Goal: Communication & Community: Answer question/provide support

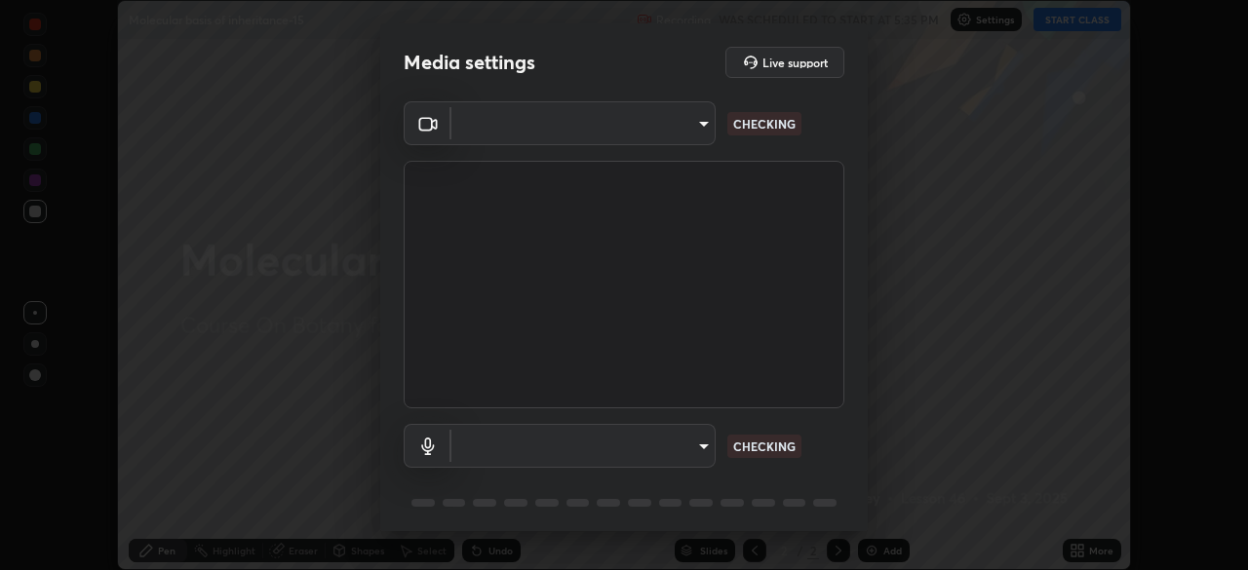
scroll to position [570, 1248]
type input "49997c5035a380d1e4bfd67072f4403f37fcfd6159da511fce73e868ba03c42c"
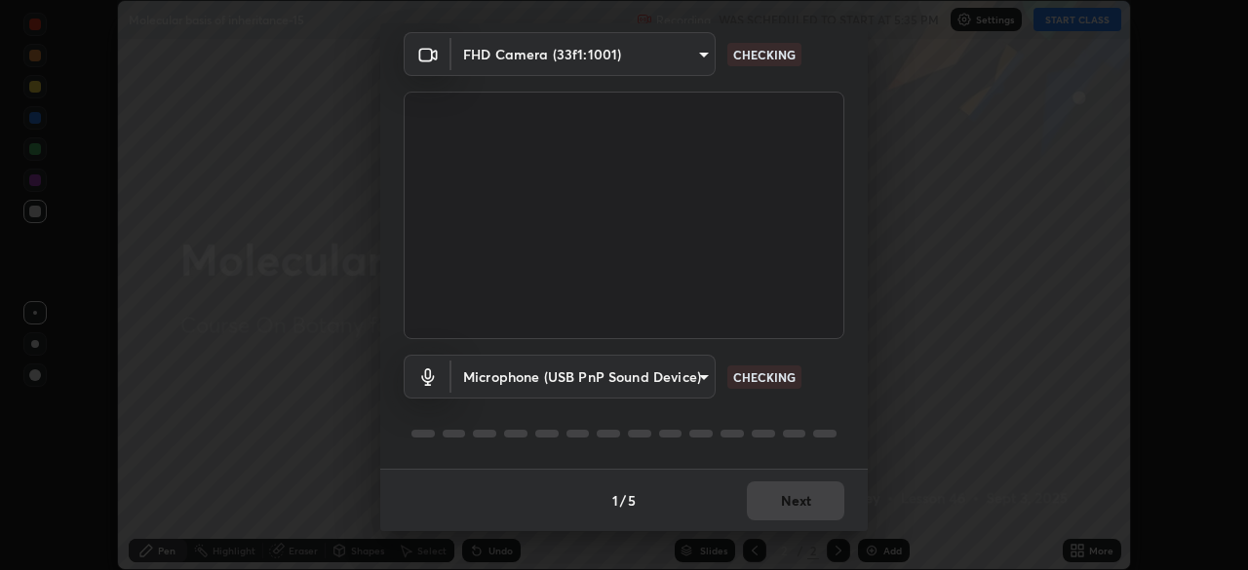
click at [707, 383] on body "Erase all Molecular basis of inheritance-15 Recording WAS SCHEDULED TO START AT…" at bounding box center [624, 285] width 1248 height 570
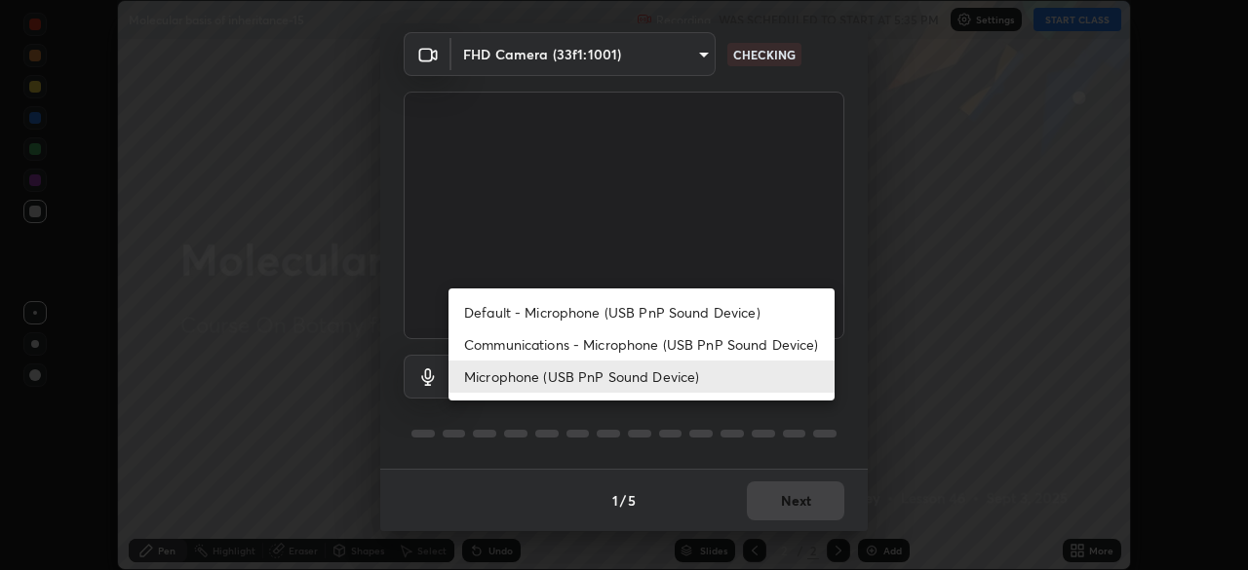
click at [715, 321] on li "Default - Microphone (USB PnP Sound Device)" at bounding box center [641, 312] width 386 height 32
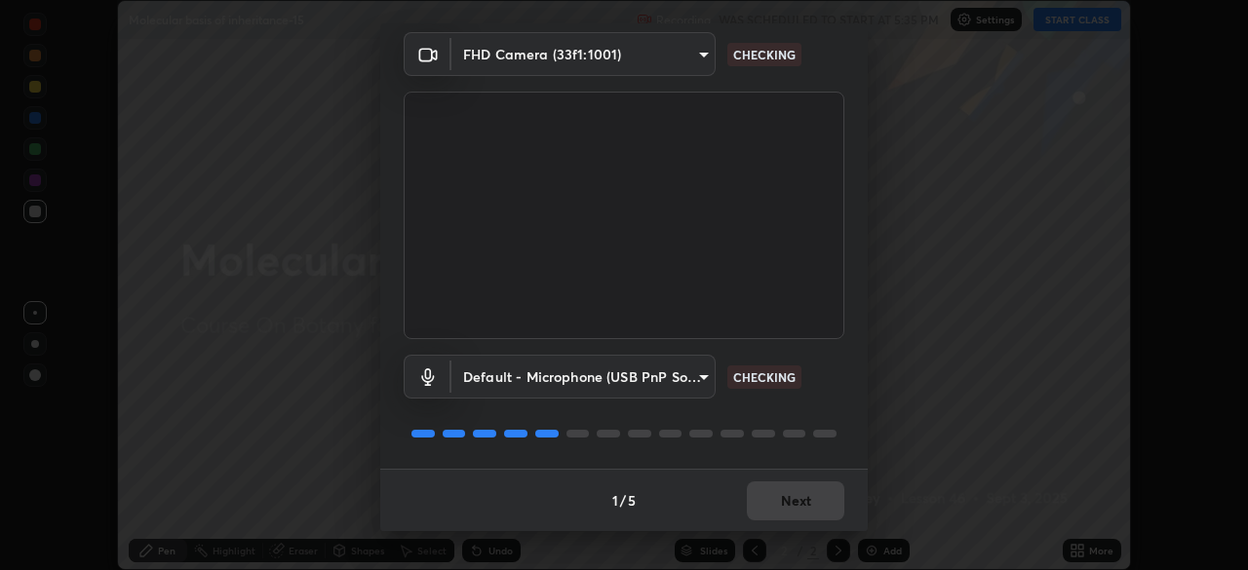
click at [698, 376] on body "Erase all Molecular basis of inheritance-15 Recording WAS SCHEDULED TO START AT…" at bounding box center [624, 285] width 1248 height 570
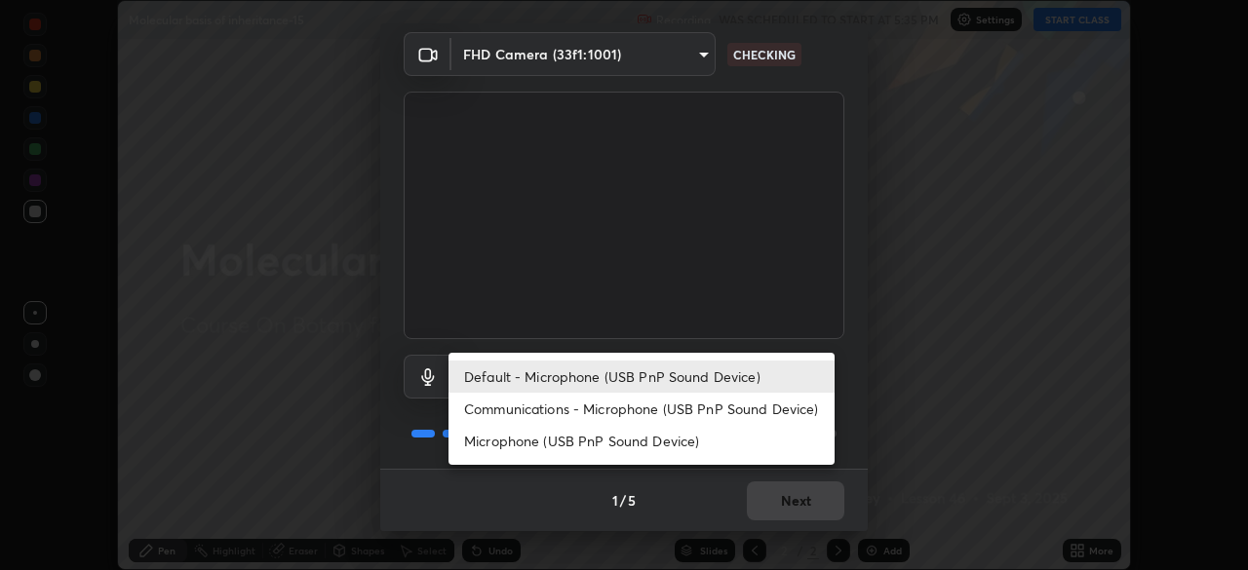
click at [686, 434] on li "Microphone (USB PnP Sound Device)" at bounding box center [641, 441] width 386 height 32
type input "b93cbfc37ea663615e2a2758e13d6489b429ad874a2ce90456402bbb4f5a5e7c"
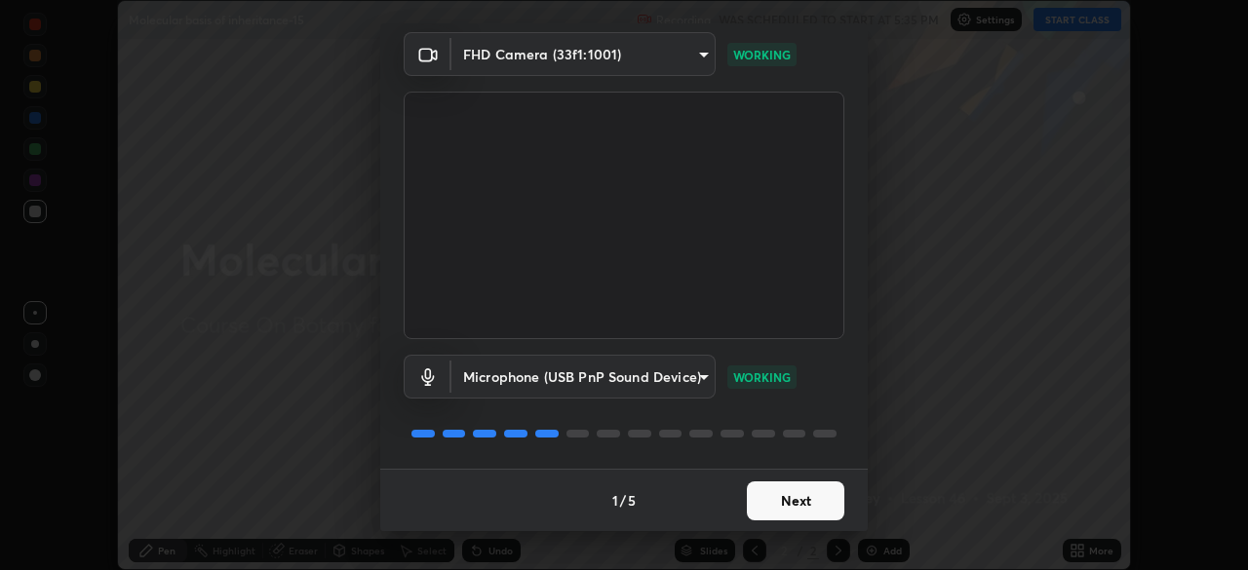
click at [814, 497] on button "Next" at bounding box center [795, 501] width 97 height 39
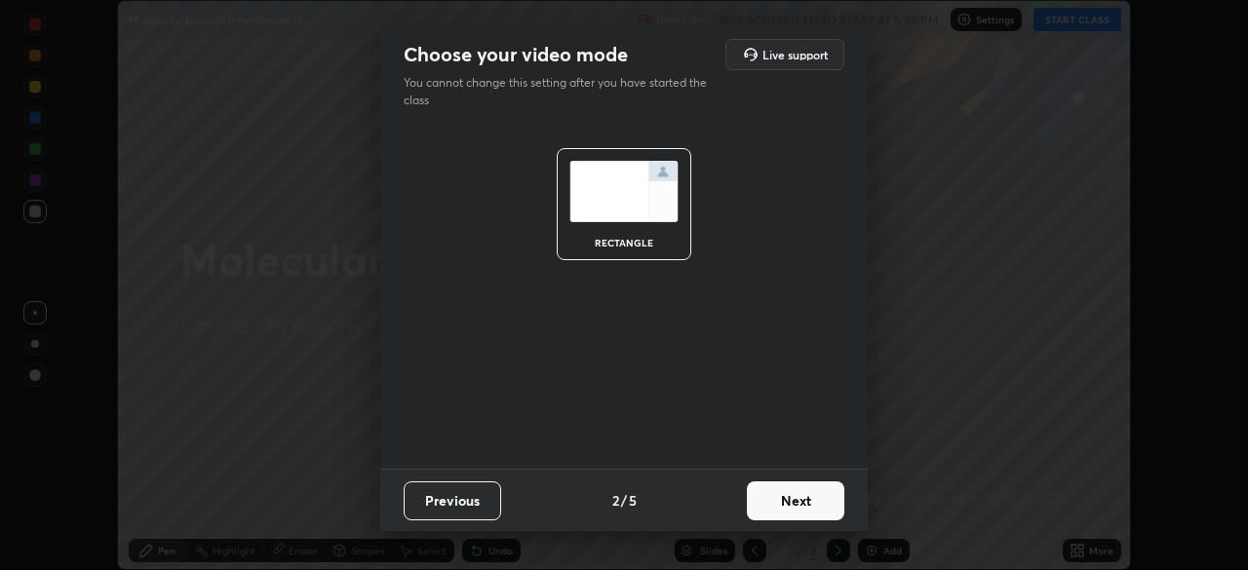
click at [816, 498] on button "Next" at bounding box center [795, 501] width 97 height 39
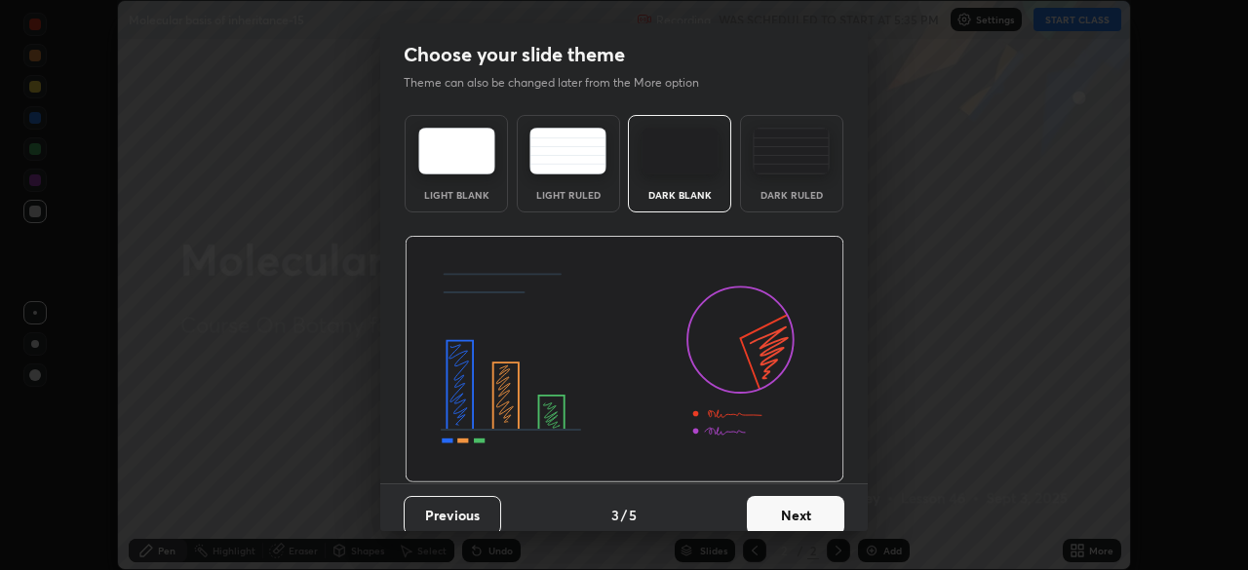
click at [822, 507] on button "Next" at bounding box center [795, 515] width 97 height 39
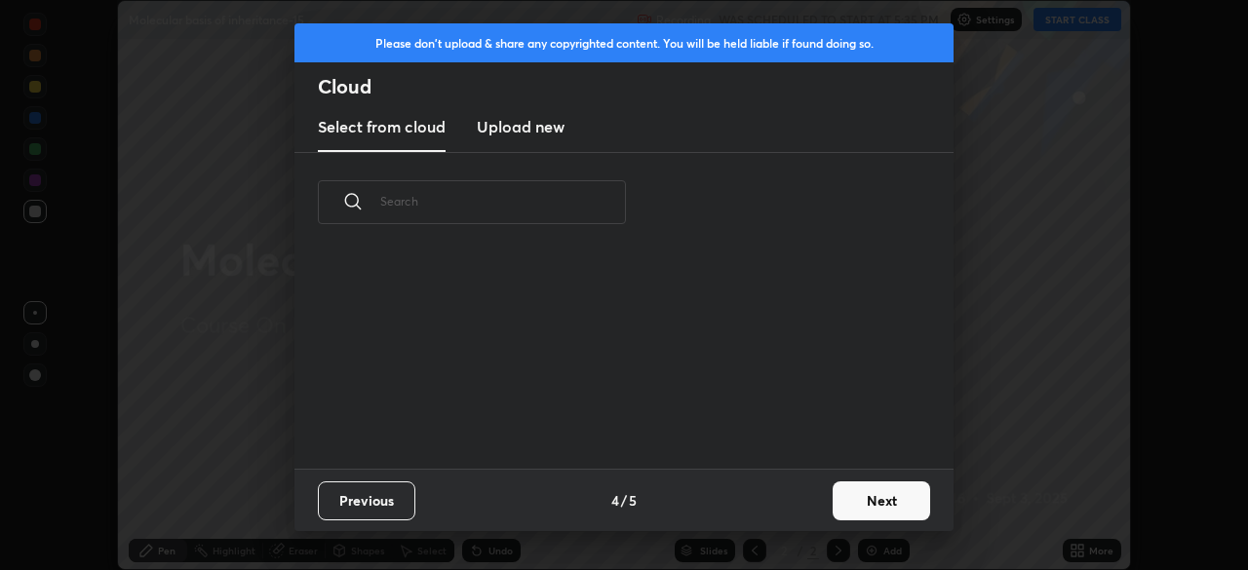
click at [872, 503] on button "Next" at bounding box center [881, 501] width 97 height 39
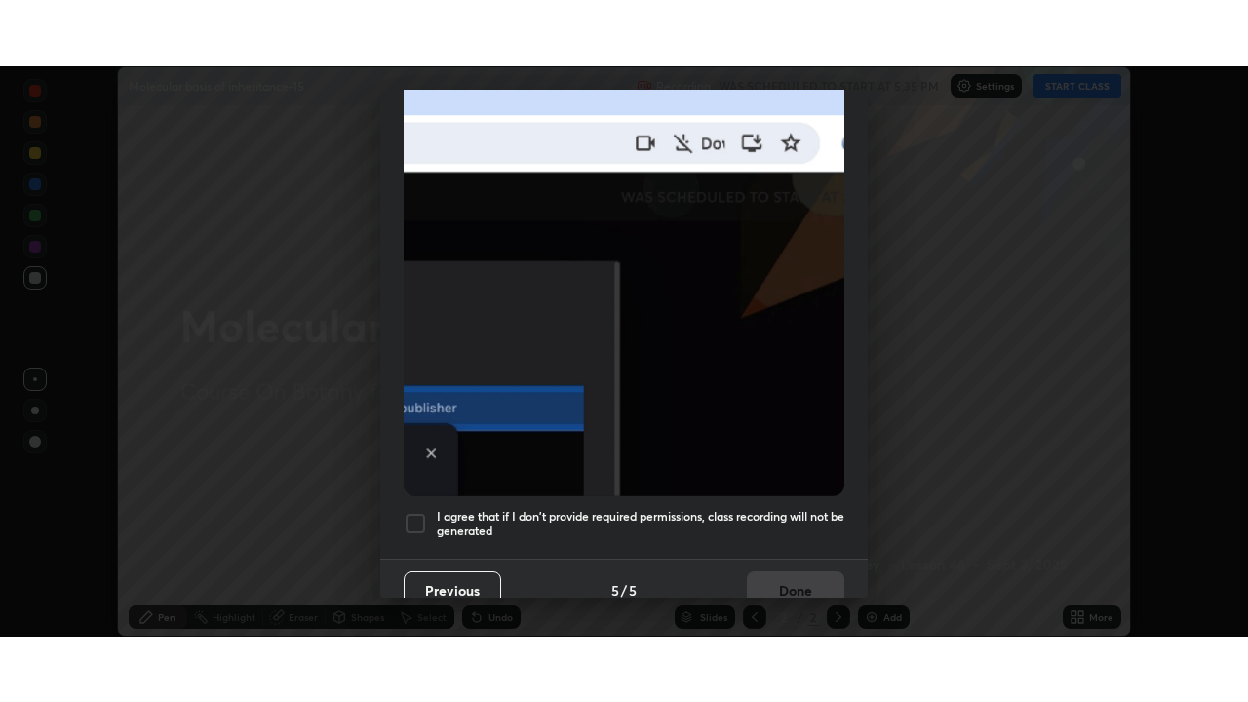
scroll to position [467, 0]
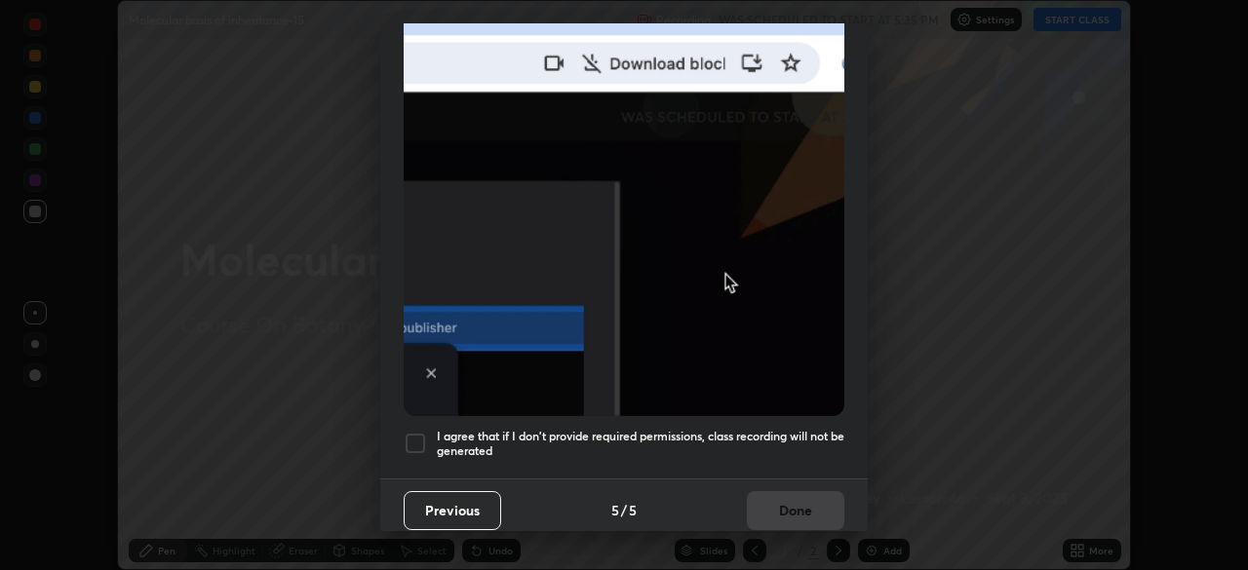
click at [421, 438] on div at bounding box center [415, 443] width 23 height 23
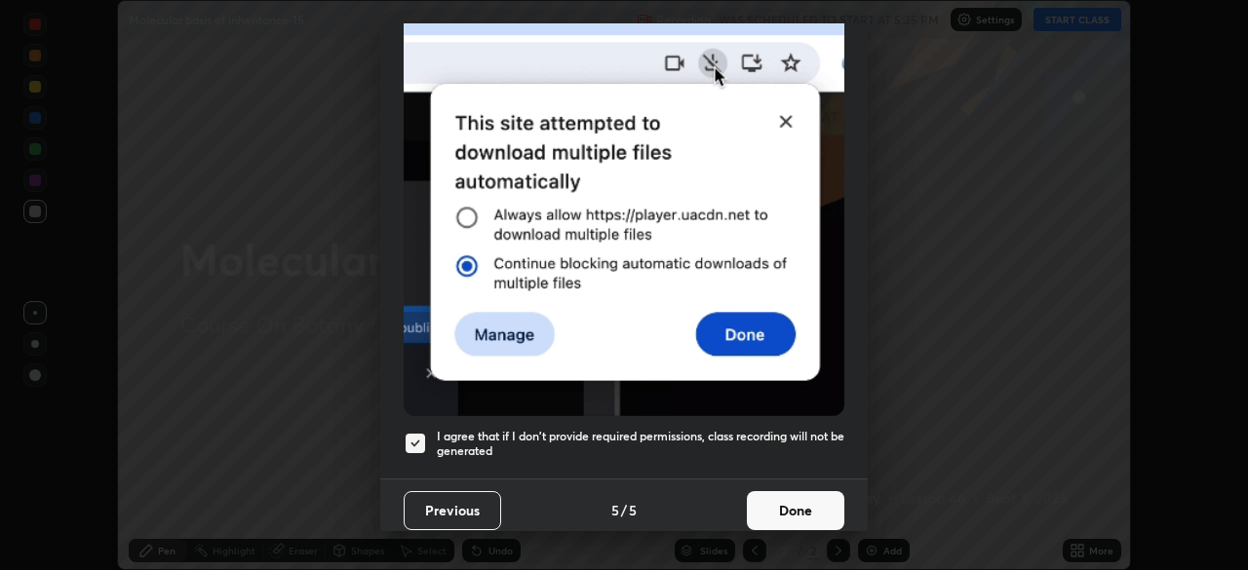
click at [796, 493] on button "Done" at bounding box center [795, 510] width 97 height 39
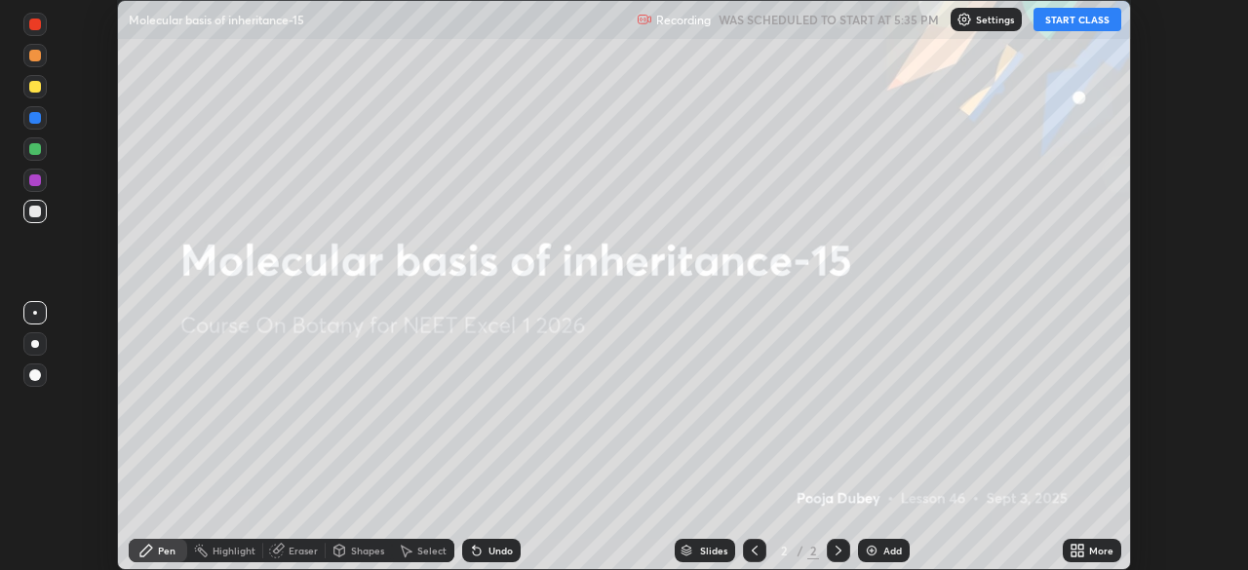
click at [1060, 27] on button "START CLASS" at bounding box center [1077, 19] width 88 height 23
click at [1080, 548] on icon at bounding box center [1080, 547] width 5 height 5
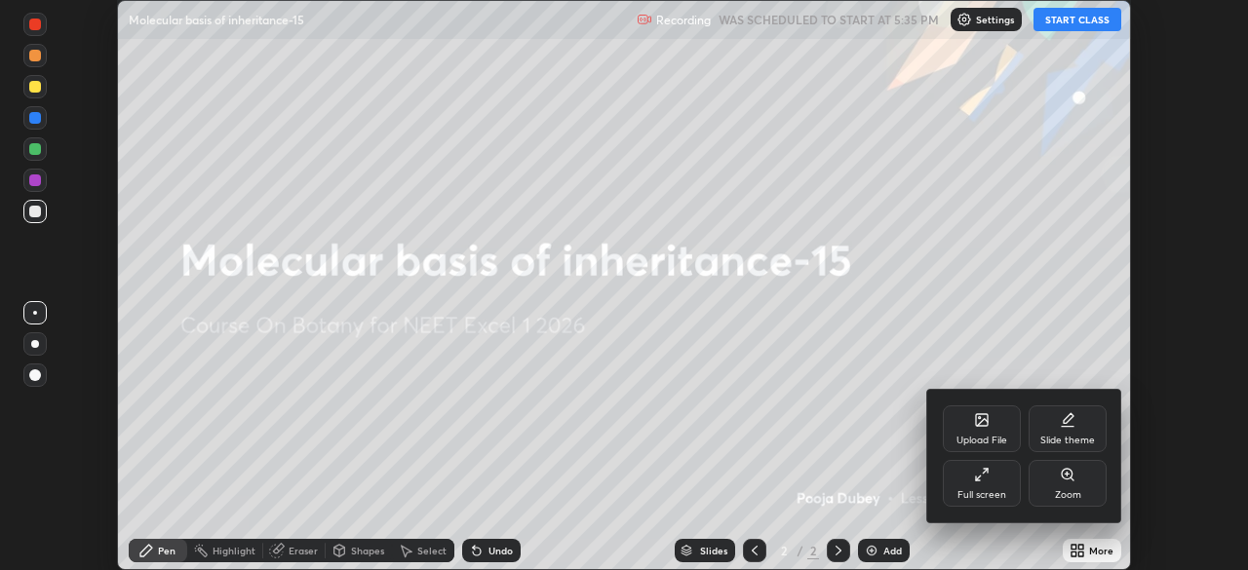
click at [987, 490] on div "Full screen" at bounding box center [981, 495] width 49 height 10
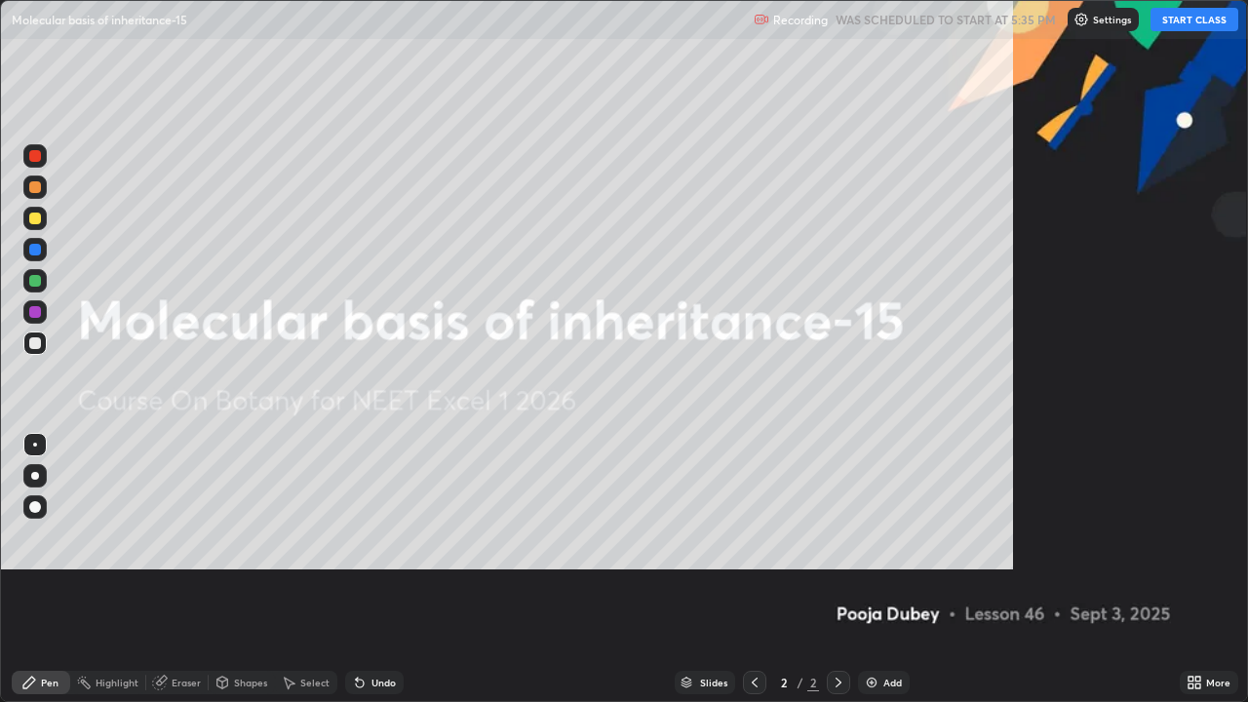
scroll to position [702, 1248]
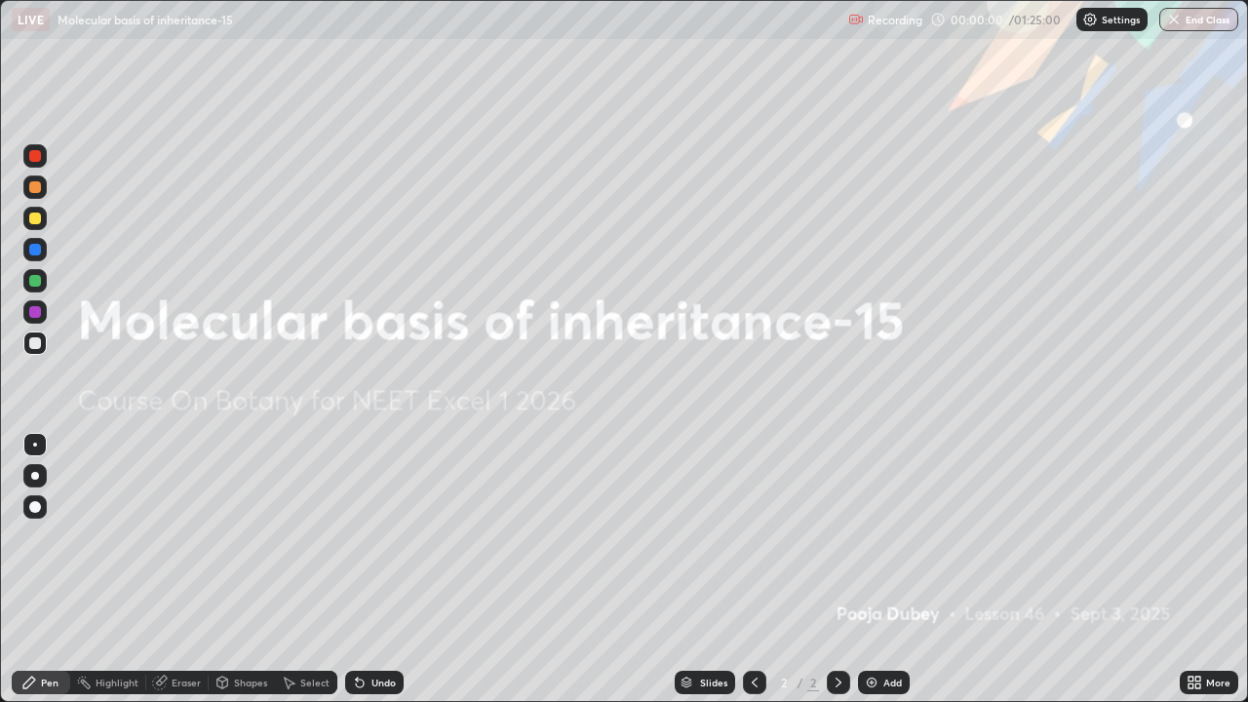
click at [1196, 569] on icon at bounding box center [1197, 685] width 5 height 5
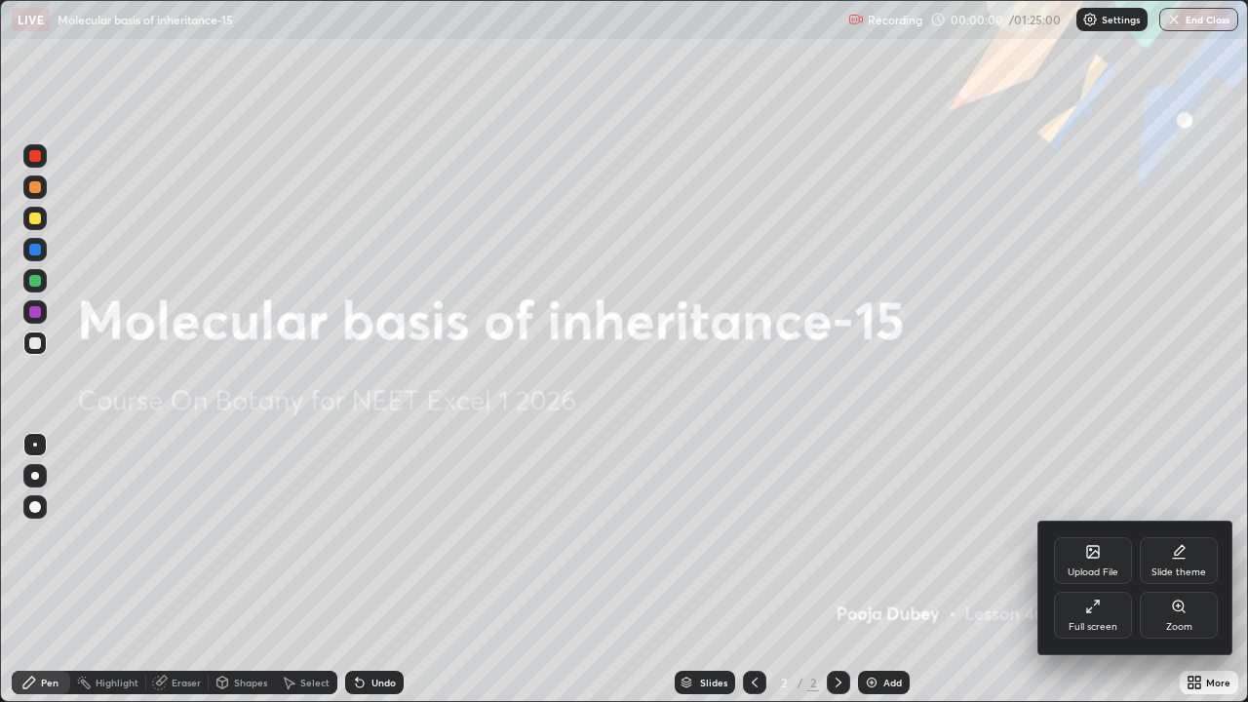
click at [1101, 568] on div "Upload File" at bounding box center [1093, 572] width 51 height 10
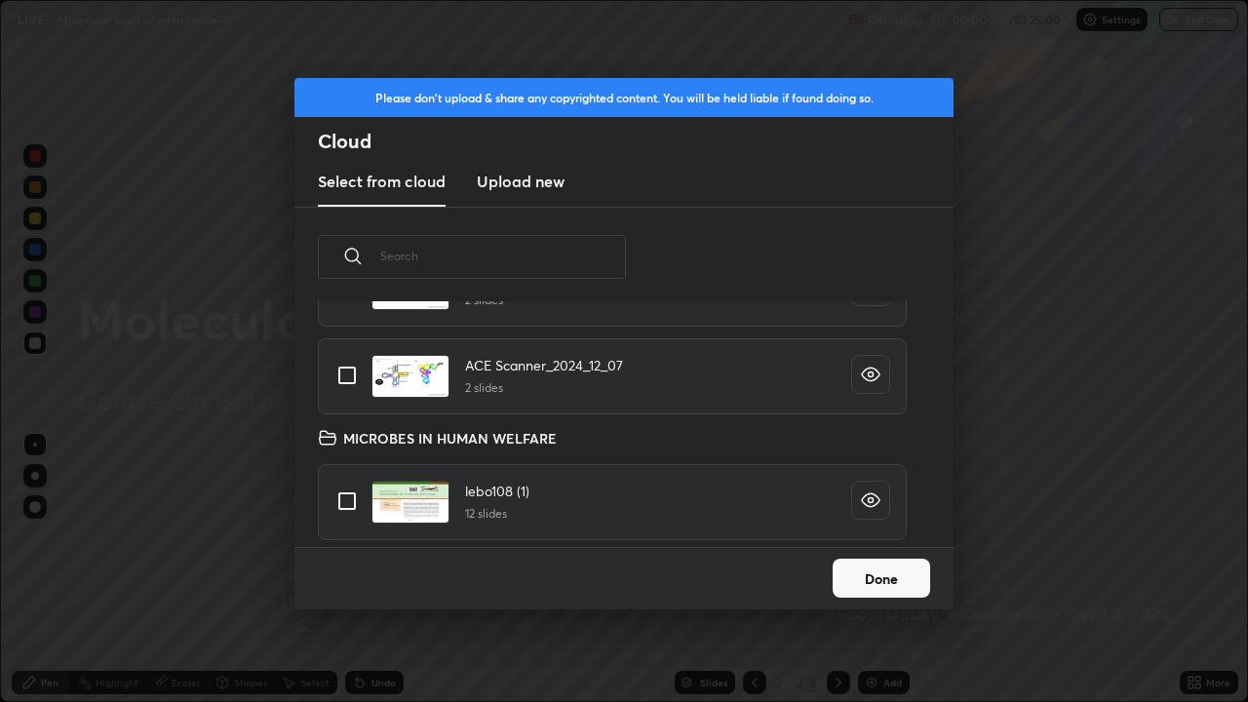
scroll to position [0, 0]
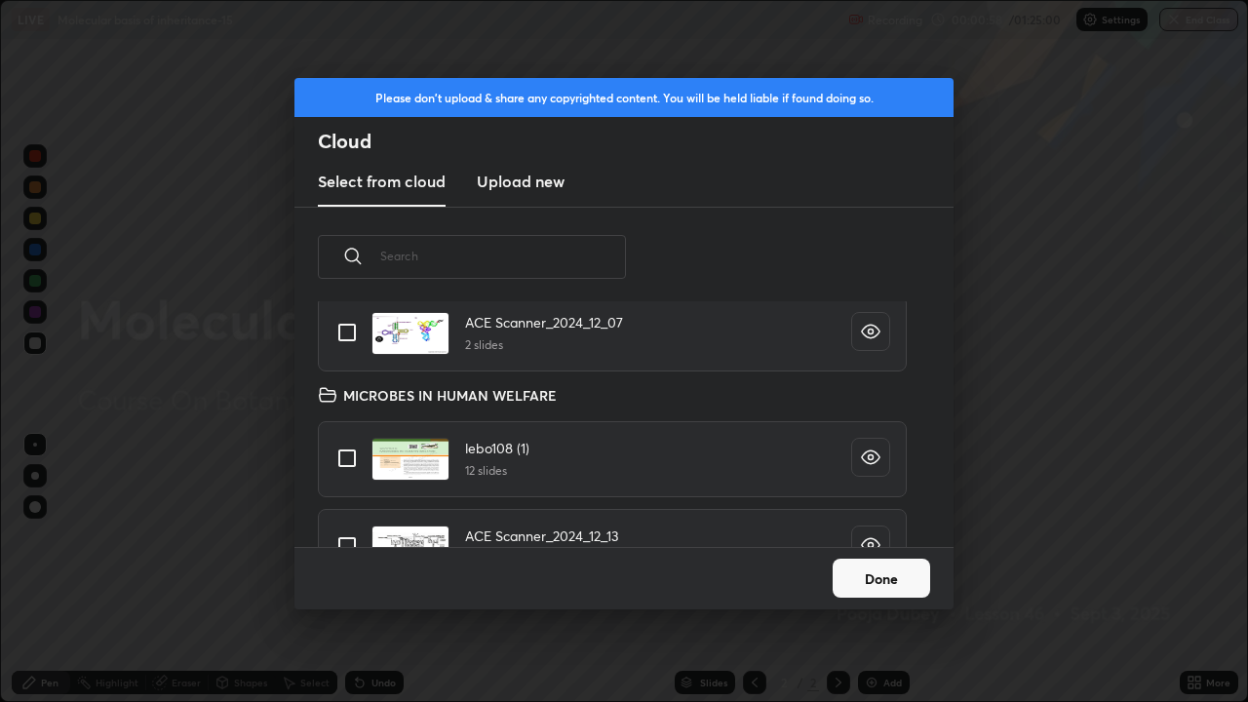
click at [344, 466] on input "grid" at bounding box center [347, 458] width 41 height 41
checkbox input "true"
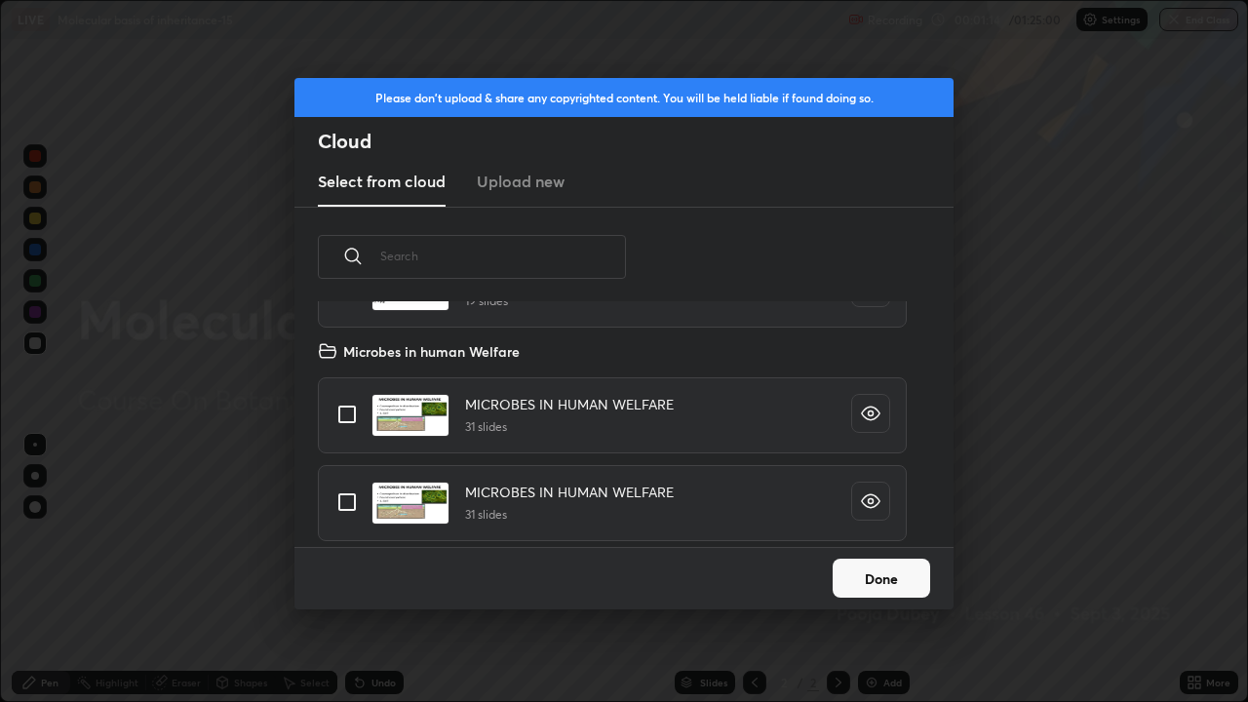
click at [346, 498] on input "grid" at bounding box center [347, 502] width 41 height 41
checkbox input "true"
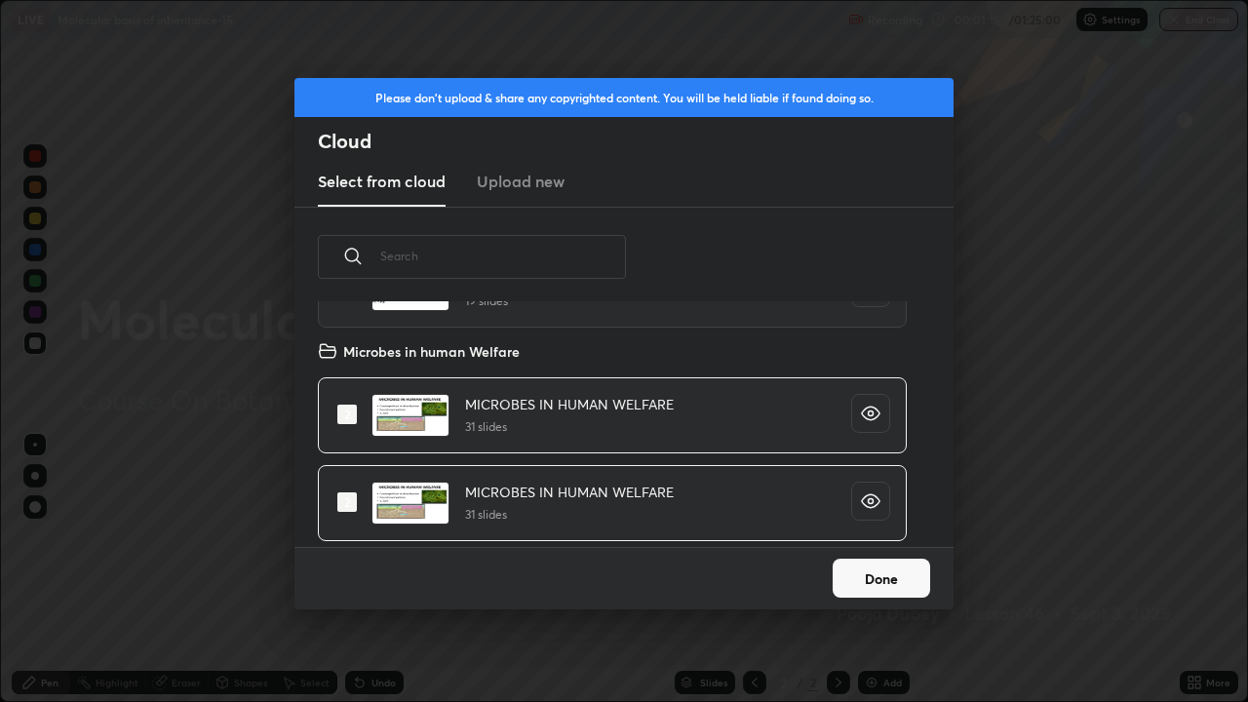
click at [851, 569] on button "Done" at bounding box center [881, 578] width 97 height 39
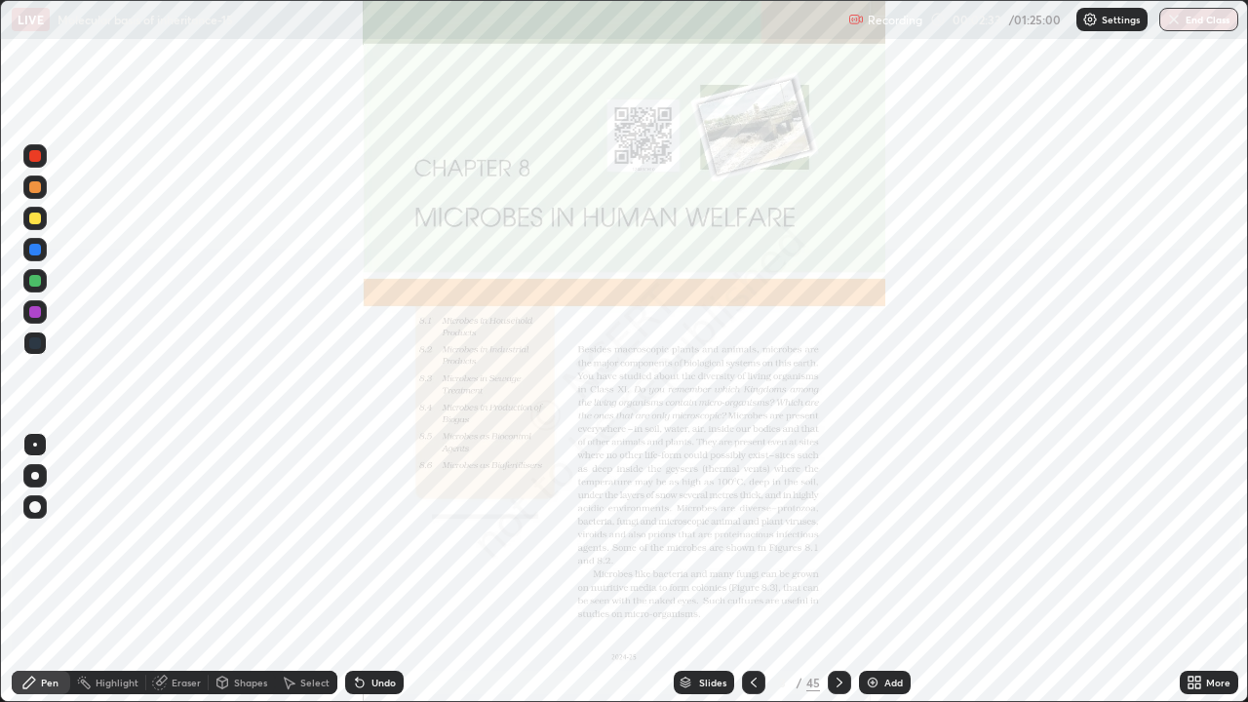
click at [707, 569] on div "Slides" at bounding box center [712, 683] width 27 height 10
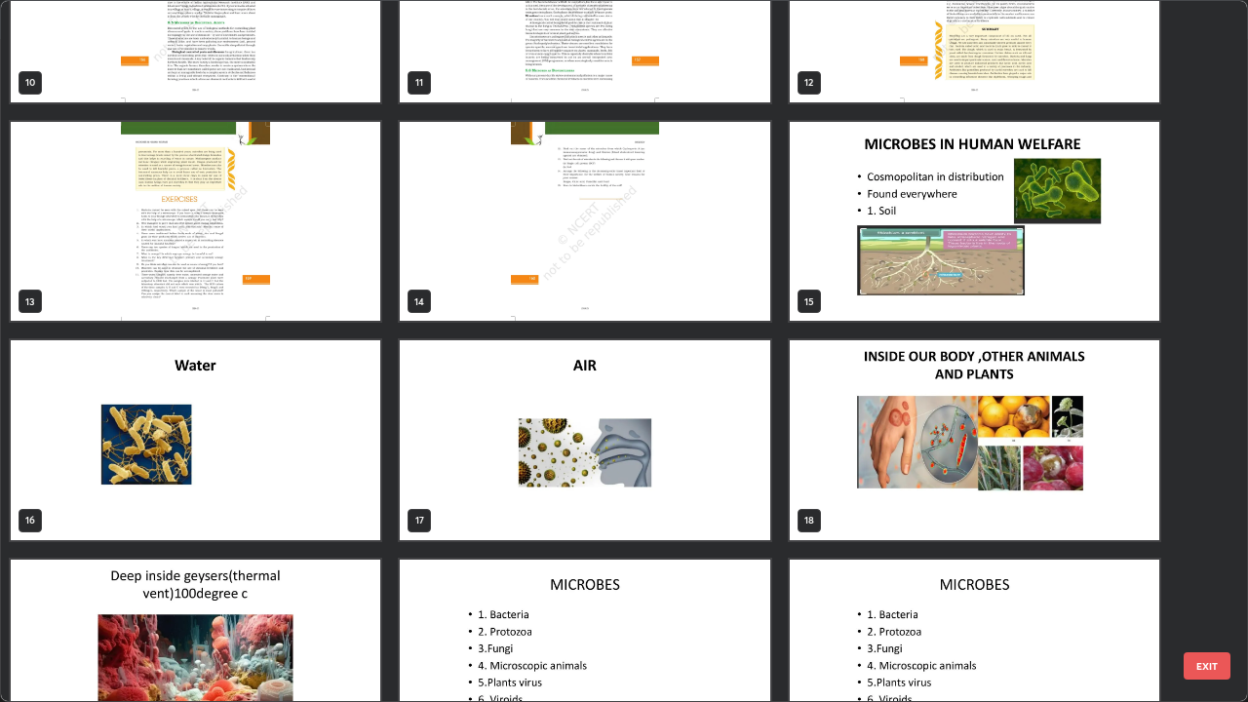
scroll to position [656, 0]
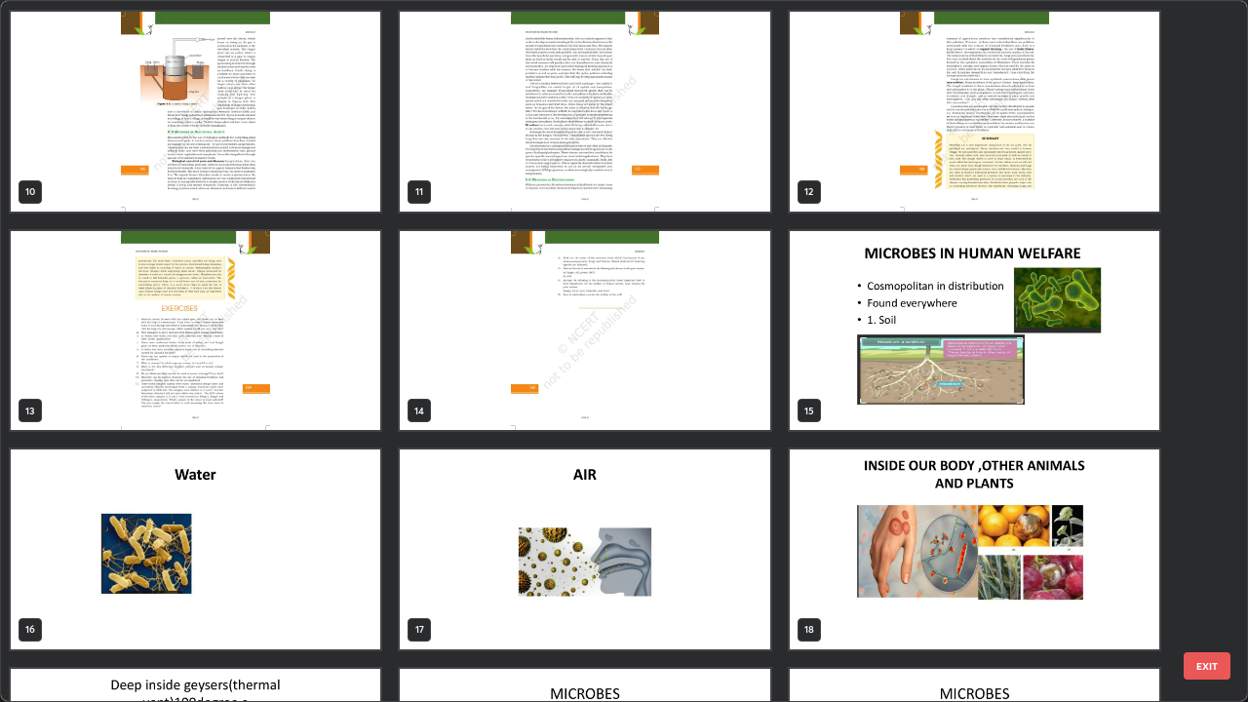
click at [910, 391] on img "grid" at bounding box center [974, 331] width 369 height 200
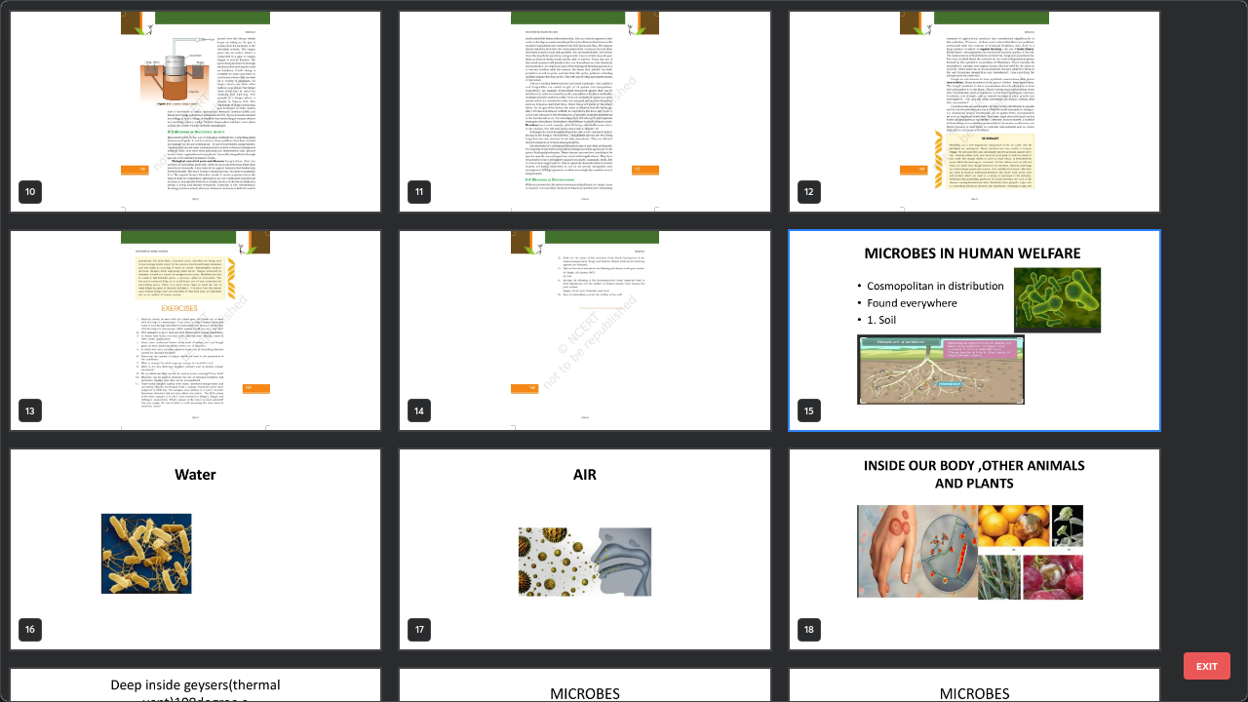
click at [918, 392] on img "grid" at bounding box center [974, 331] width 369 height 200
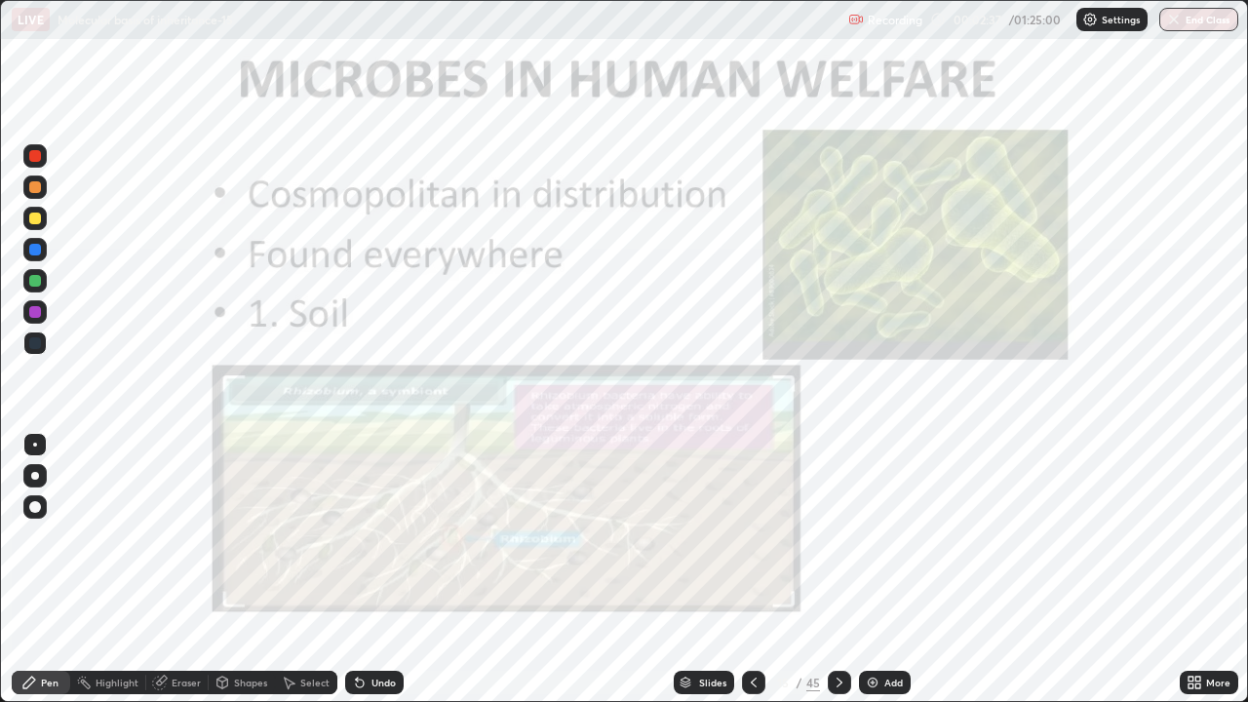
click at [915, 395] on img "grid" at bounding box center [974, 331] width 369 height 200
click at [699, 569] on div "Slides" at bounding box center [712, 683] width 27 height 10
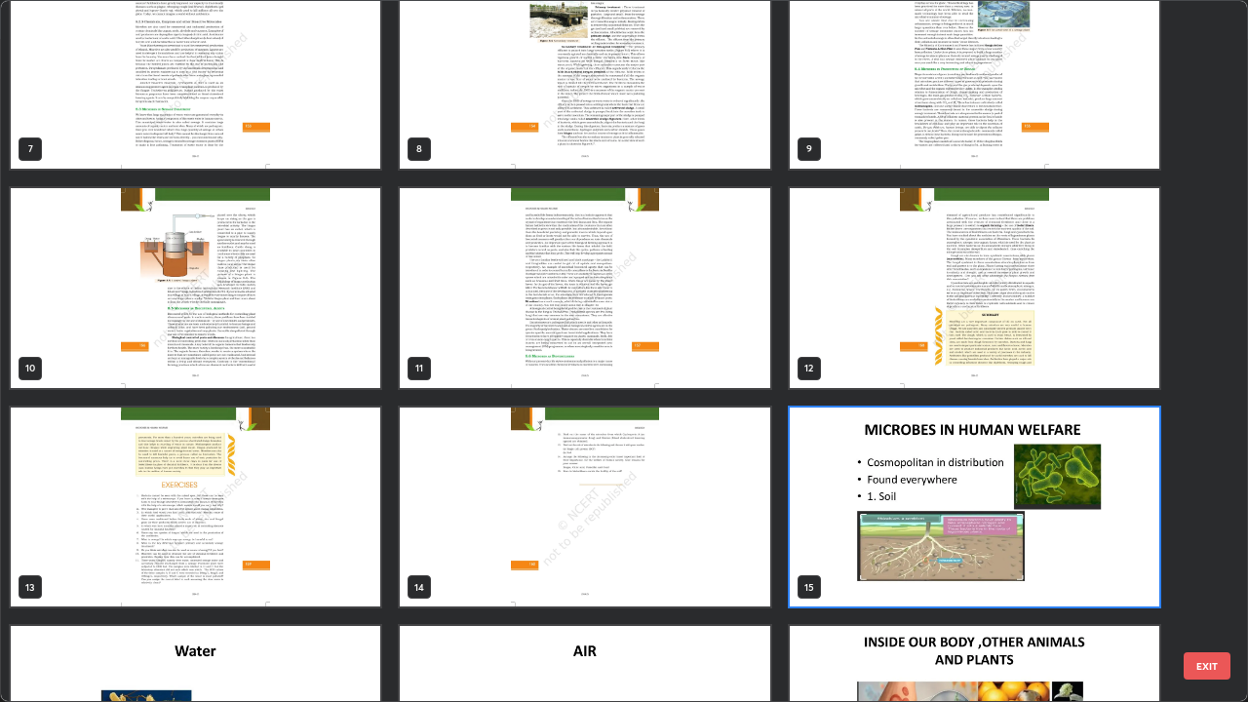
scroll to position [535, 0]
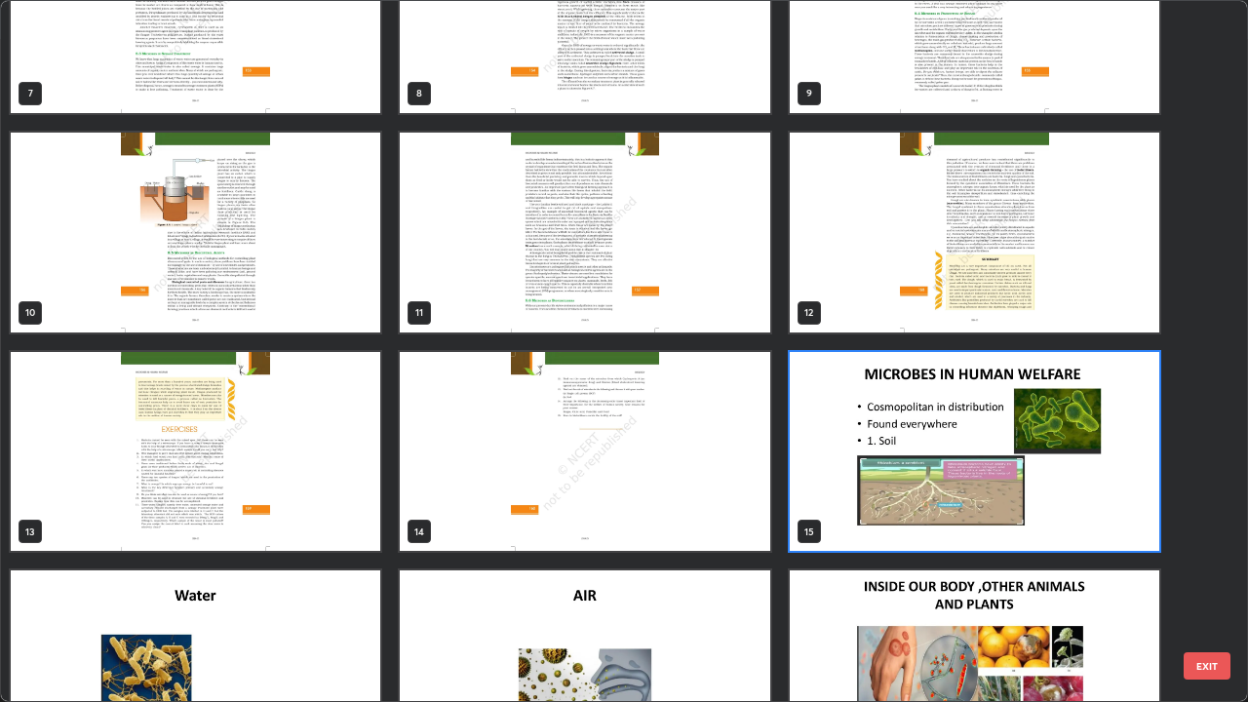
click at [857, 507] on img "grid" at bounding box center [974, 452] width 369 height 200
click at [854, 513] on img "grid" at bounding box center [974, 452] width 369 height 200
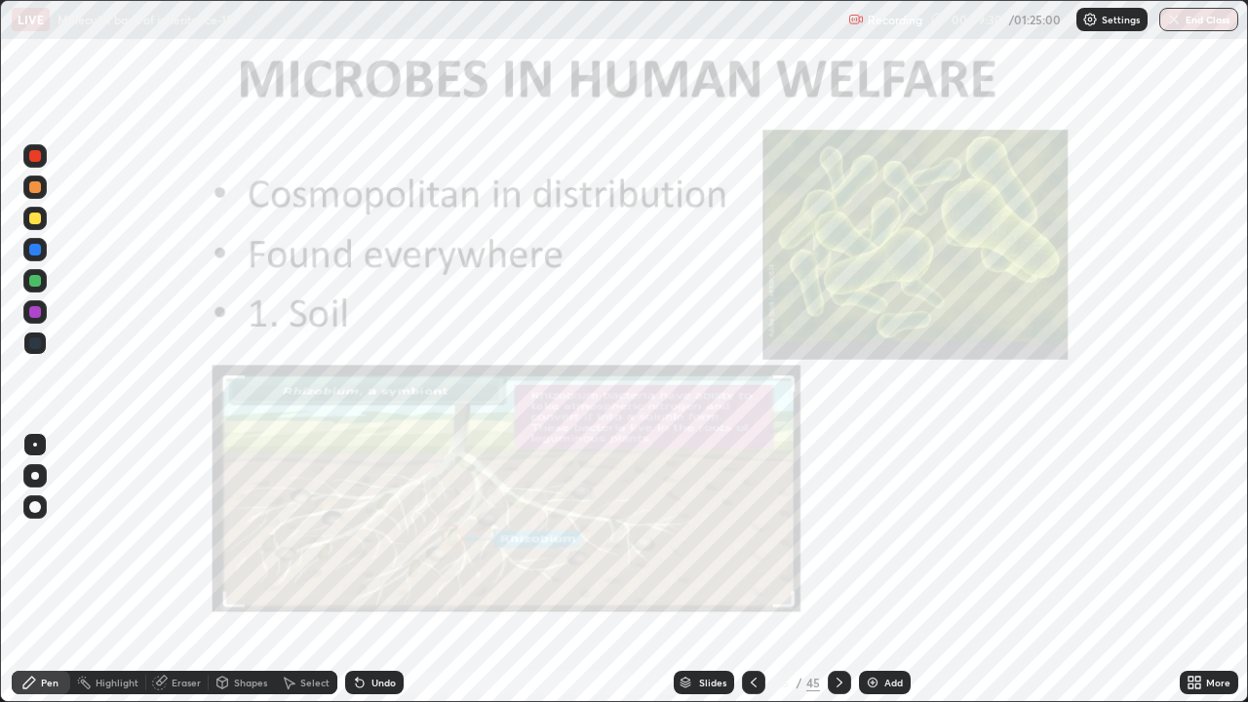
click at [859, 510] on img "grid" at bounding box center [974, 452] width 369 height 200
click at [837, 569] on icon at bounding box center [840, 683] width 16 height 16
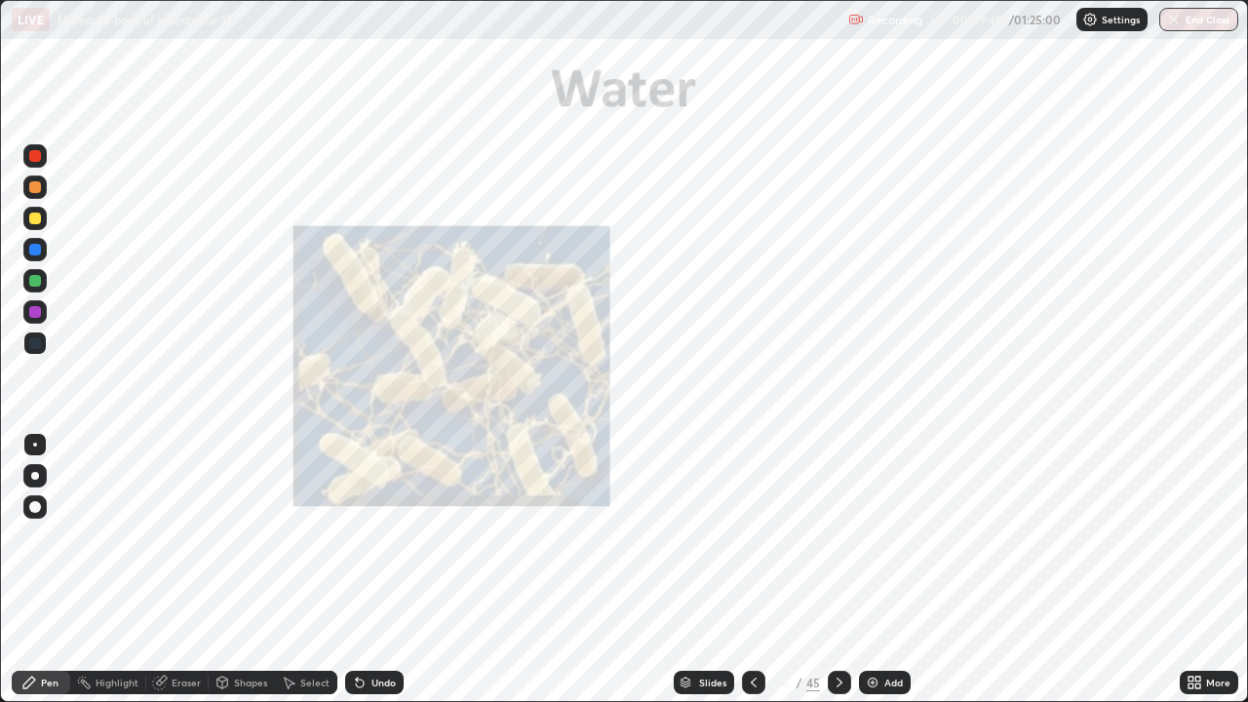
click at [713, 569] on div "Slides" at bounding box center [712, 683] width 27 height 10
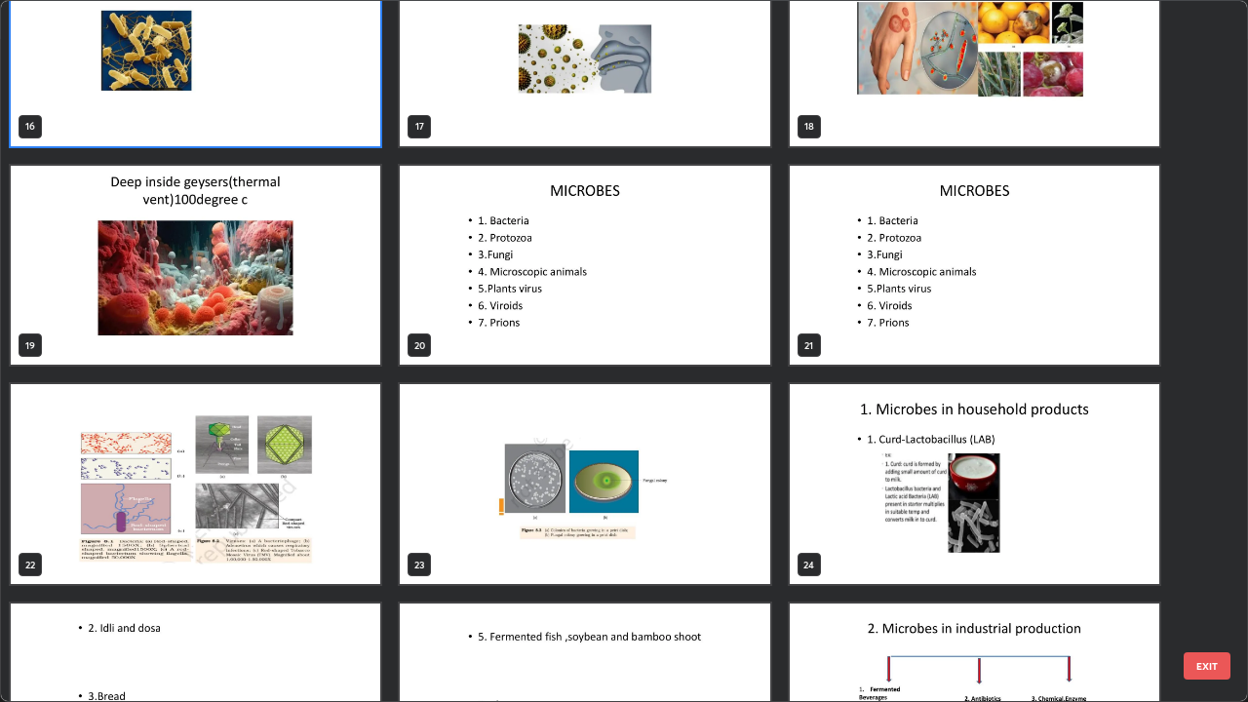
scroll to position [1172, 0]
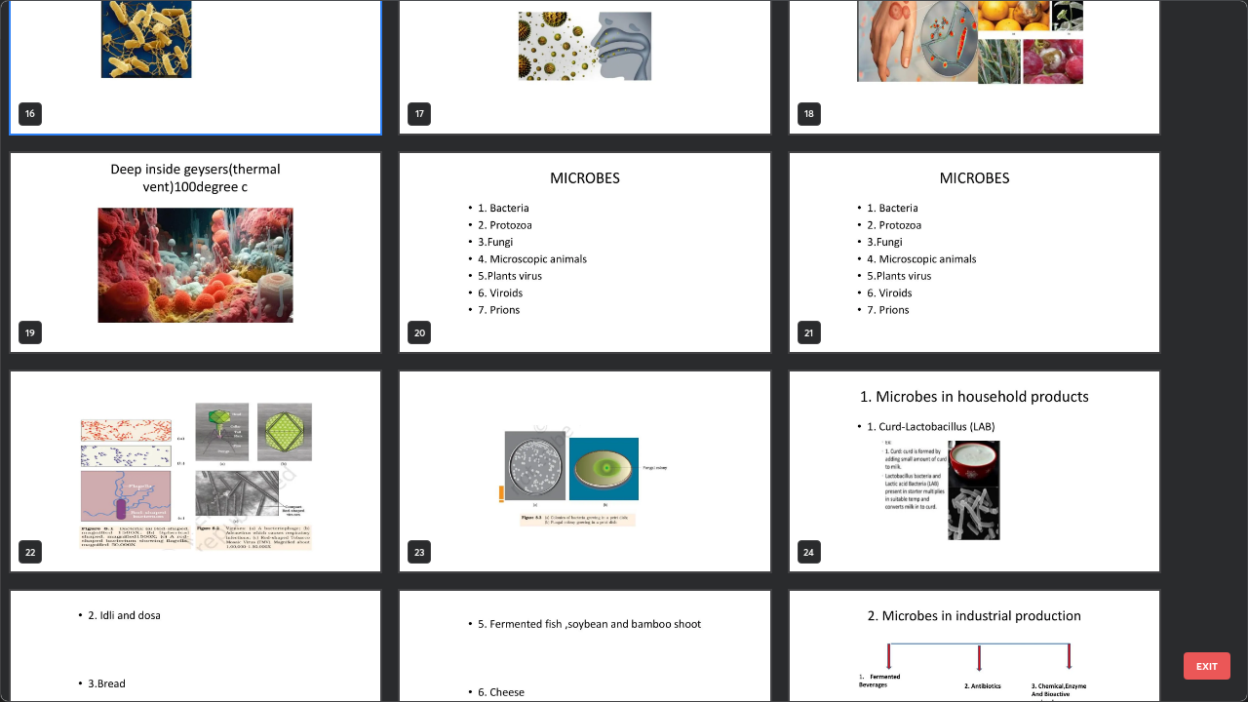
click at [885, 337] on img "grid" at bounding box center [974, 253] width 369 height 200
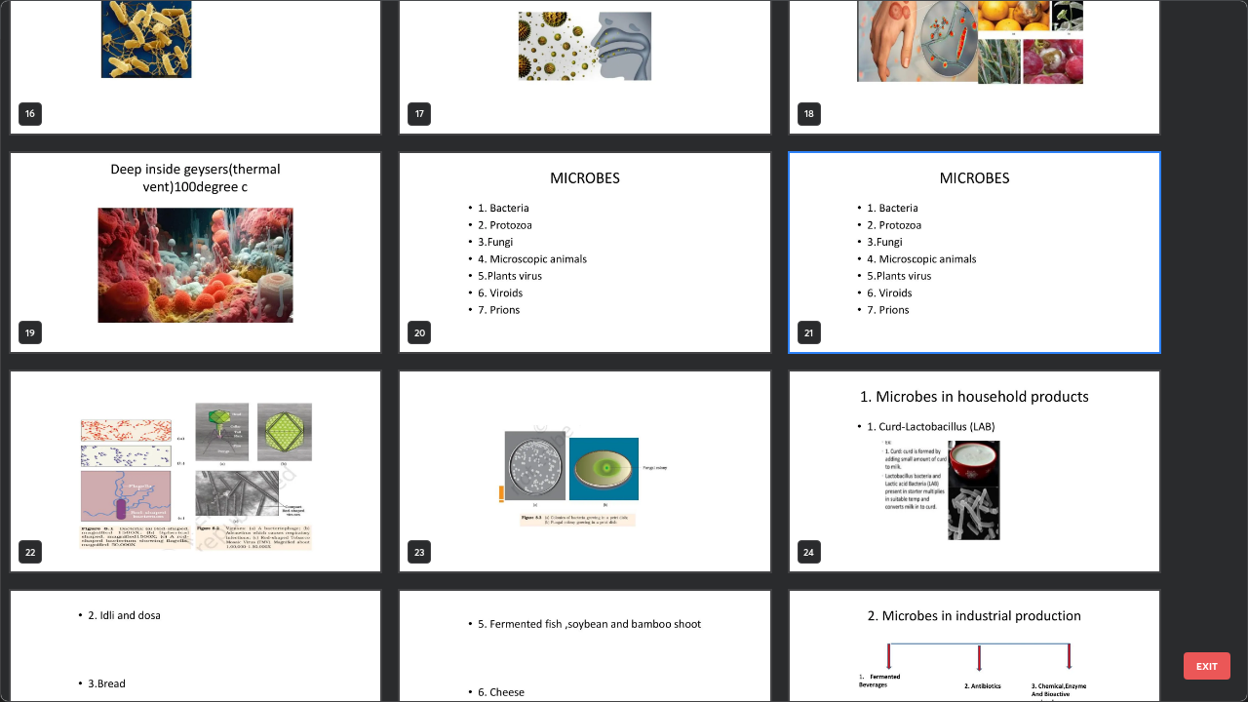
click at [885, 337] on img "grid" at bounding box center [974, 253] width 369 height 200
click at [890, 339] on img "grid" at bounding box center [974, 253] width 369 height 200
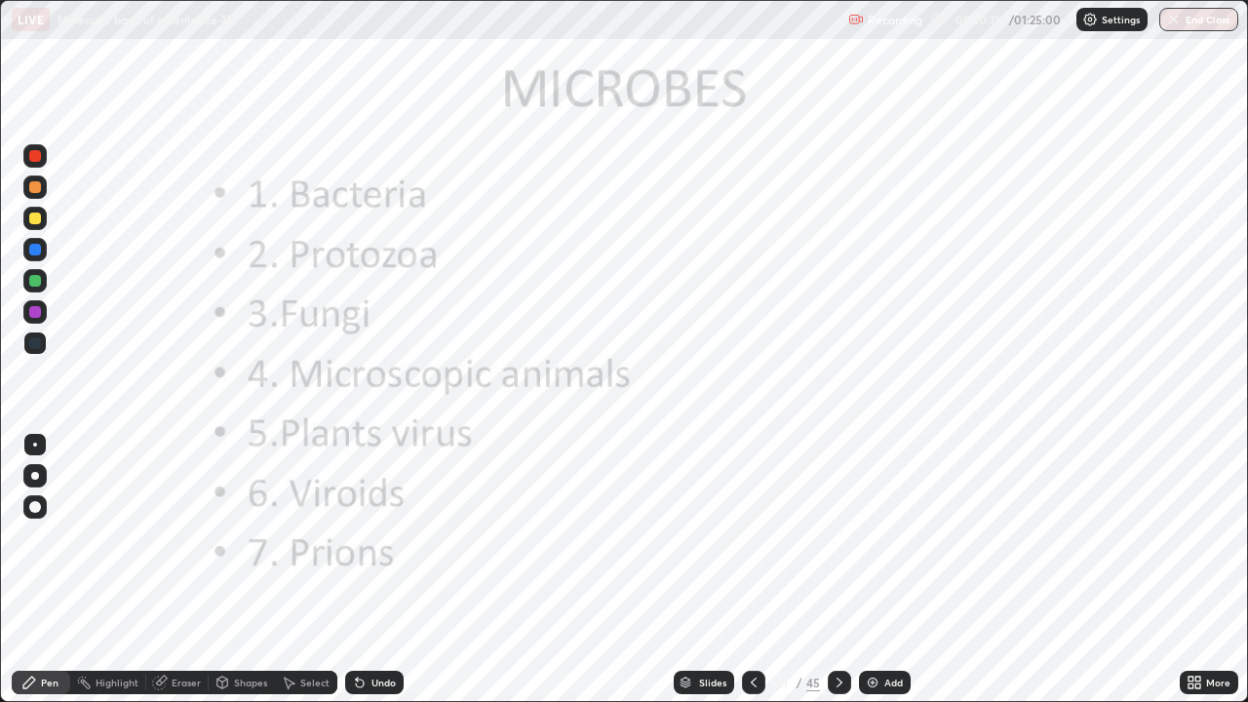
click at [375, 569] on div "Undo" at bounding box center [383, 683] width 24 height 10
click at [390, 569] on div "Undo" at bounding box center [383, 683] width 24 height 10
click at [462, 569] on div "Slides 21 / 45 Add" at bounding box center [792, 682] width 776 height 39
click at [379, 569] on div "Undo" at bounding box center [383, 683] width 24 height 10
click at [456, 569] on div "Slides 21 / 45 Add" at bounding box center [792, 682] width 776 height 39
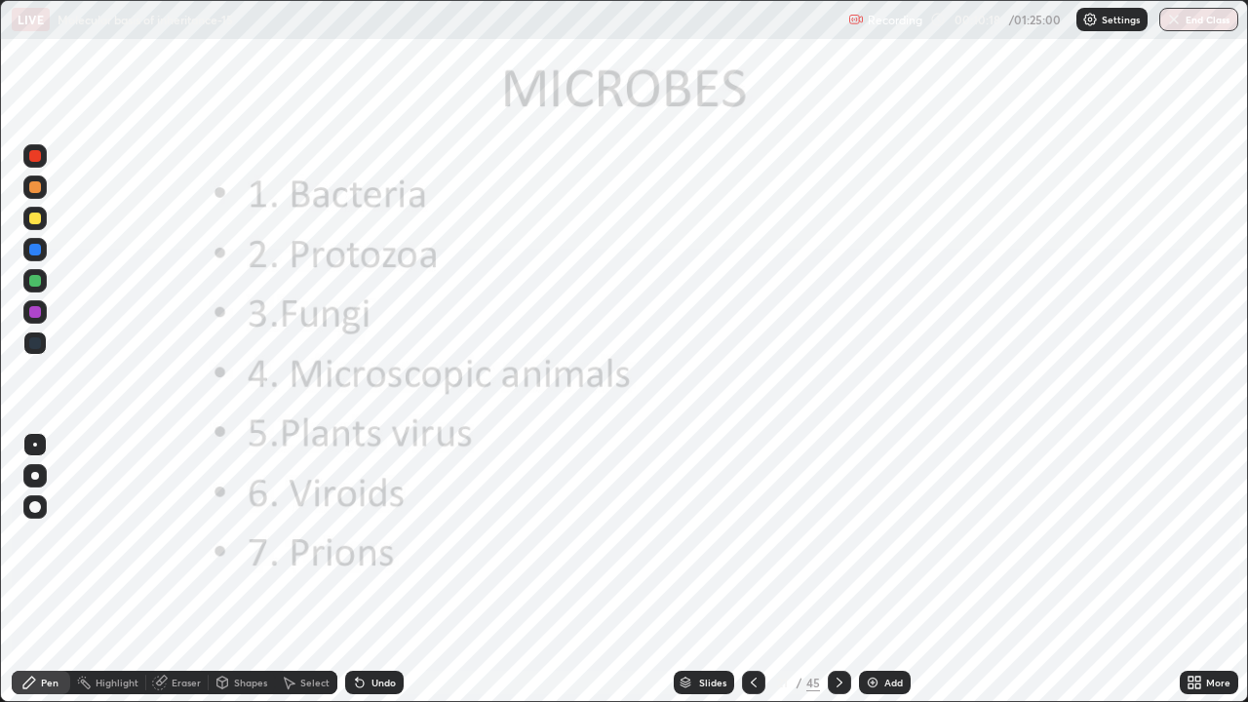
click at [372, 569] on div "Undo" at bounding box center [383, 683] width 24 height 10
click at [367, 569] on div "Undo" at bounding box center [374, 682] width 58 height 23
click at [365, 569] on div "Undo" at bounding box center [374, 682] width 58 height 23
click at [368, 569] on div "Undo" at bounding box center [374, 682] width 58 height 23
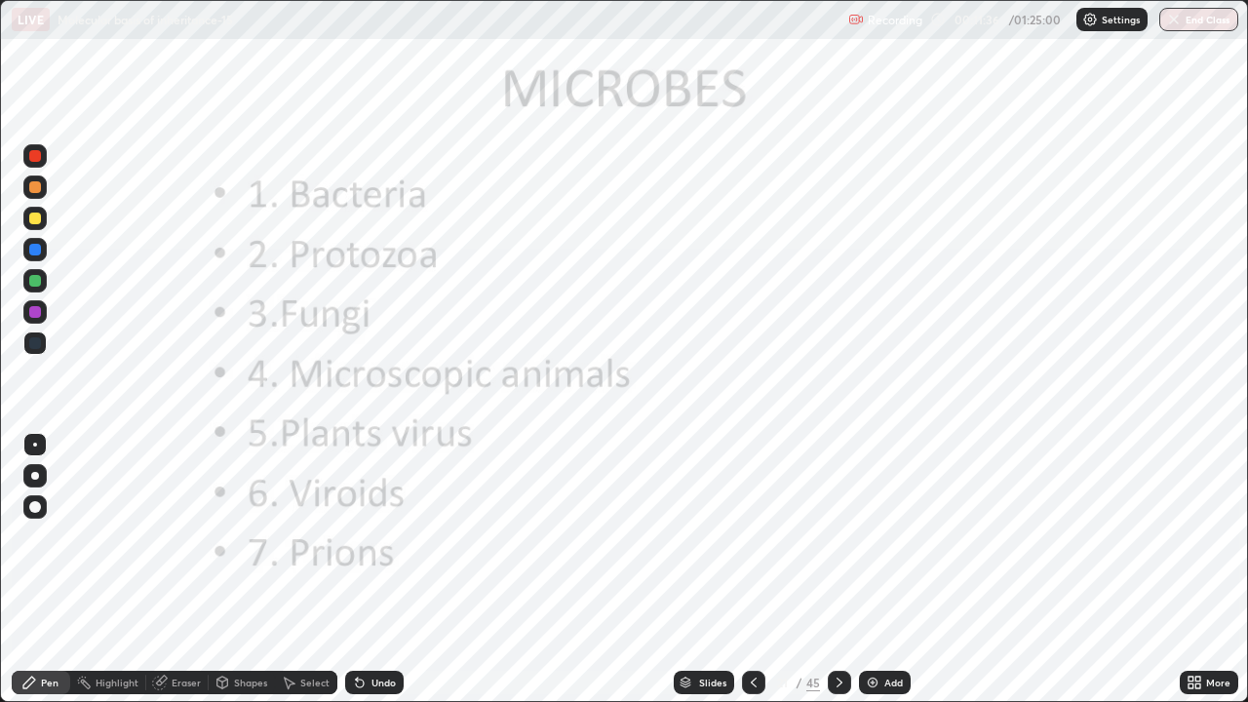
click at [42, 279] on div at bounding box center [34, 280] width 23 height 23
click at [36, 281] on div at bounding box center [35, 281] width 12 height 12
click at [719, 569] on div "Slides" at bounding box center [712, 683] width 27 height 10
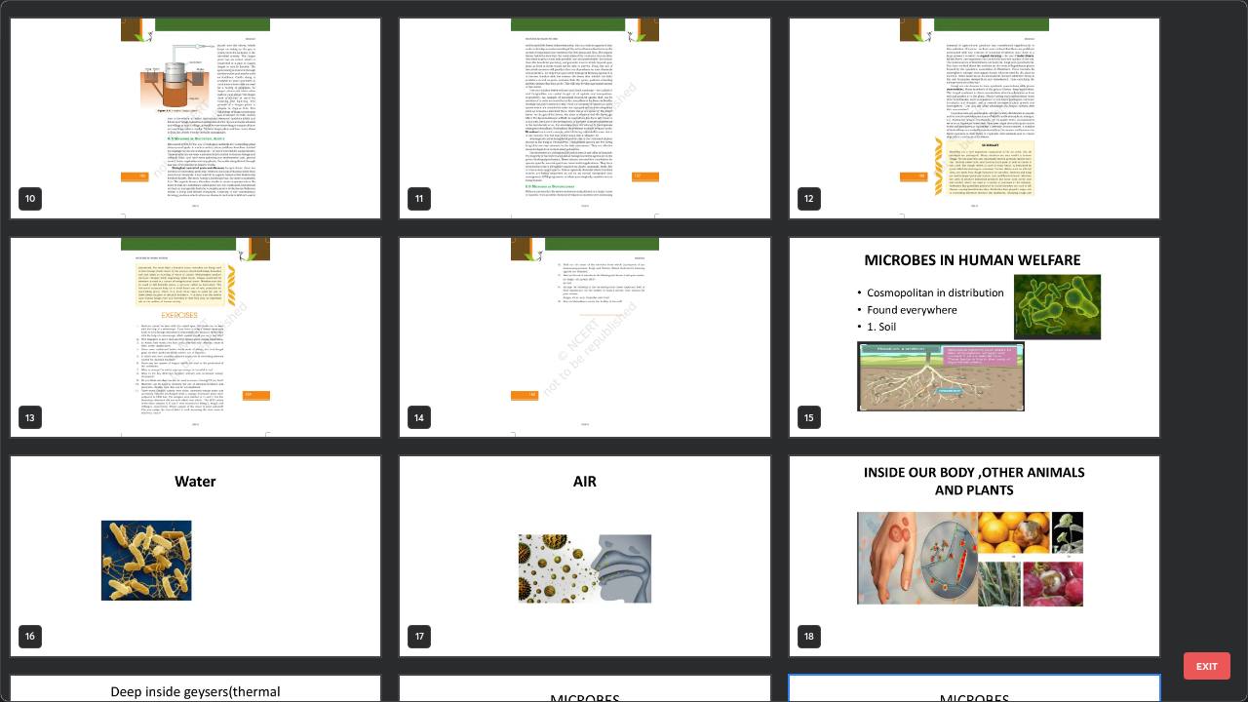
scroll to position [649, 0]
click at [895, 417] on img "grid" at bounding box center [974, 338] width 369 height 200
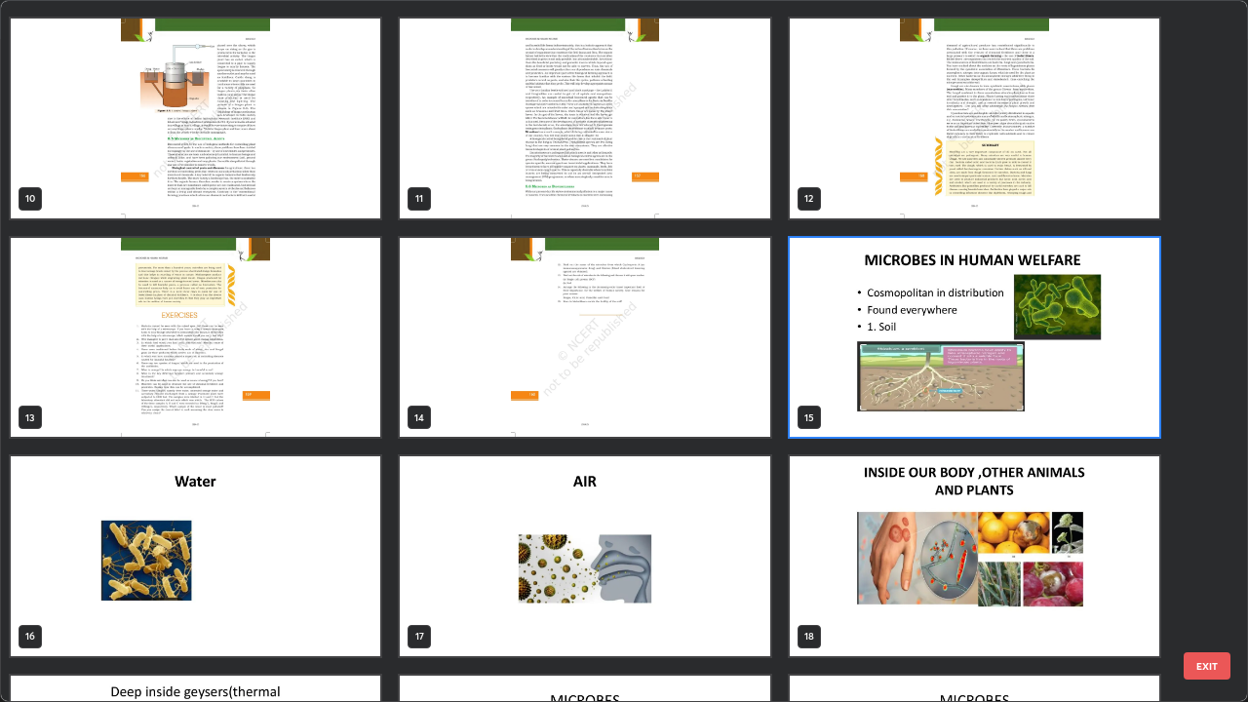
click at [896, 421] on img "grid" at bounding box center [974, 338] width 369 height 200
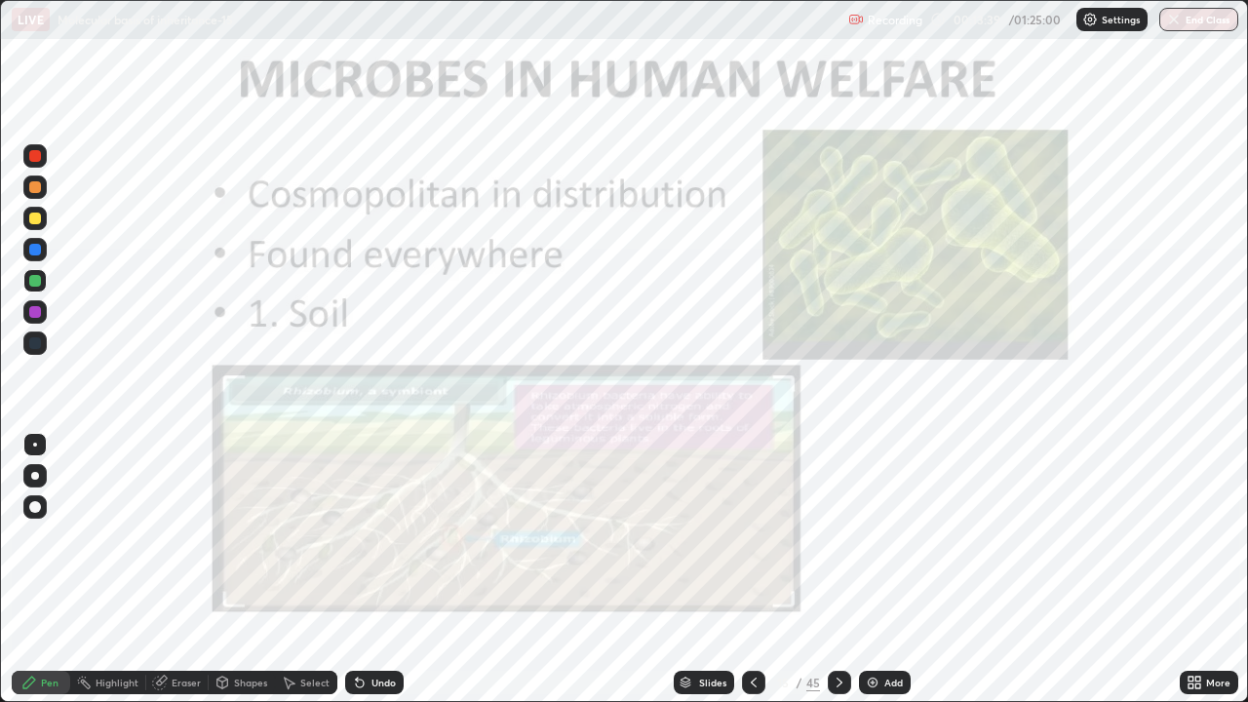
click at [905, 418] on img "grid" at bounding box center [974, 338] width 369 height 200
click at [848, 569] on div at bounding box center [839, 682] width 23 height 23
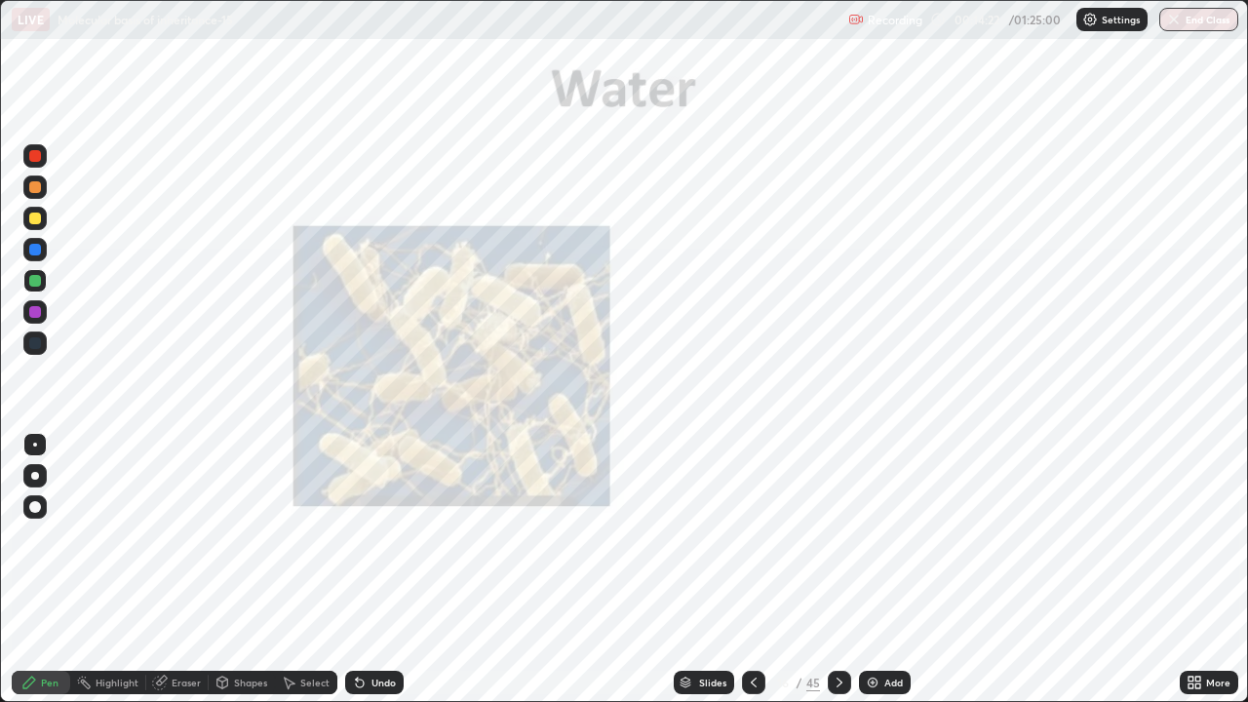
click at [755, 569] on icon at bounding box center [754, 683] width 16 height 16
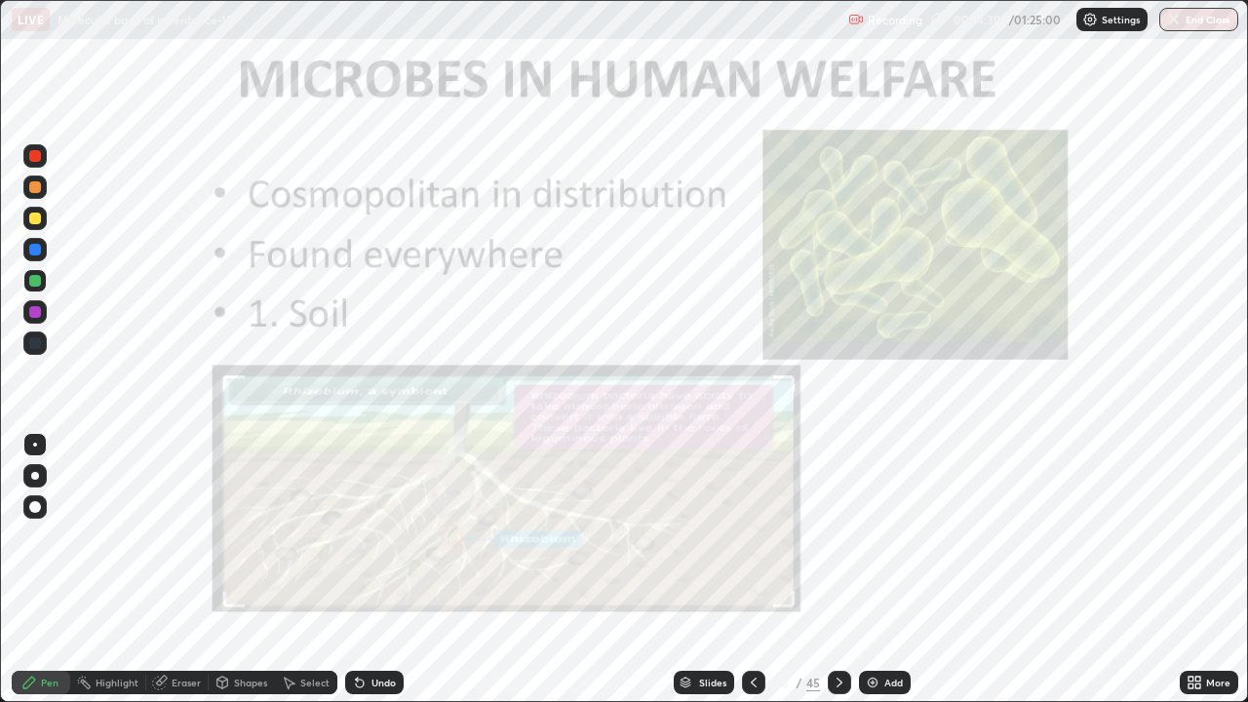
click at [379, 569] on div "Undo" at bounding box center [383, 683] width 24 height 10
click at [839, 569] on icon at bounding box center [840, 683] width 16 height 16
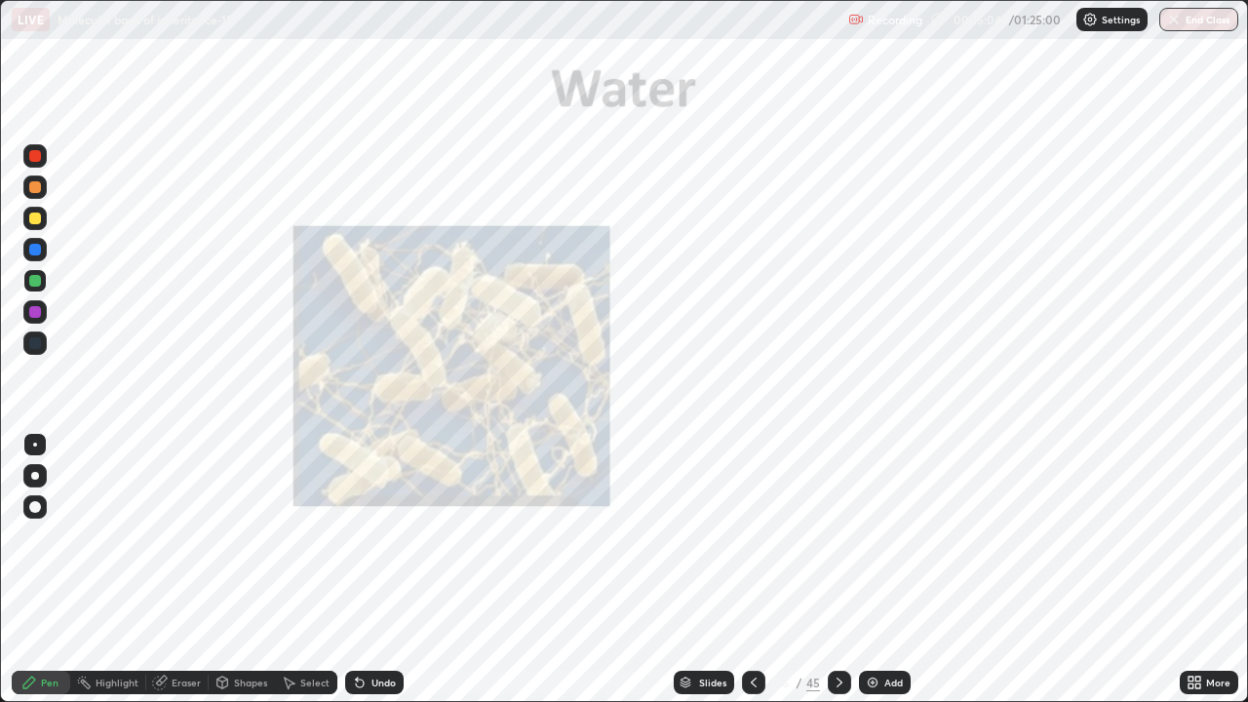
click at [836, 569] on icon at bounding box center [840, 683] width 16 height 16
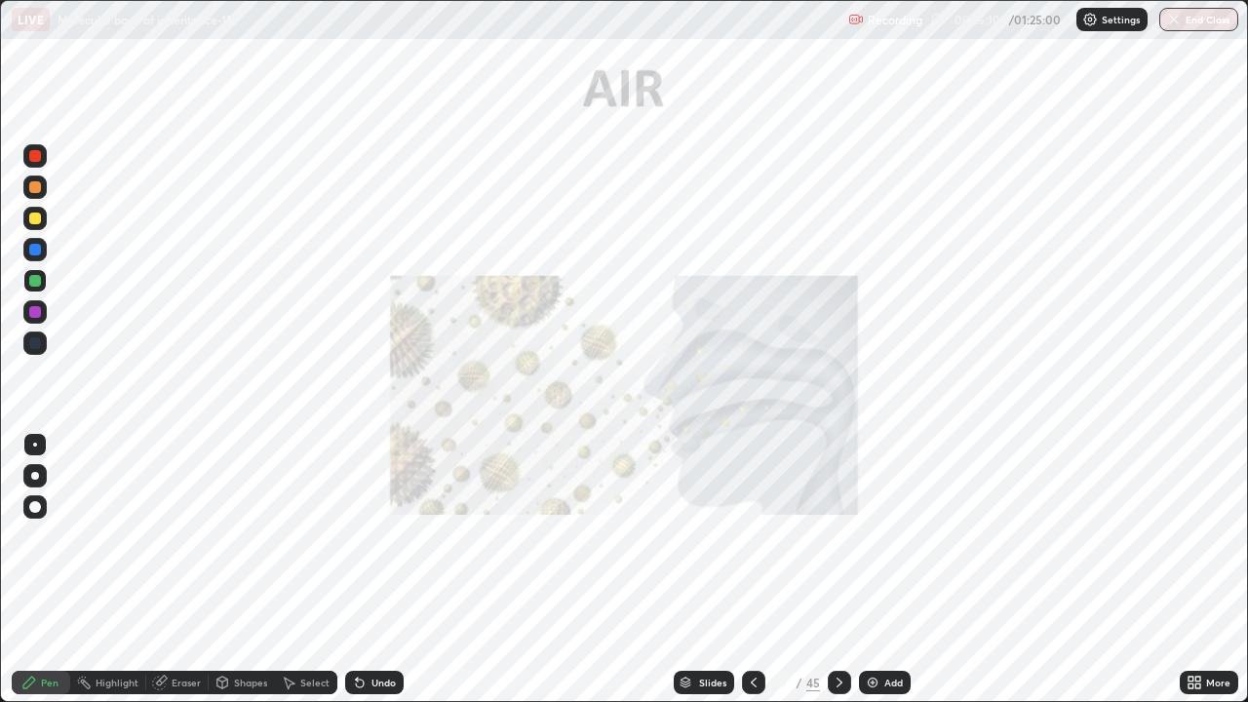
click at [845, 569] on div at bounding box center [839, 682] width 23 height 23
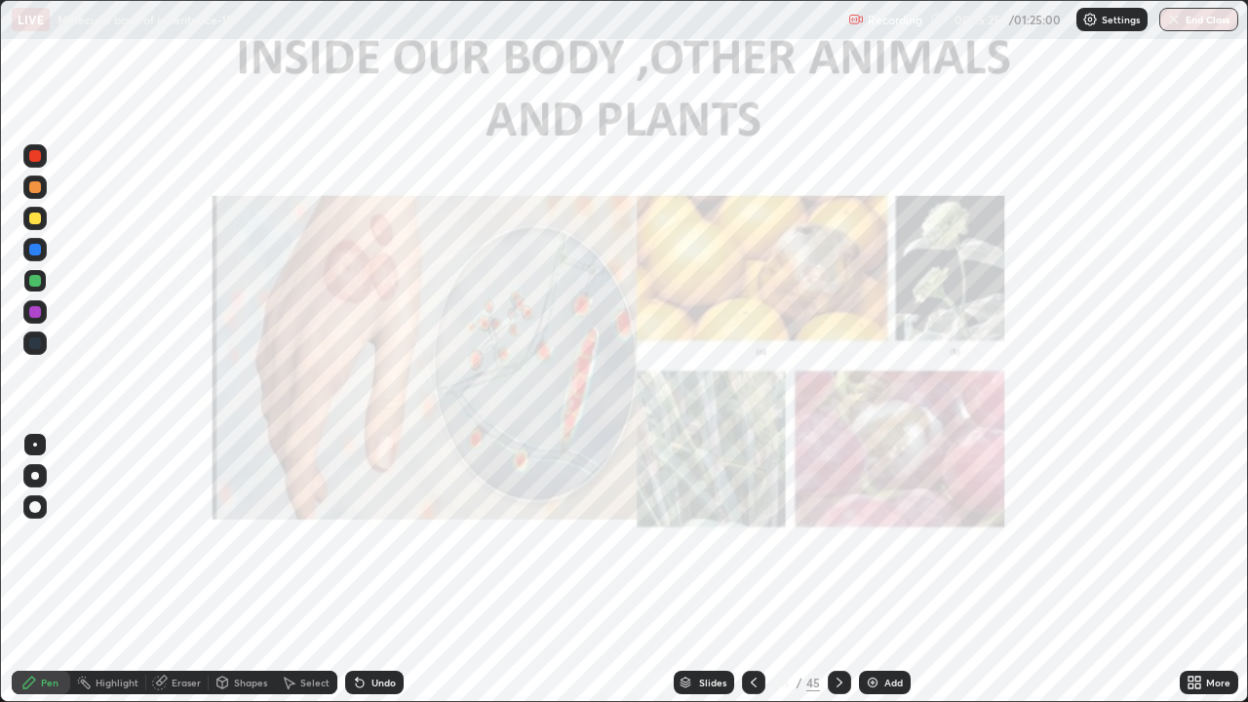
click at [723, 569] on div "Slides" at bounding box center [712, 683] width 27 height 10
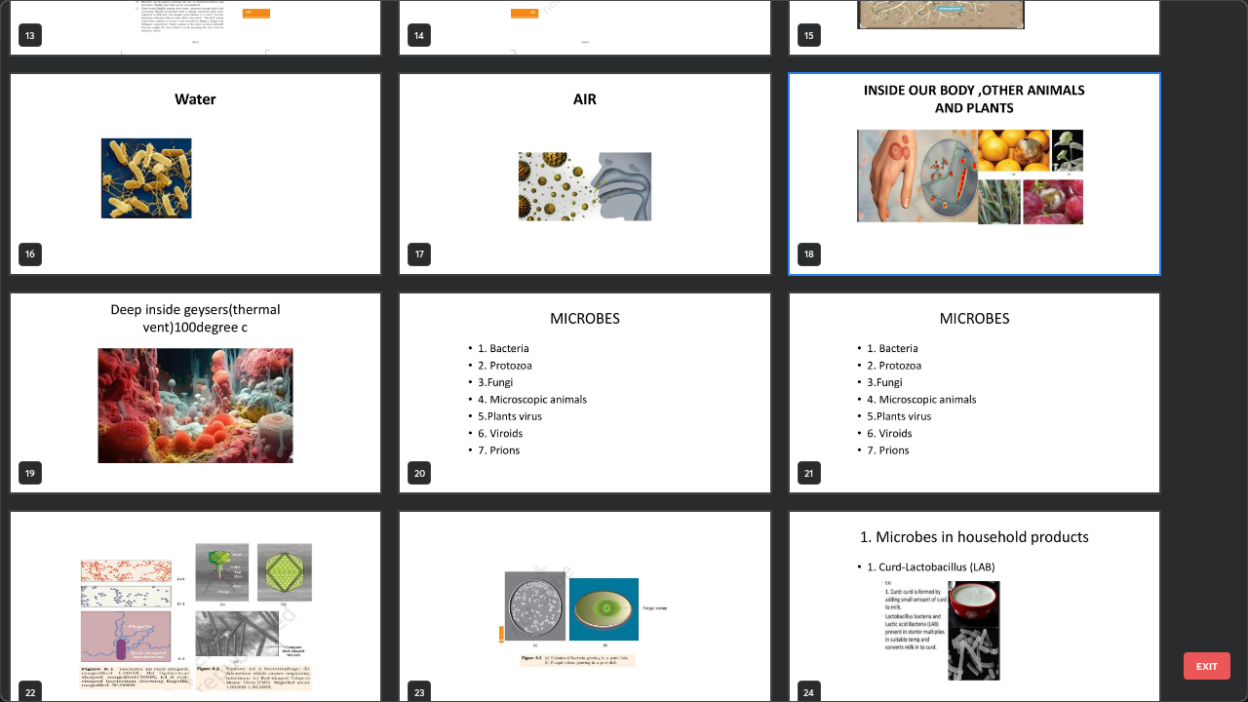
scroll to position [1031, 0]
click at [759, 463] on img "grid" at bounding box center [584, 393] width 369 height 200
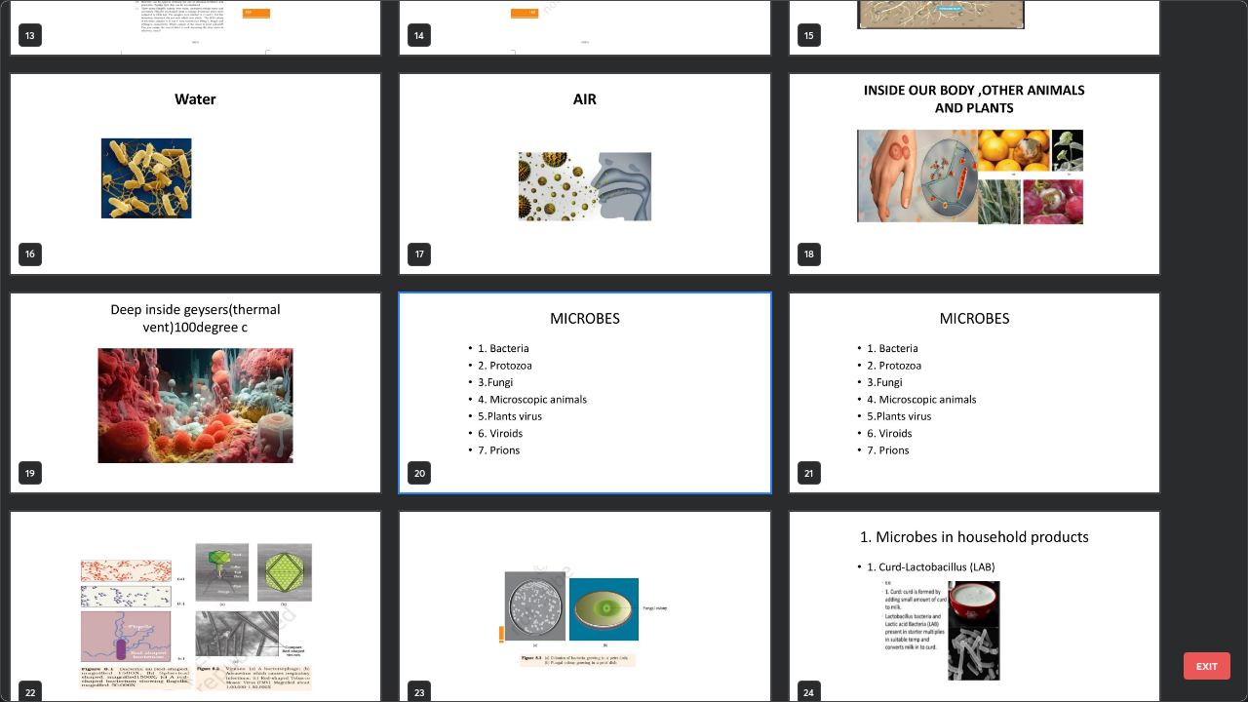
click at [759, 463] on img "grid" at bounding box center [584, 393] width 369 height 200
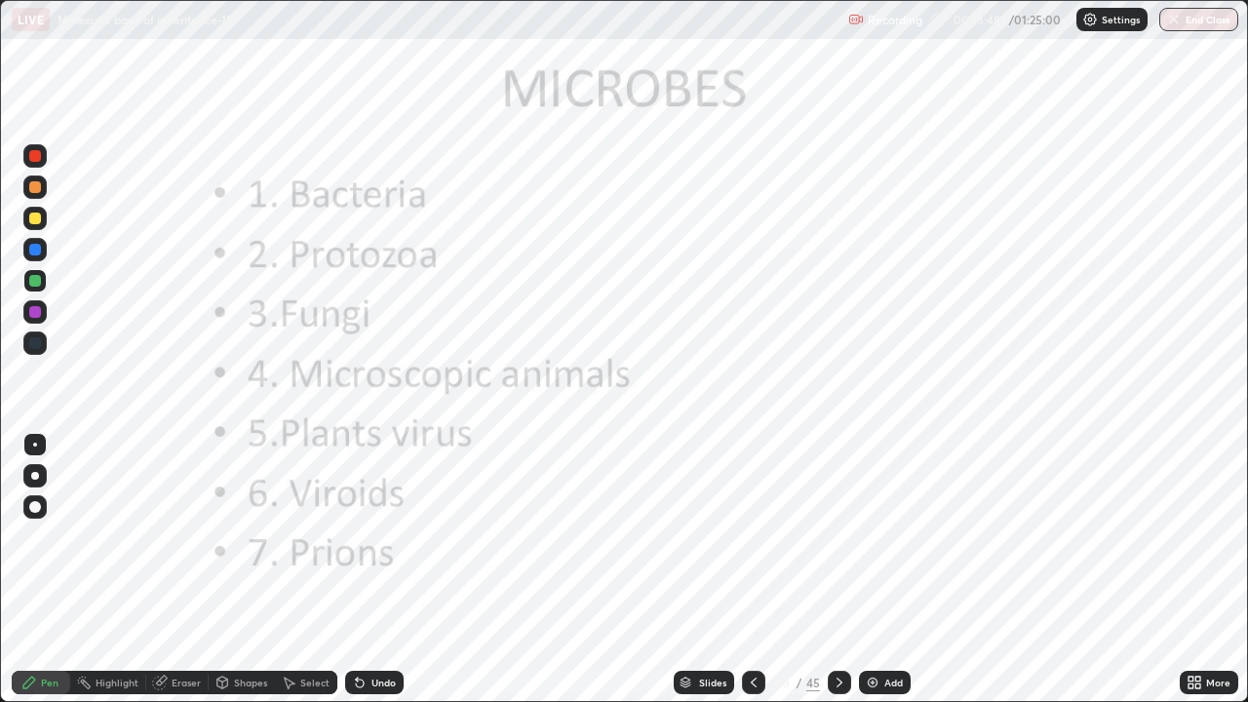
click at [713, 569] on div "Slides" at bounding box center [712, 683] width 27 height 10
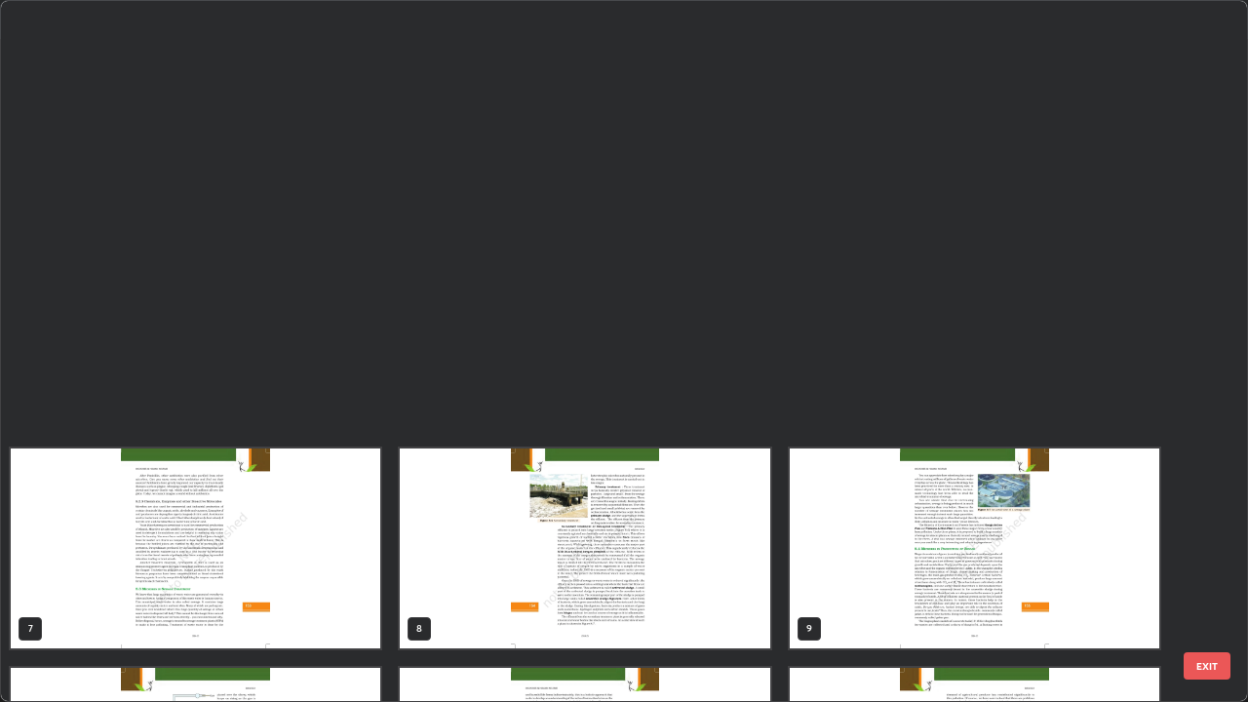
scroll to position [694, 1236]
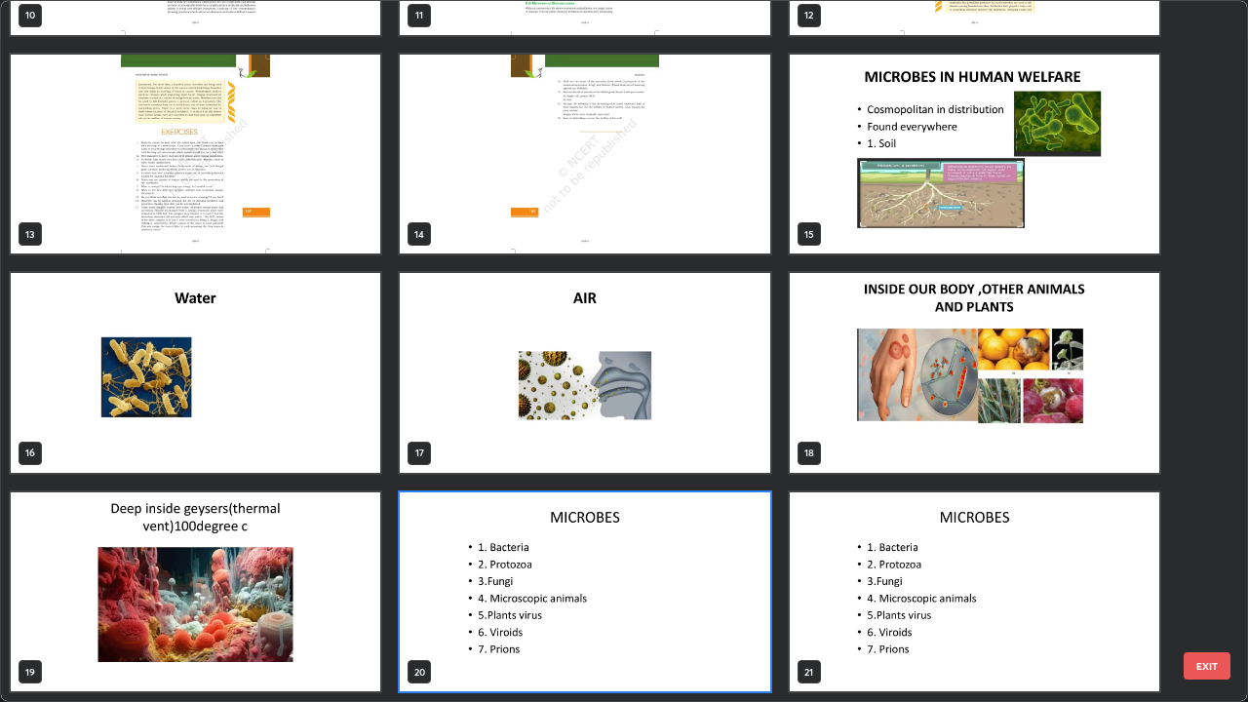
click at [941, 237] on img "grid" at bounding box center [974, 155] width 369 height 200
click at [937, 241] on img "grid" at bounding box center [974, 155] width 369 height 200
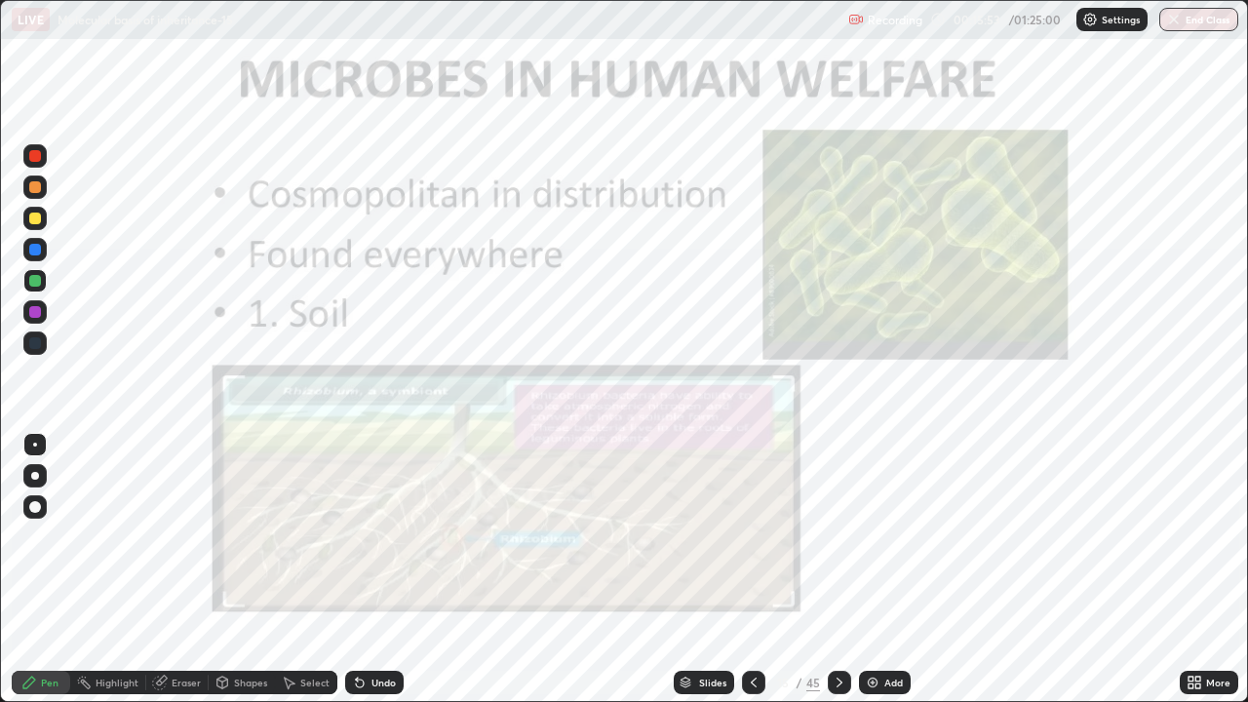
click at [838, 569] on div at bounding box center [839, 682] width 23 height 23
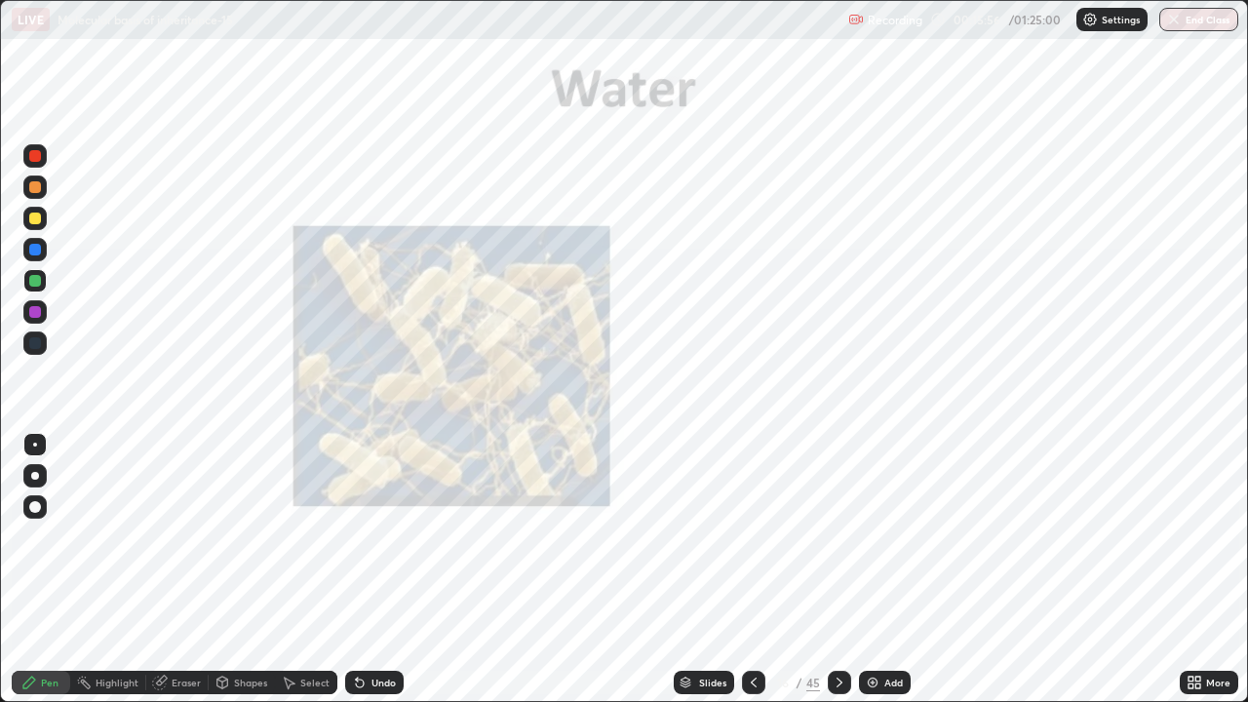
click at [836, 569] on icon at bounding box center [840, 683] width 16 height 16
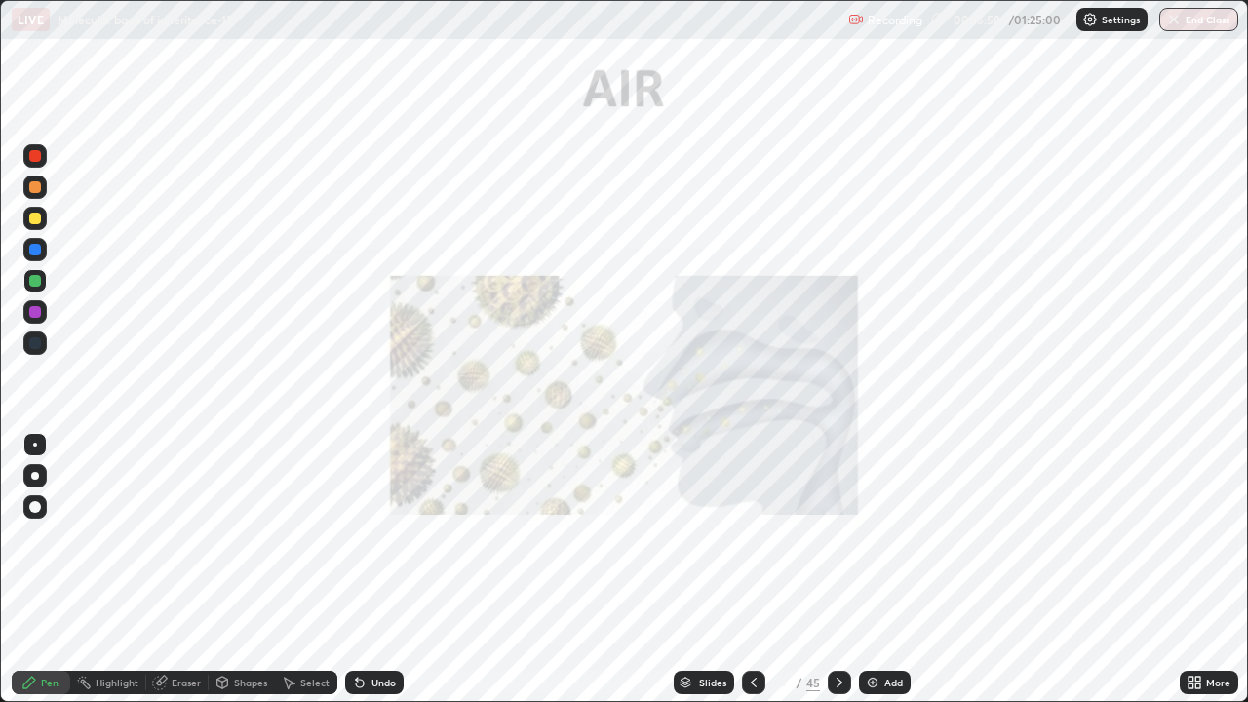
click at [839, 569] on icon at bounding box center [840, 683] width 16 height 16
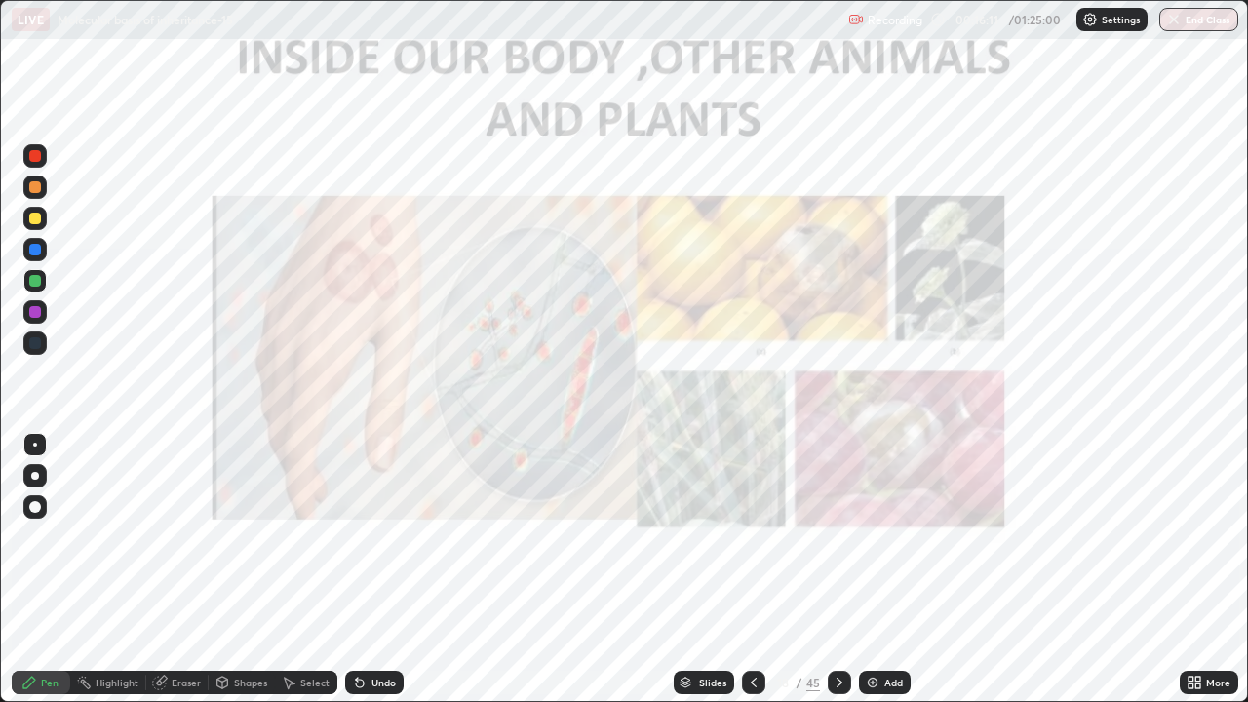
click at [836, 569] on icon at bounding box center [840, 683] width 16 height 16
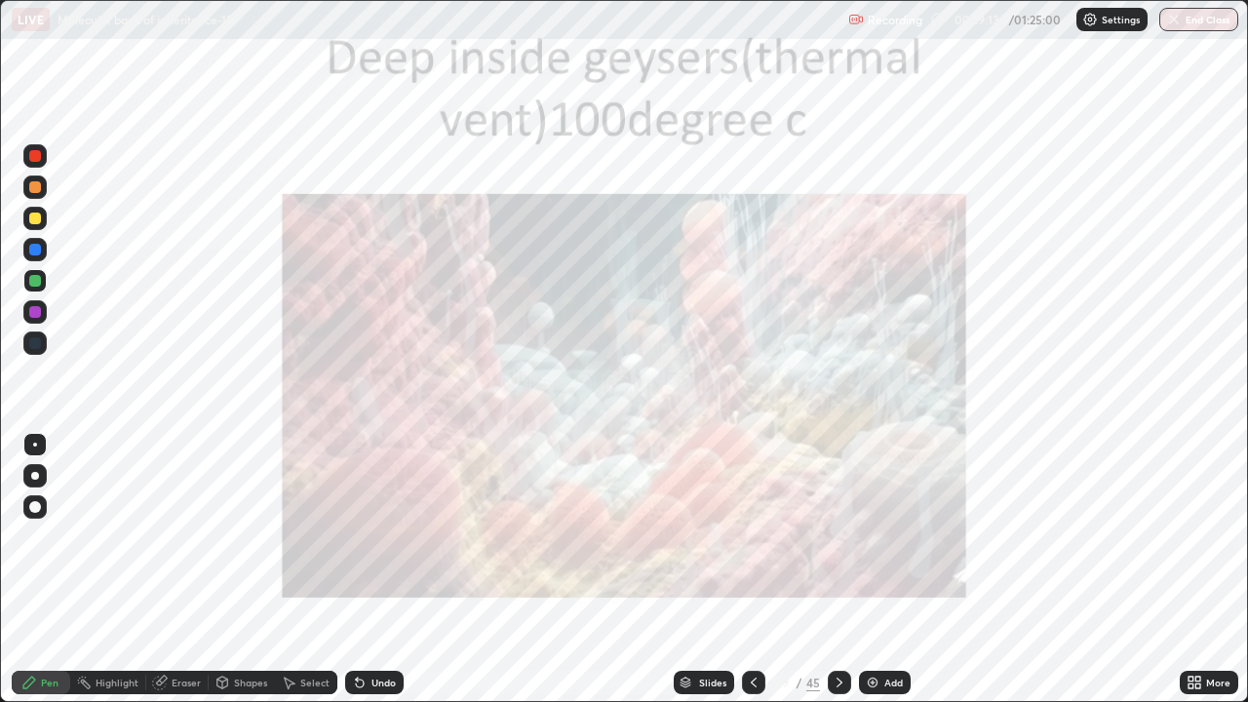
click at [719, 569] on div "Slides" at bounding box center [712, 683] width 27 height 10
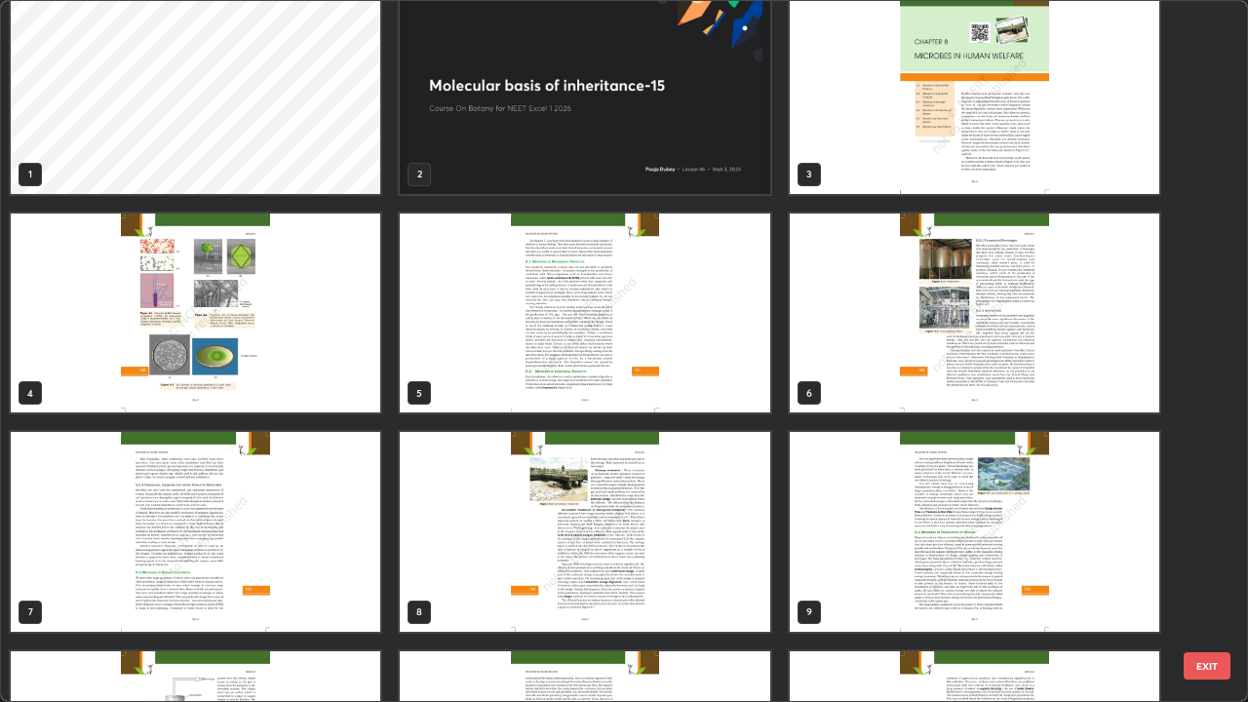
scroll to position [0, 0]
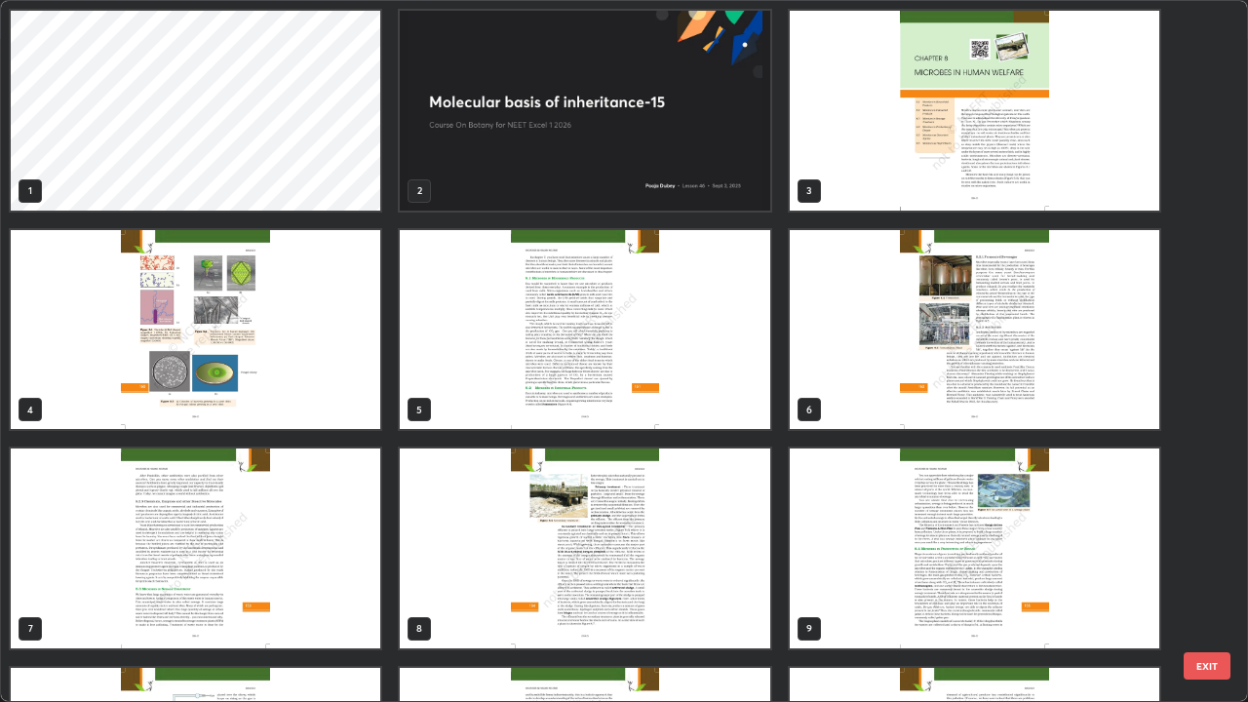
click at [922, 181] on img "grid" at bounding box center [974, 111] width 369 height 200
click at [917, 184] on img "grid" at bounding box center [974, 111] width 369 height 200
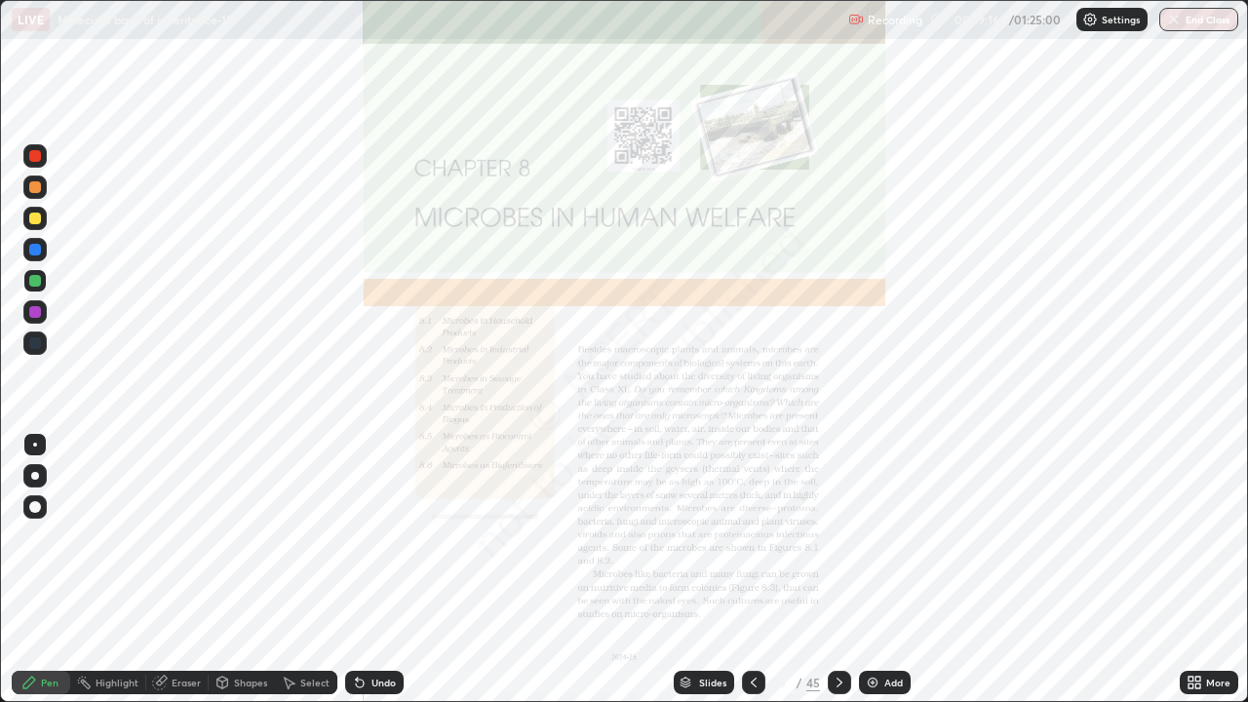
click at [914, 181] on img "grid" at bounding box center [974, 111] width 369 height 200
click at [723, 569] on div "Slides" at bounding box center [712, 683] width 27 height 10
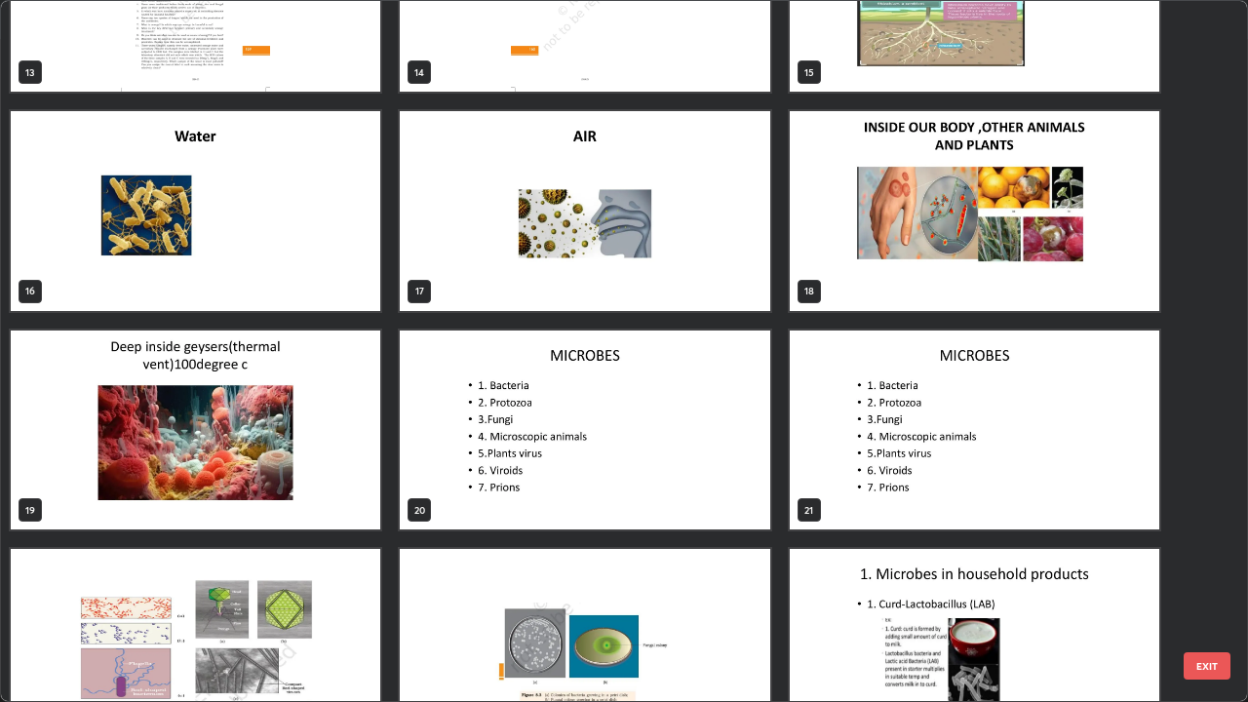
scroll to position [1004, 0]
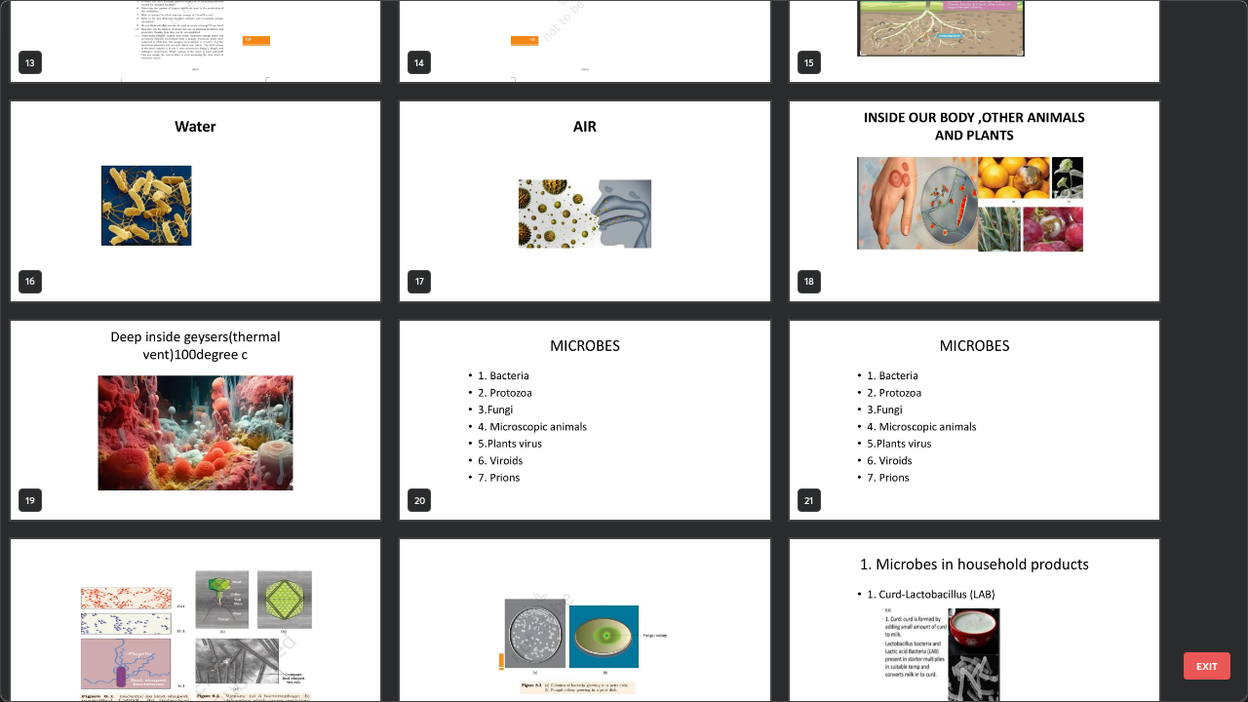
click at [944, 452] on img "grid" at bounding box center [974, 421] width 369 height 200
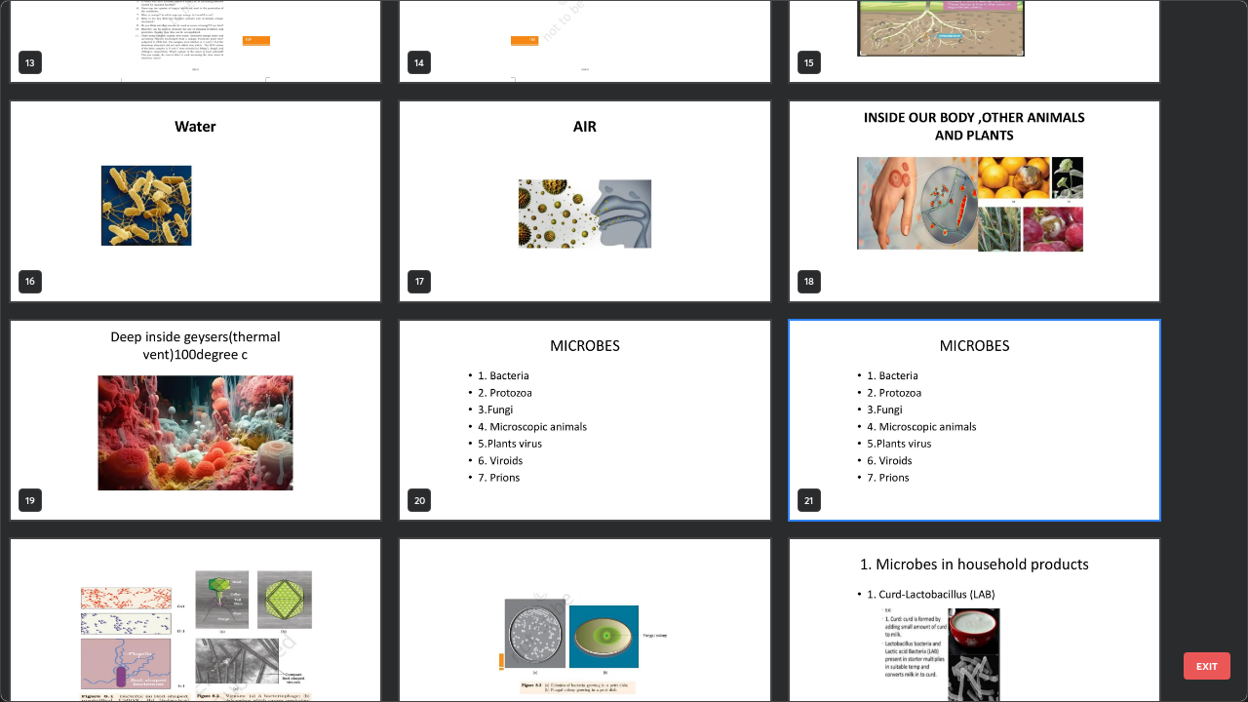
click at [952, 460] on img "grid" at bounding box center [974, 421] width 369 height 200
click at [961, 460] on img "grid" at bounding box center [974, 421] width 369 height 200
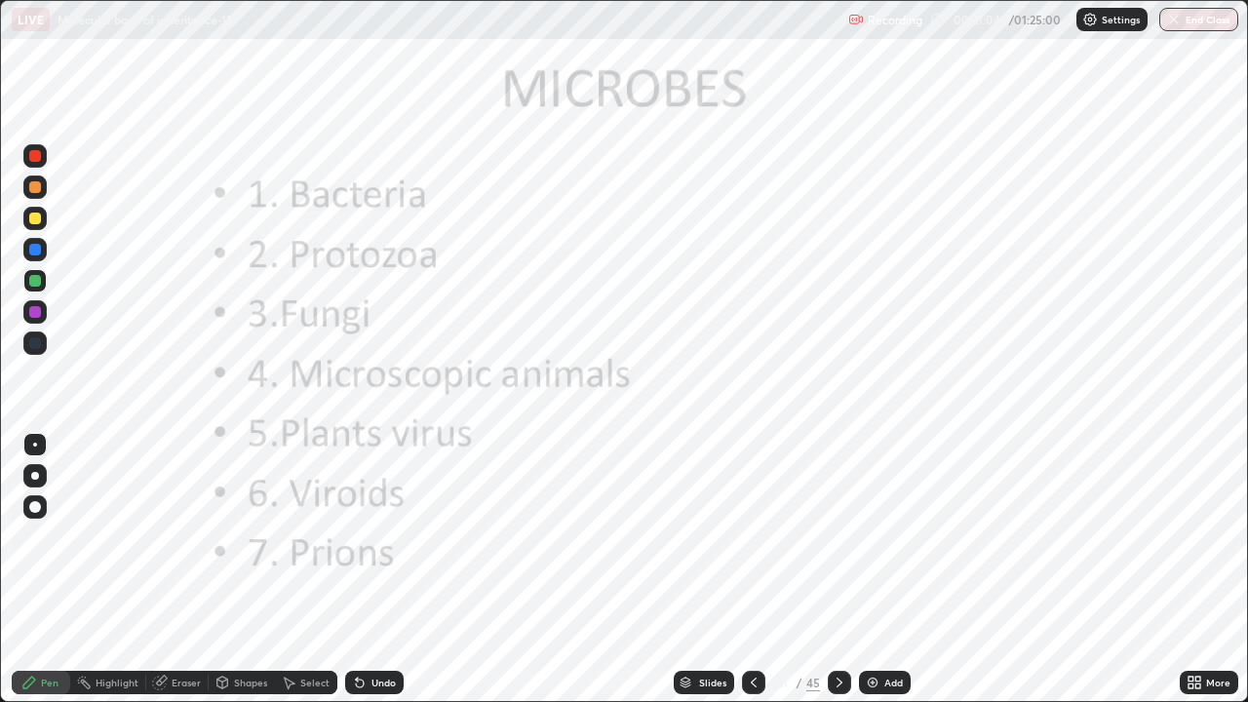
click at [889, 569] on div "Add" at bounding box center [885, 682] width 52 height 23
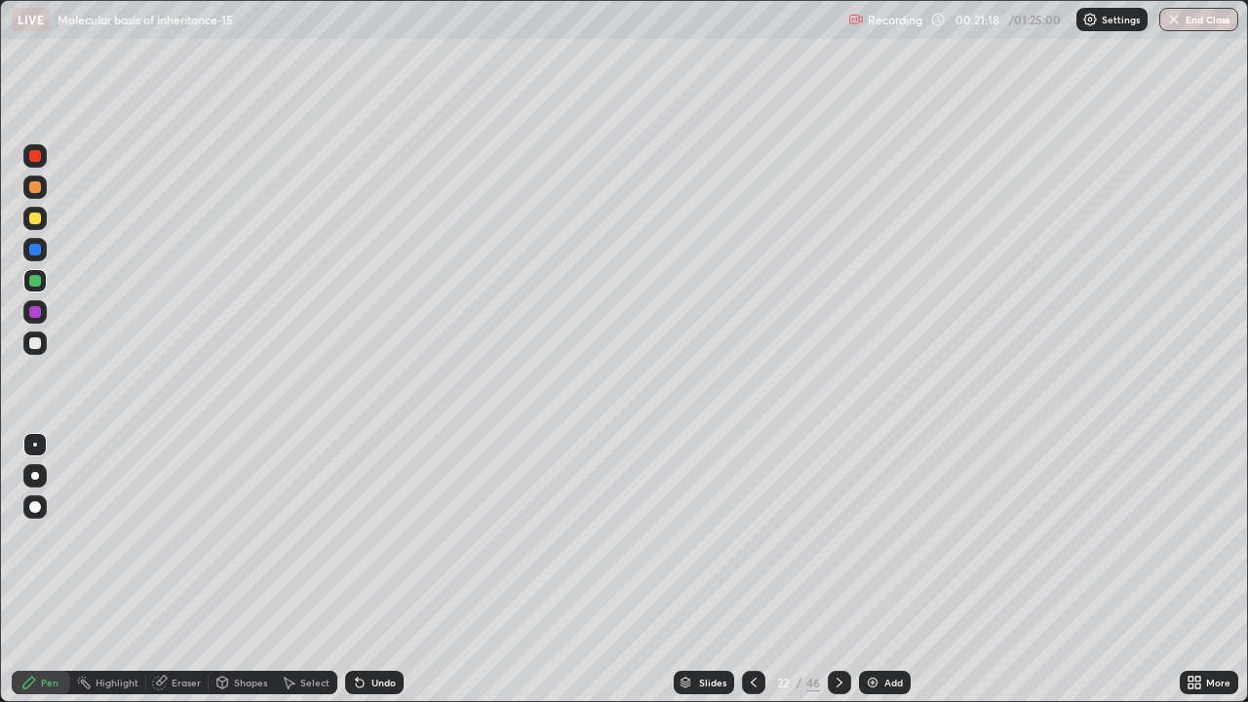
click at [36, 478] on div at bounding box center [35, 476] width 8 height 8
click at [37, 350] on div at bounding box center [34, 342] width 23 height 23
click at [721, 569] on div "Slides" at bounding box center [712, 683] width 27 height 10
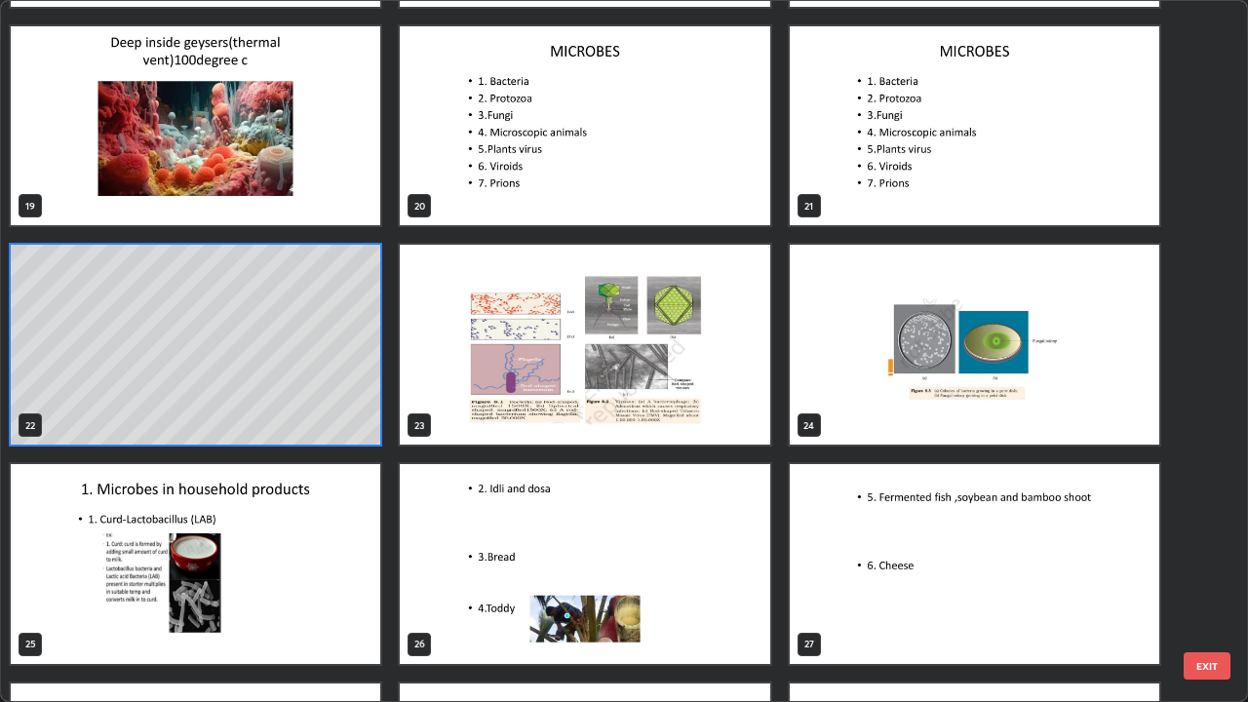
scroll to position [1301, 0]
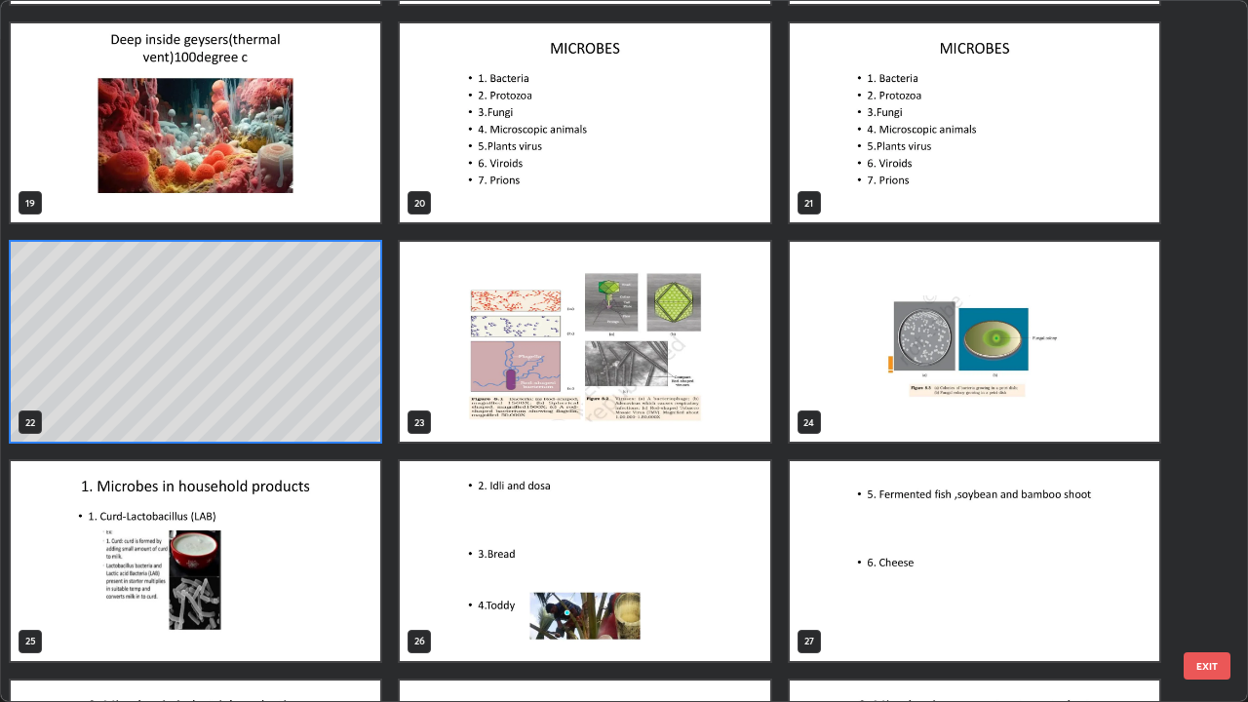
click at [703, 389] on img "grid" at bounding box center [584, 342] width 369 height 200
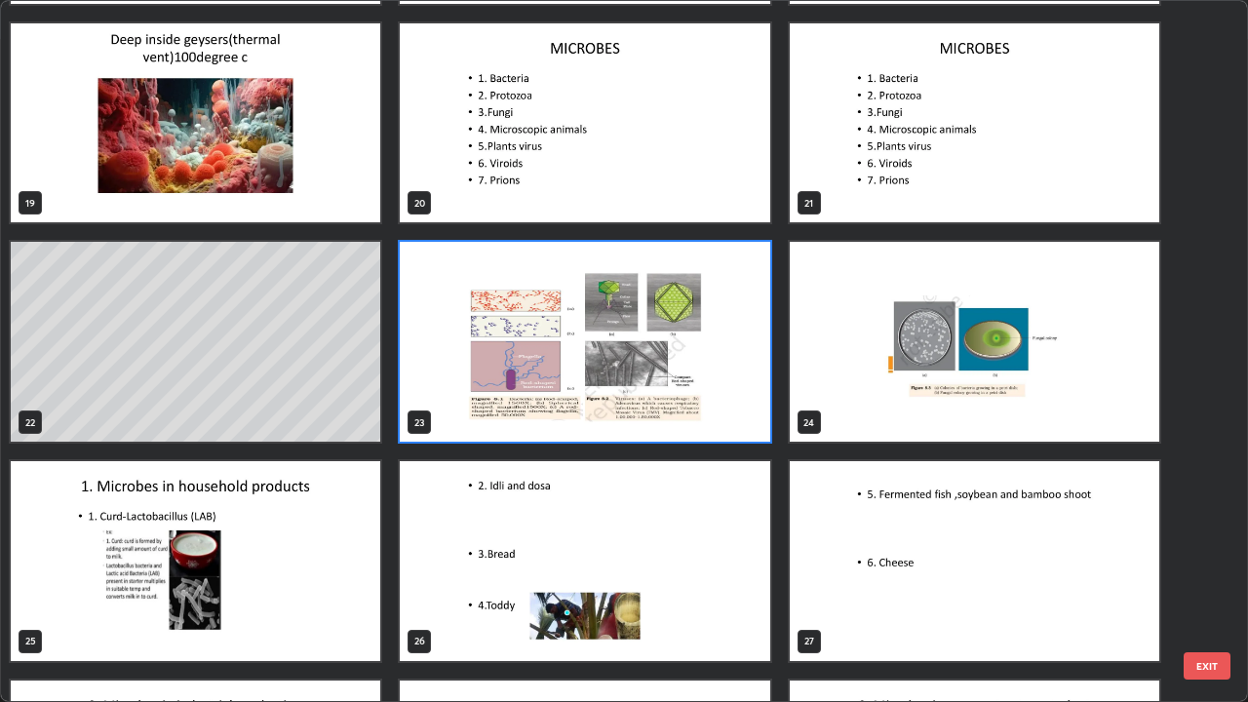
click at [704, 387] on img "grid" at bounding box center [584, 342] width 369 height 200
click at [715, 394] on img "grid" at bounding box center [584, 342] width 369 height 200
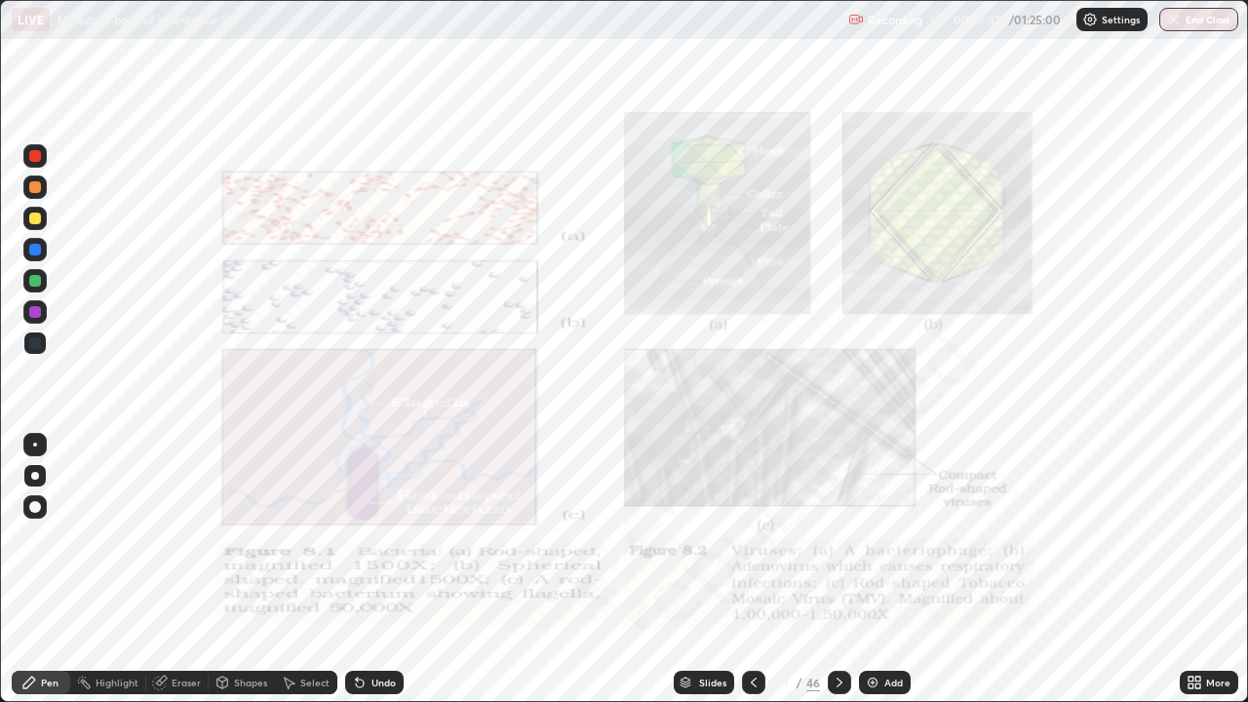
click at [710, 569] on div "Slides" at bounding box center [712, 683] width 27 height 10
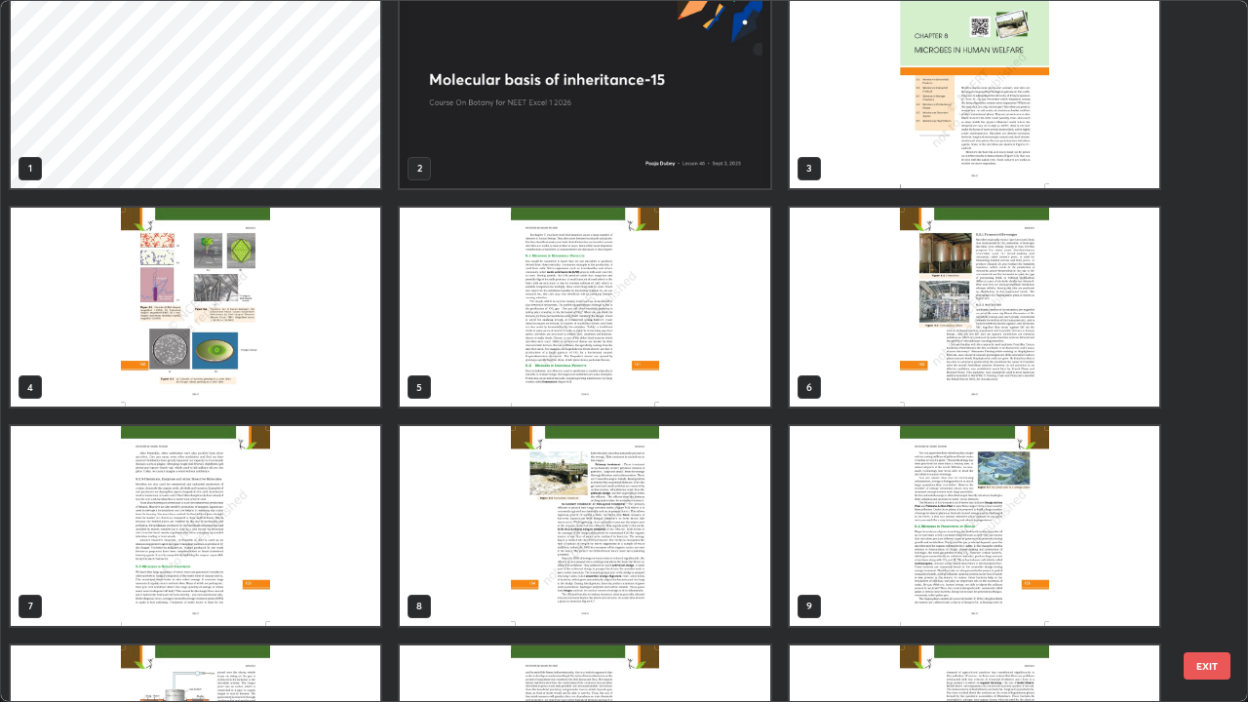
scroll to position [0, 0]
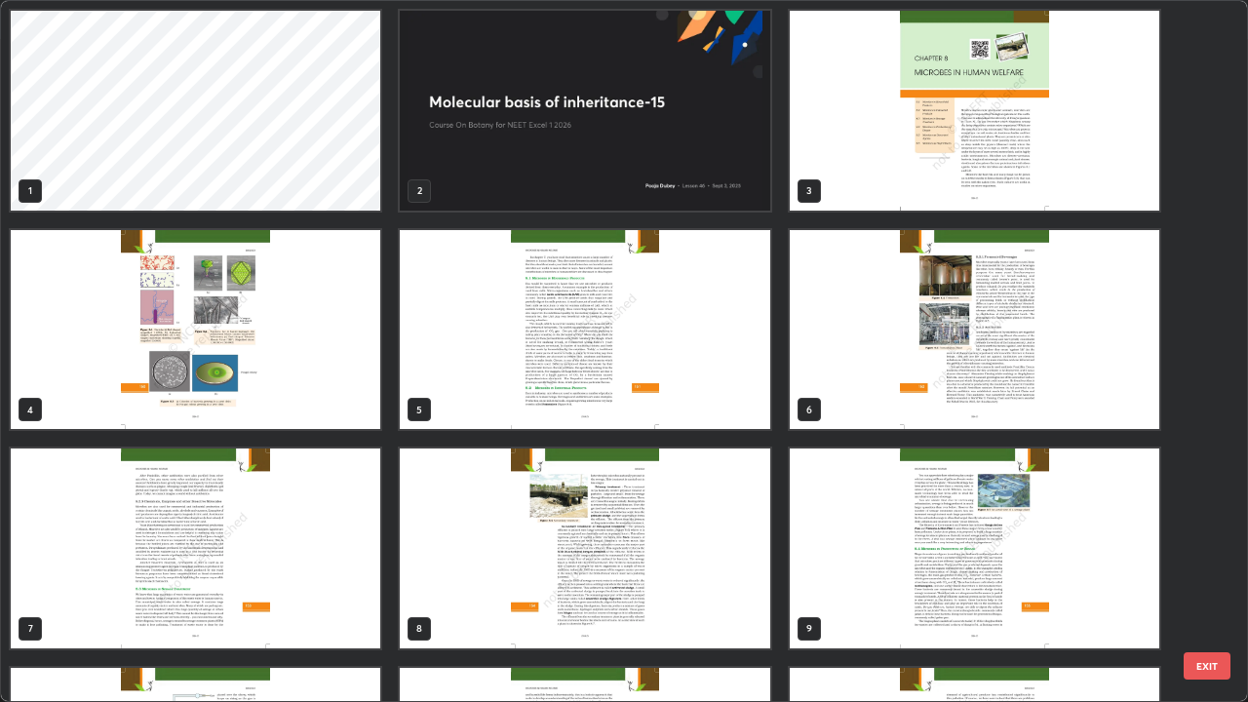
click at [339, 412] on img "grid" at bounding box center [195, 330] width 369 height 200
click at [333, 401] on img "grid" at bounding box center [195, 330] width 369 height 200
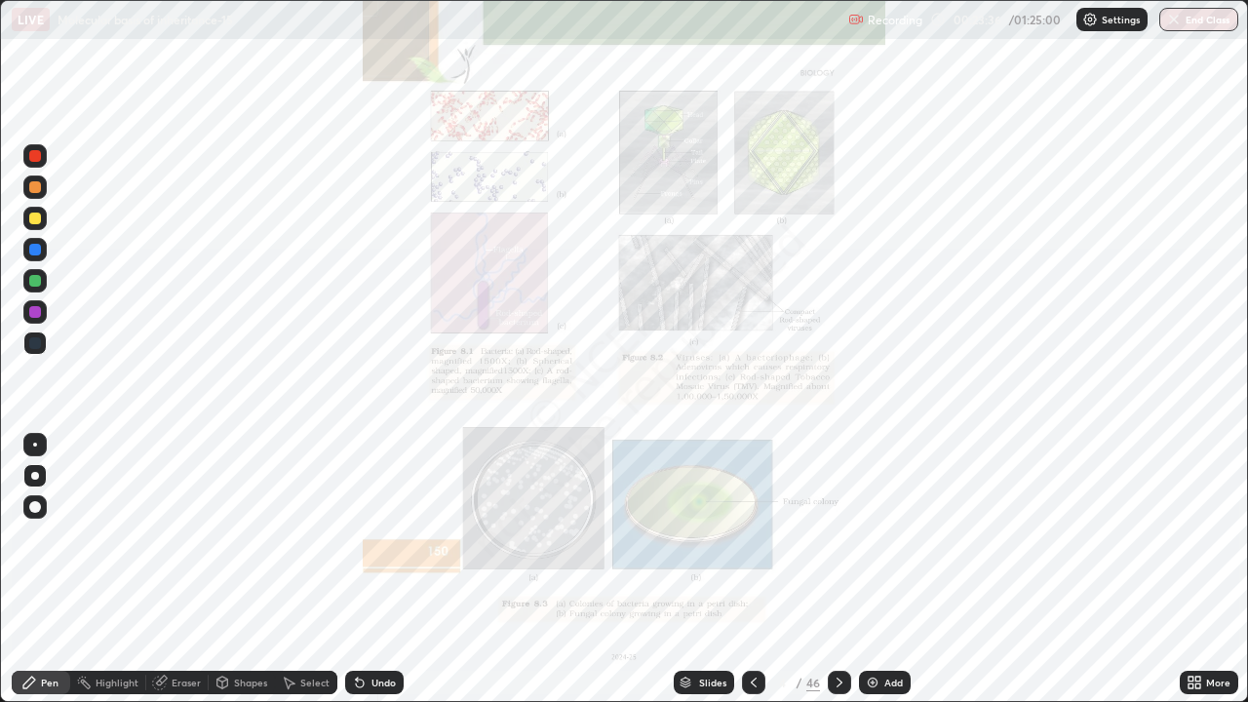
click at [340, 401] on img "grid" at bounding box center [195, 330] width 369 height 200
click at [753, 569] on icon at bounding box center [754, 683] width 16 height 16
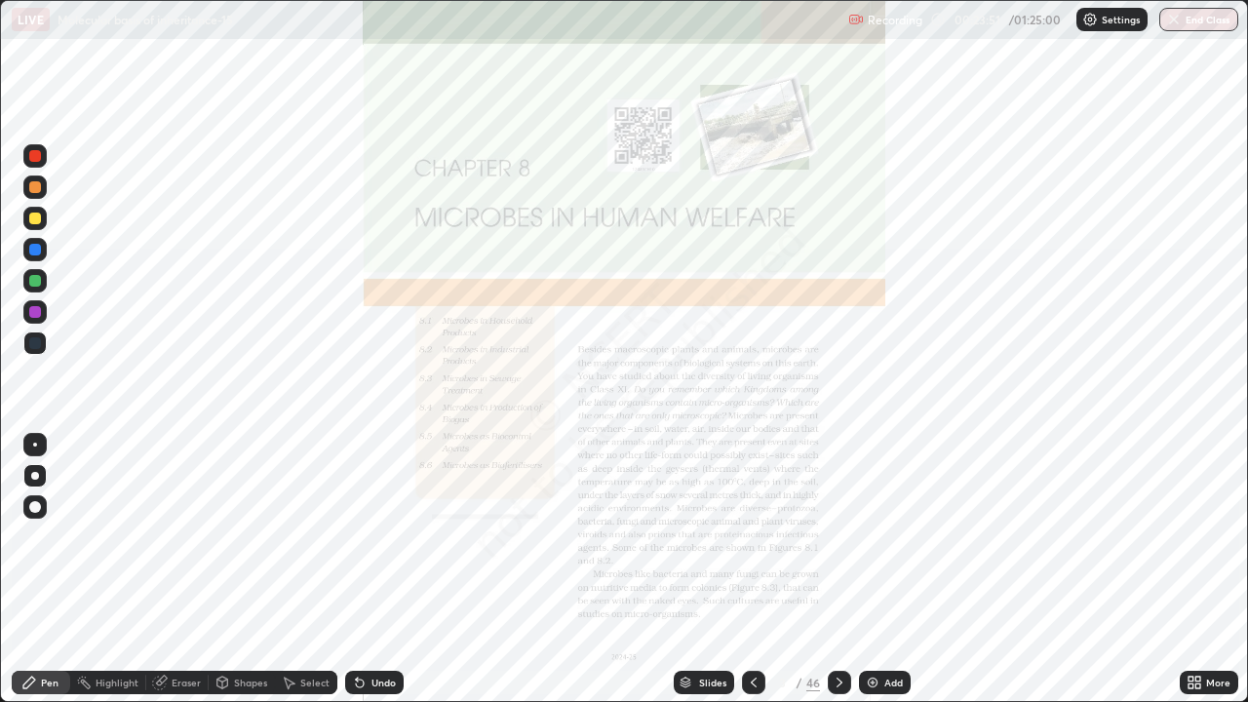
click at [837, 569] on icon at bounding box center [840, 683] width 16 height 16
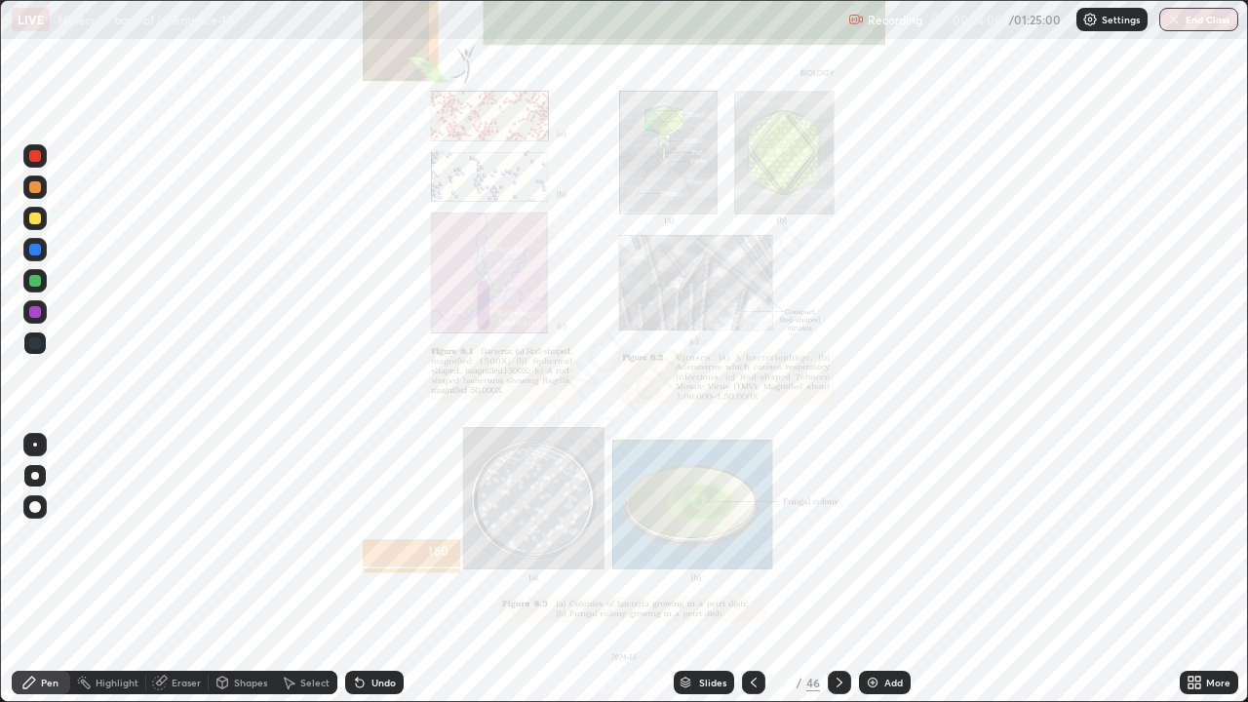
click at [716, 569] on div "Slides" at bounding box center [712, 683] width 27 height 10
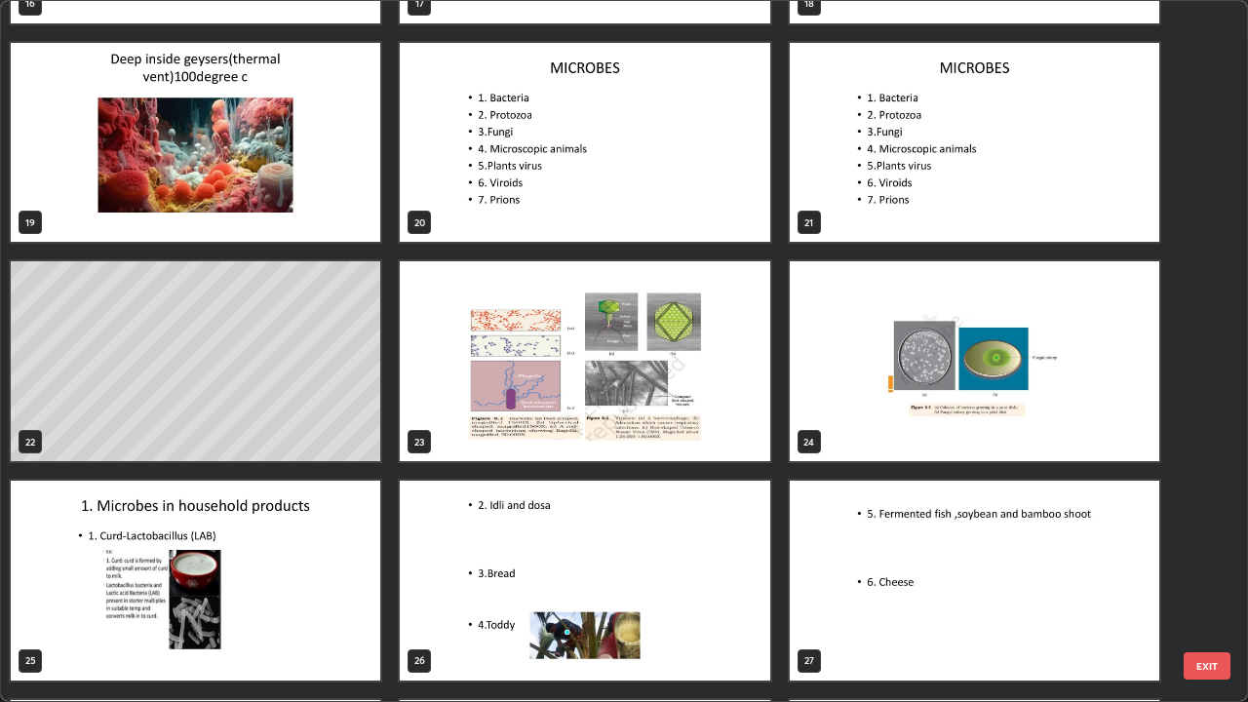
scroll to position [1278, 0]
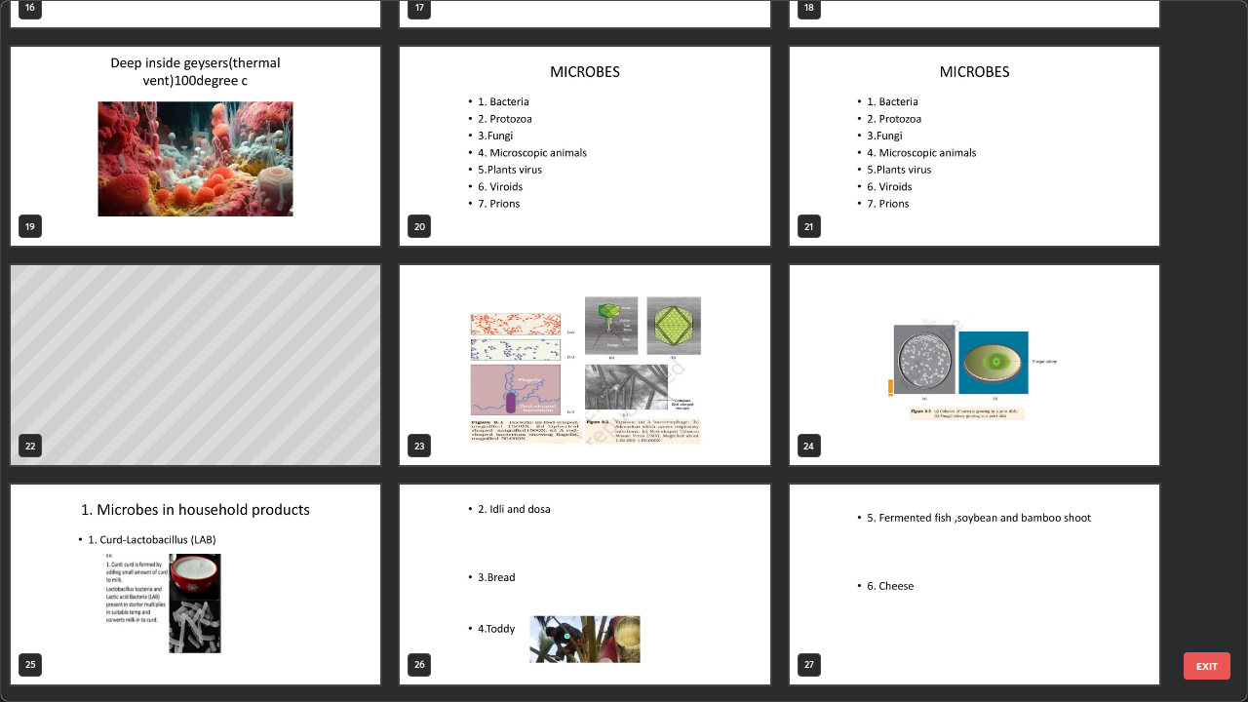
click at [845, 420] on img "grid" at bounding box center [974, 365] width 369 height 200
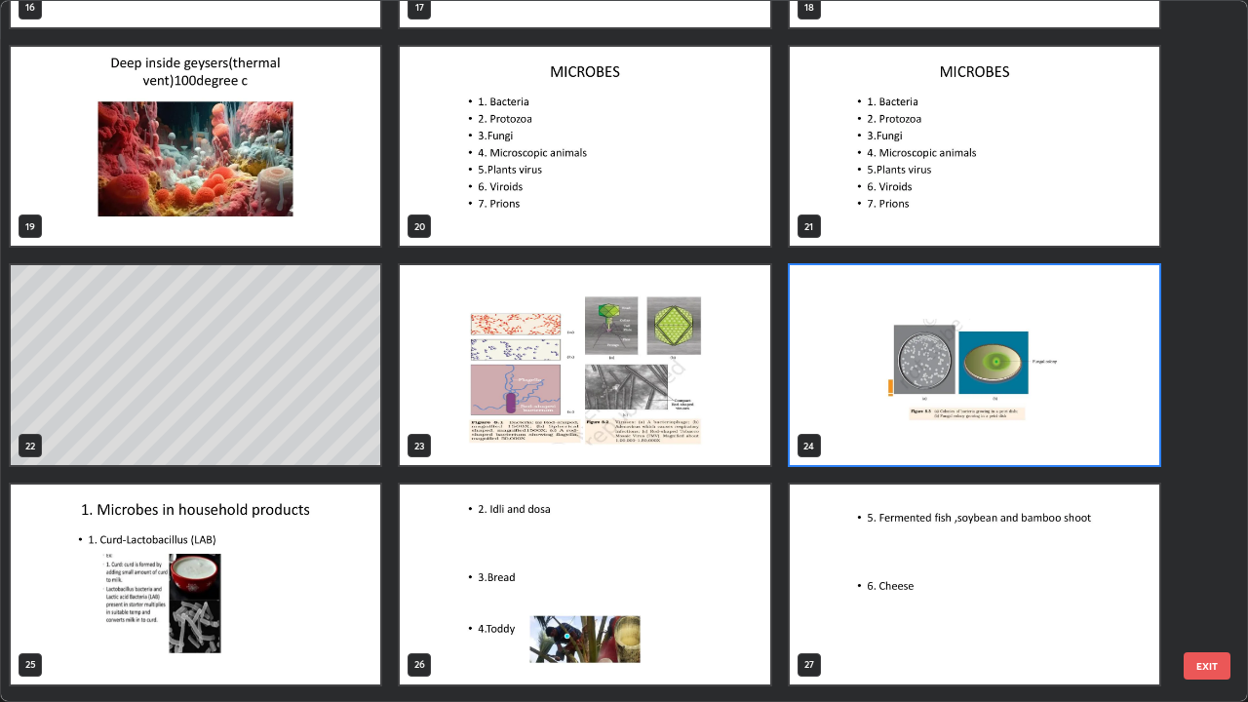
click at [845, 420] on img "grid" at bounding box center [974, 365] width 369 height 200
click at [858, 423] on img "grid" at bounding box center [974, 365] width 369 height 200
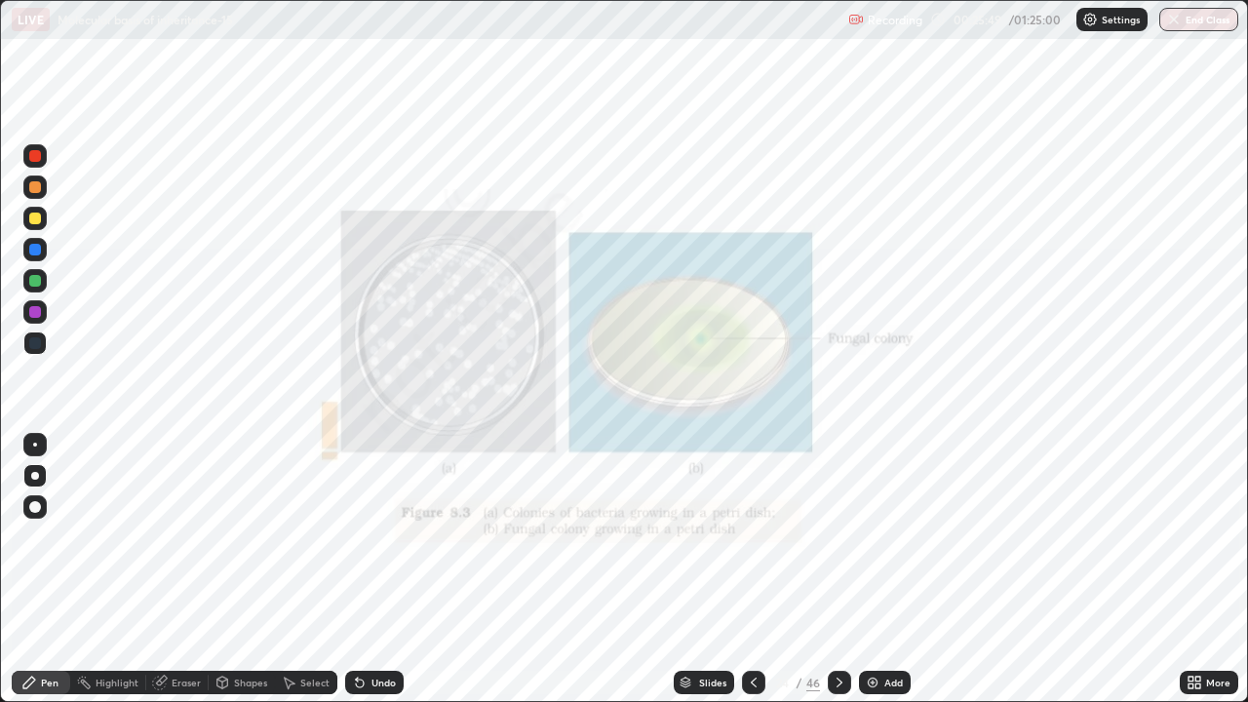
click at [758, 569] on icon at bounding box center [754, 683] width 16 height 16
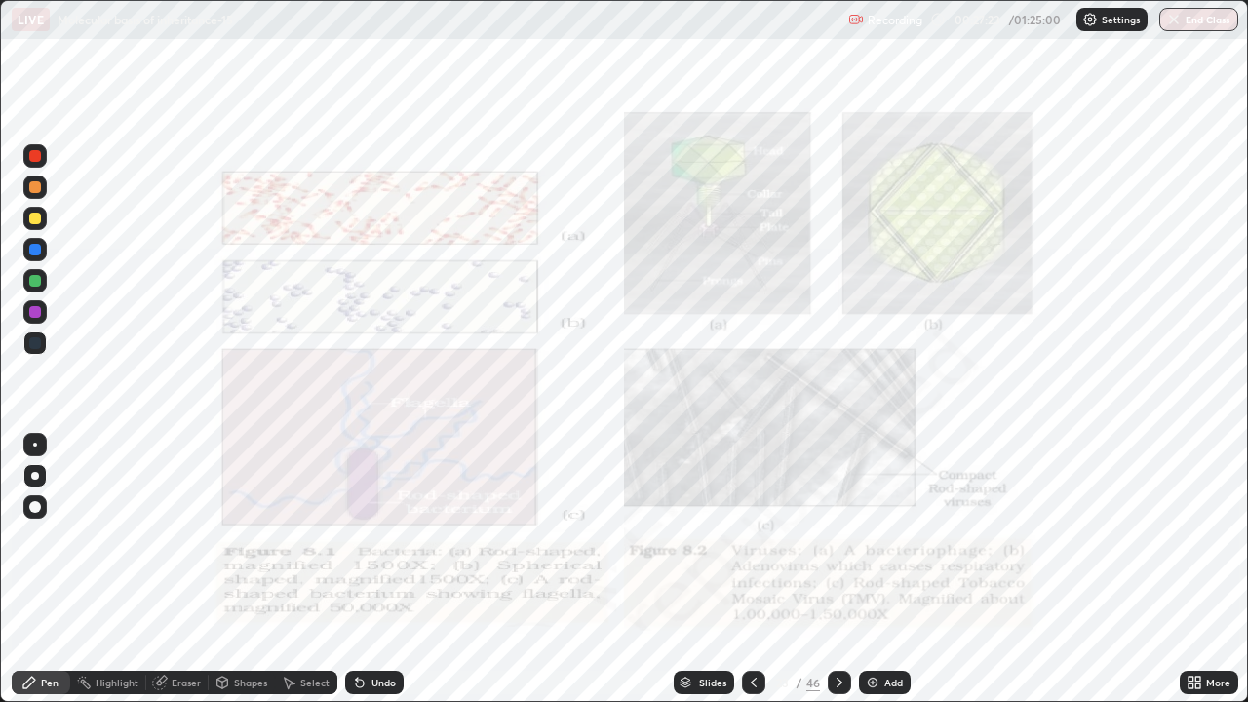
click at [845, 569] on div at bounding box center [839, 682] width 23 height 23
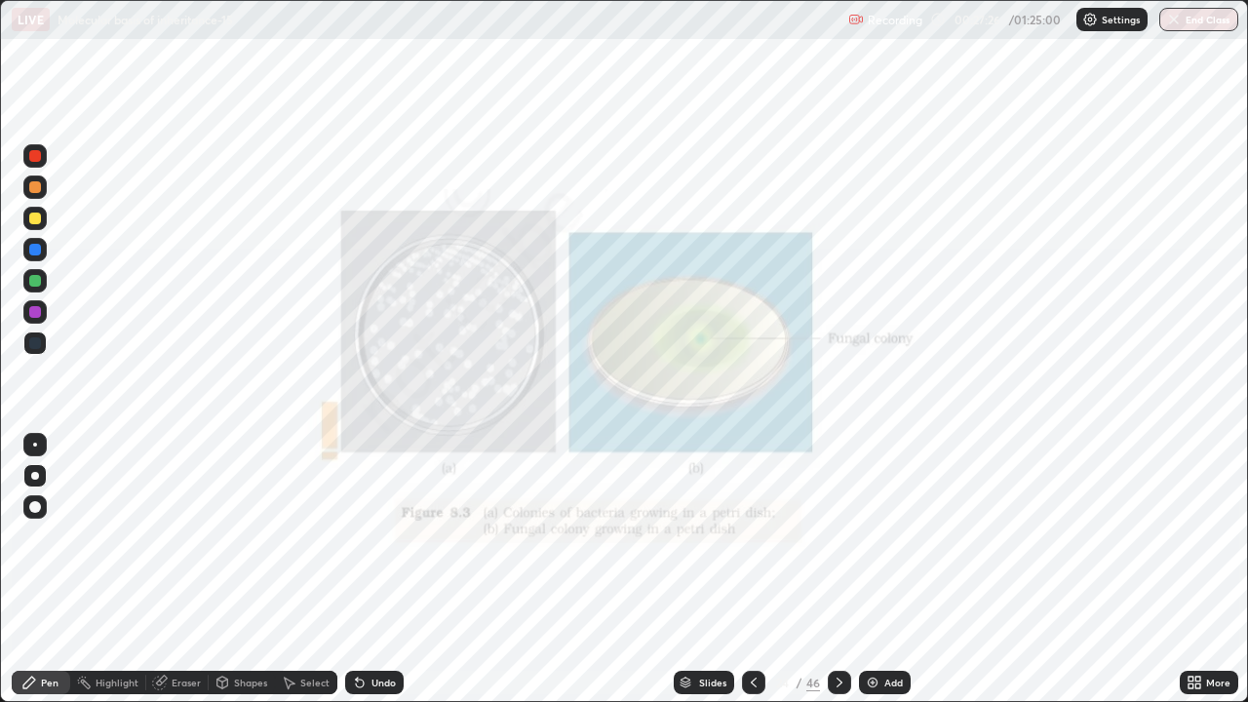
click at [752, 569] on icon at bounding box center [754, 683] width 16 height 16
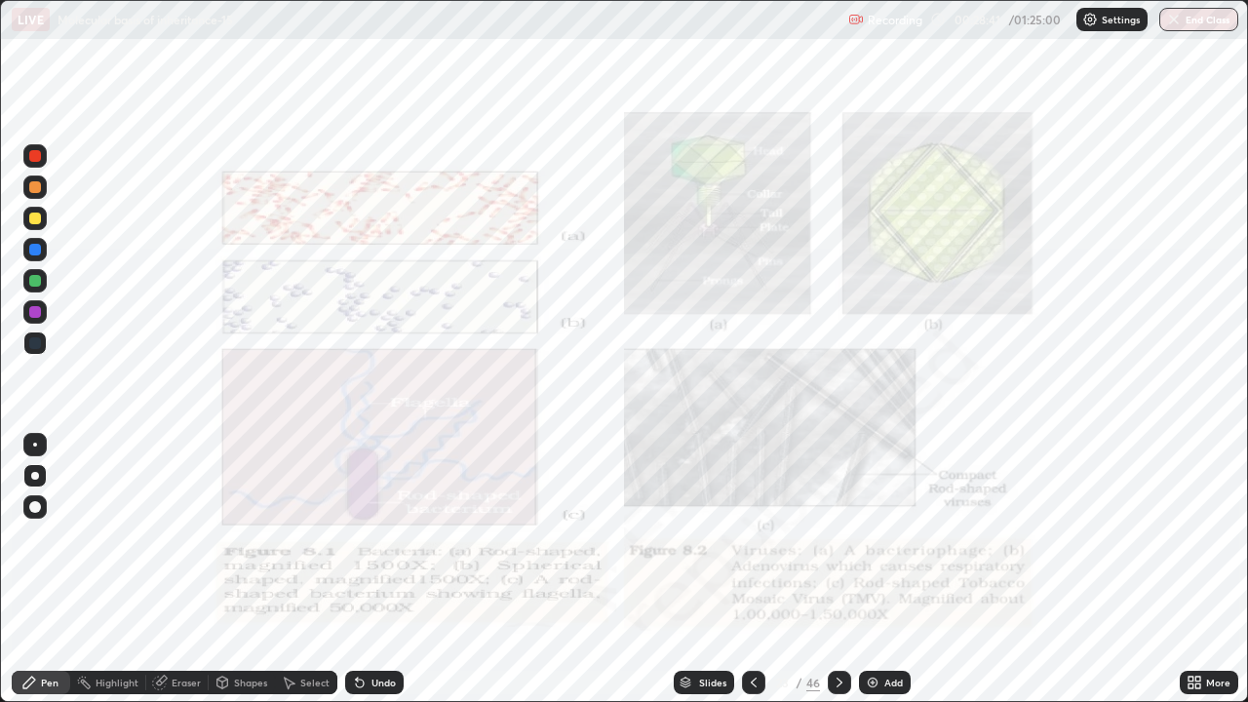
click at [839, 569] on div at bounding box center [839, 682] width 23 height 23
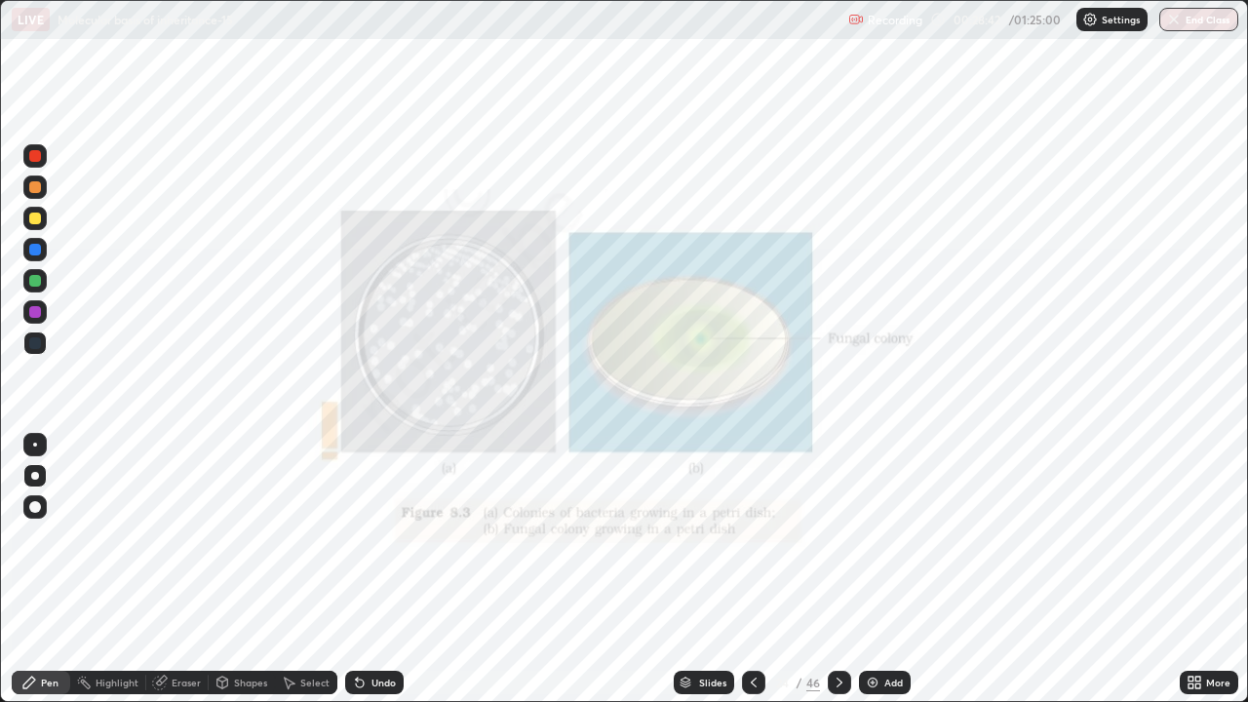
click at [836, 569] on div at bounding box center [839, 682] width 23 height 23
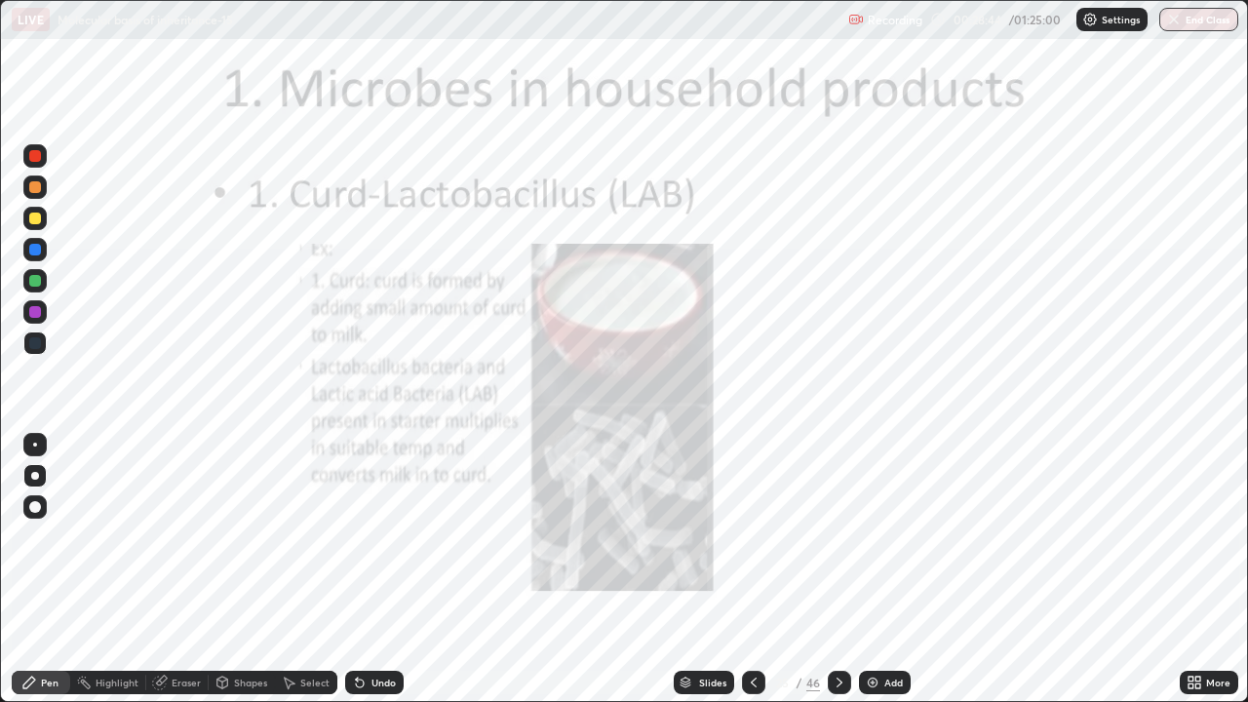
click at [753, 569] on icon at bounding box center [754, 683] width 6 height 10
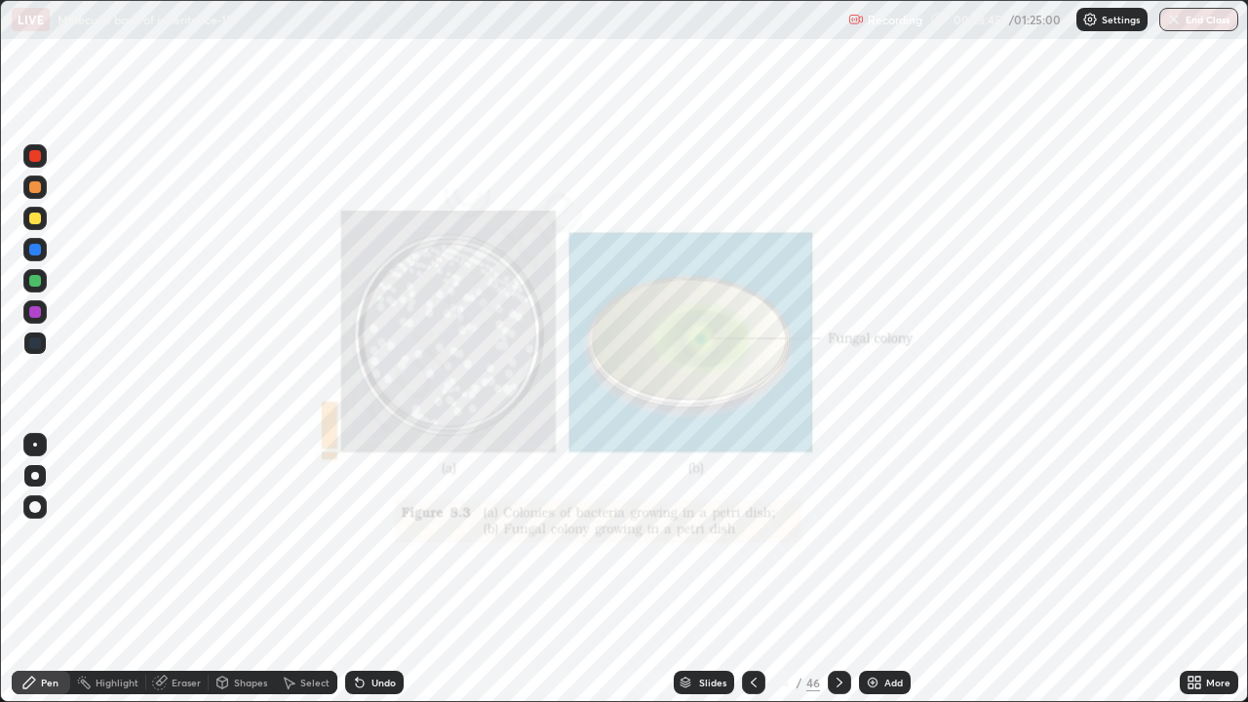
click at [875, 569] on div "Add" at bounding box center [885, 682] width 52 height 23
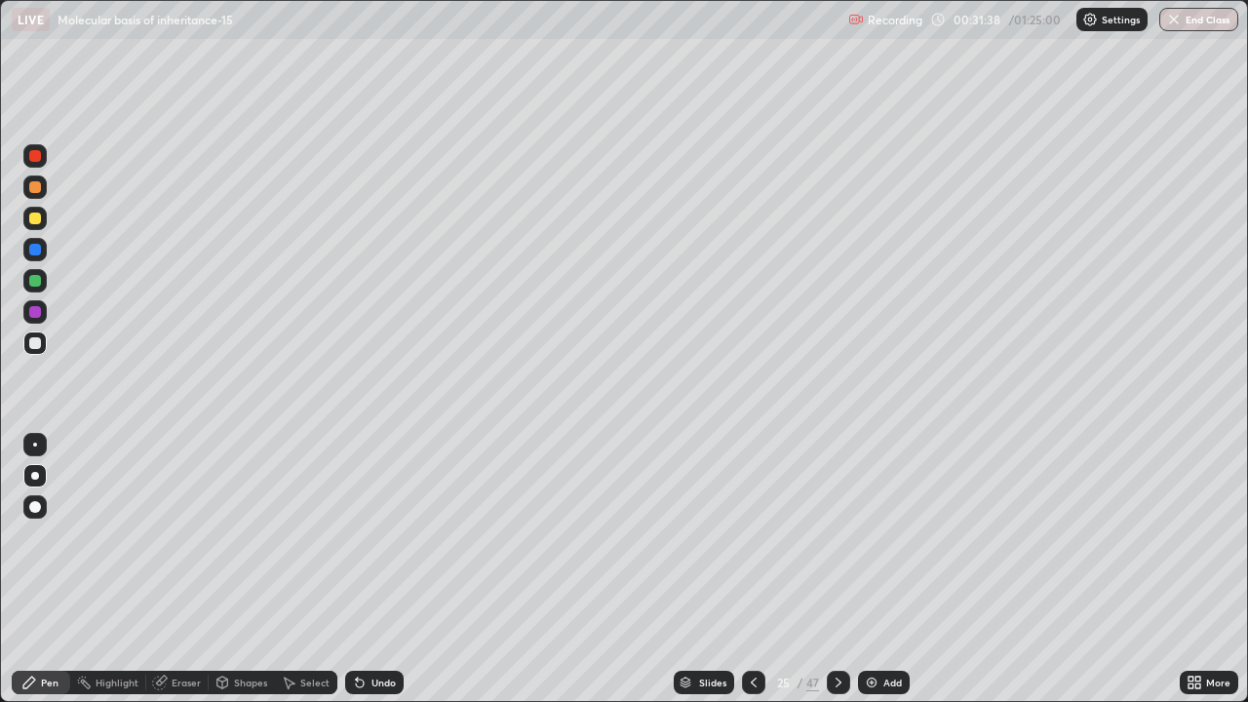
click at [836, 569] on icon at bounding box center [839, 683] width 16 height 16
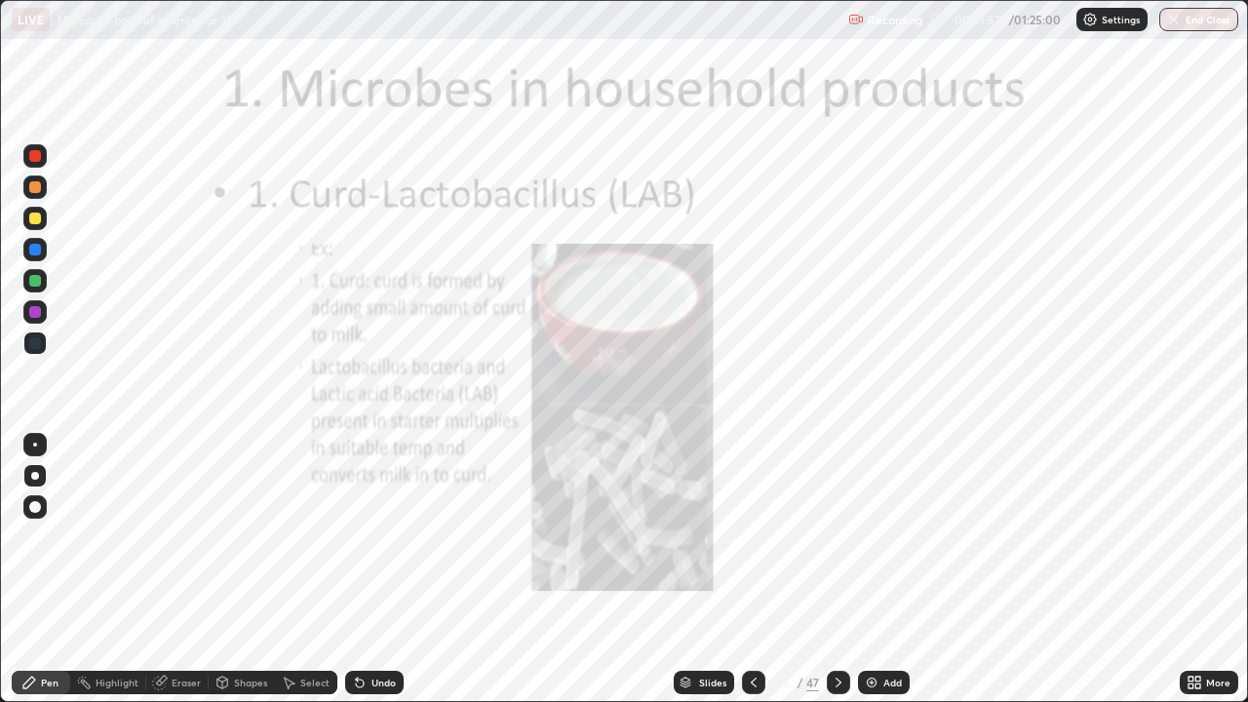
click at [836, 569] on icon at bounding box center [839, 683] width 16 height 16
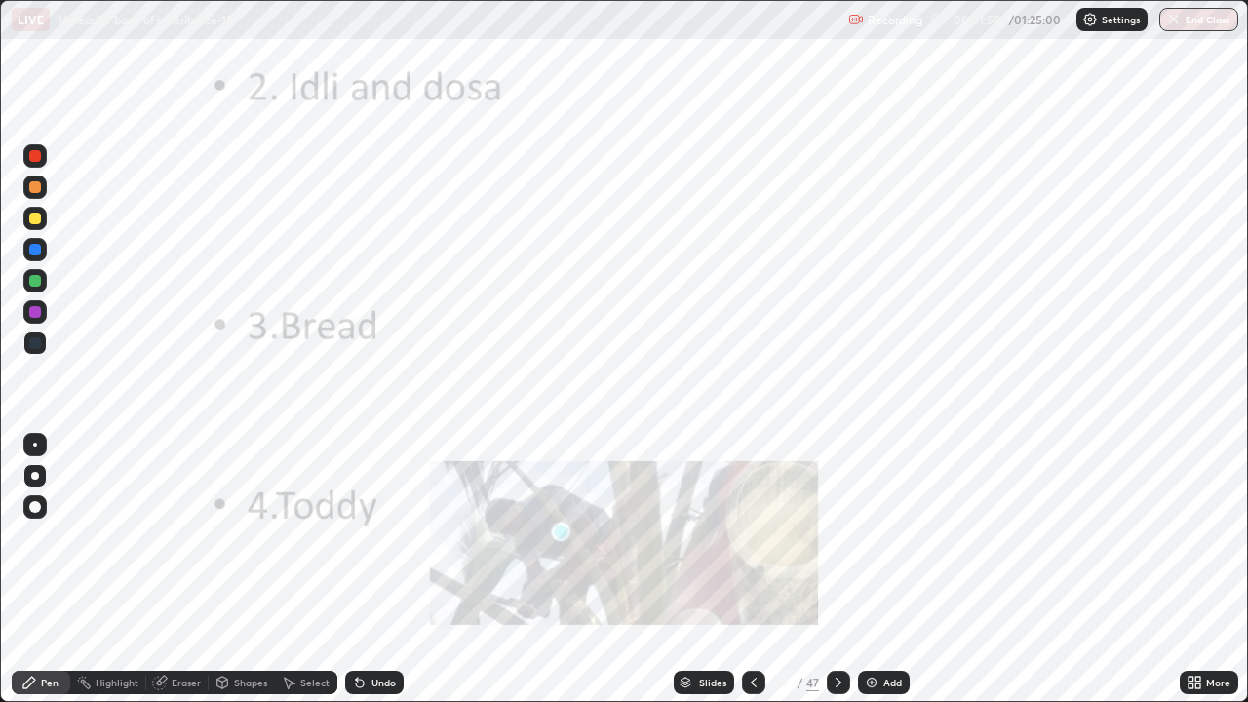
click at [835, 569] on icon at bounding box center [839, 683] width 16 height 16
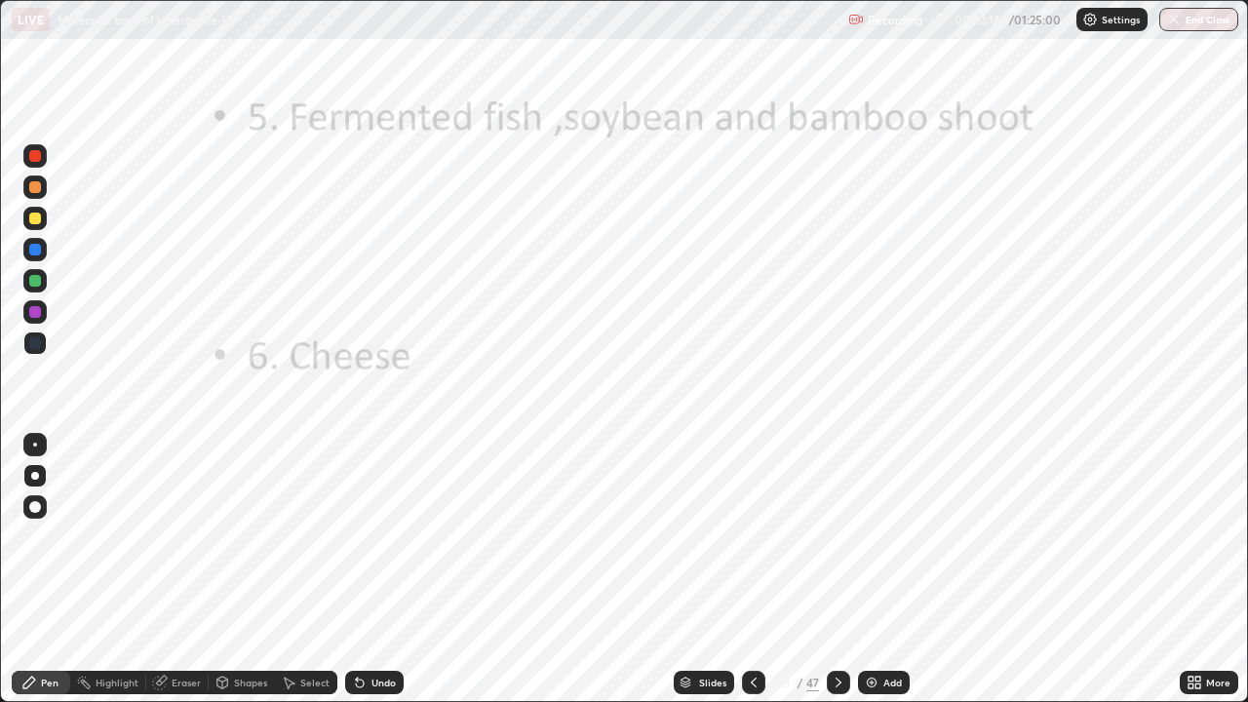
click at [727, 569] on div "Slides" at bounding box center [704, 682] width 60 height 23
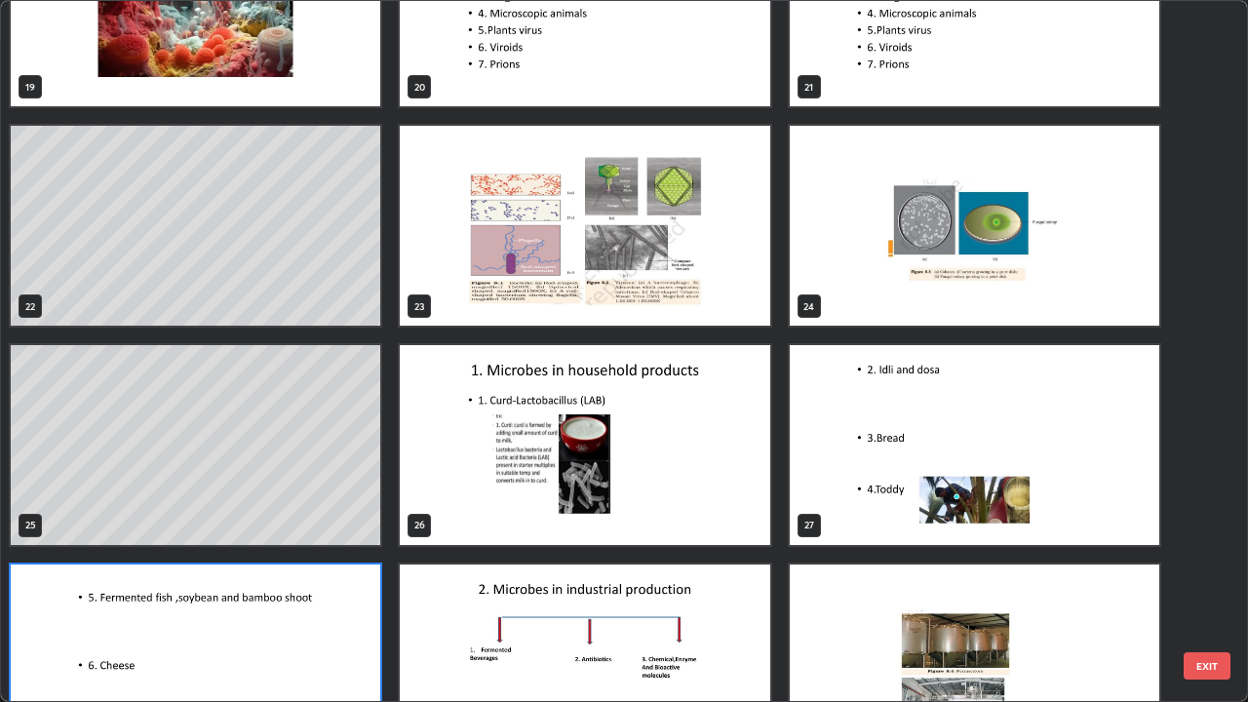
scroll to position [1415, 0]
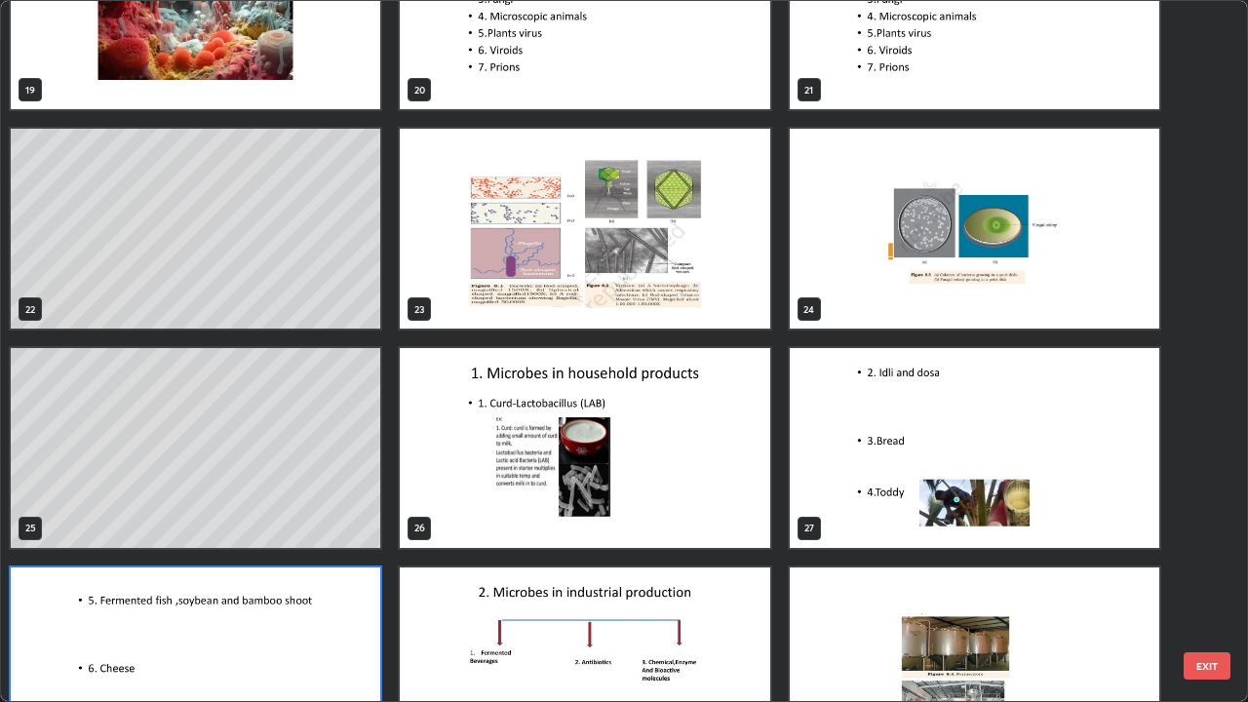
click at [735, 512] on img "grid" at bounding box center [584, 448] width 369 height 200
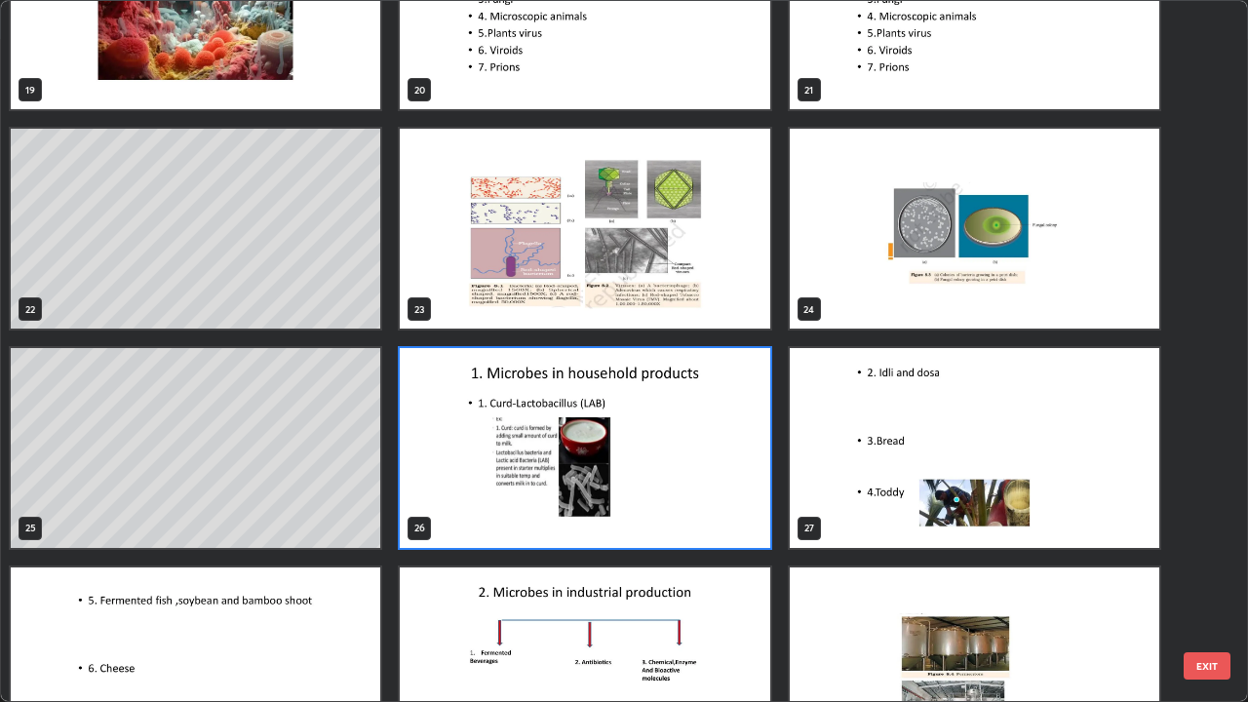
click at [740, 514] on img "grid" at bounding box center [584, 448] width 369 height 200
click at [750, 509] on img "grid" at bounding box center [584, 448] width 369 height 200
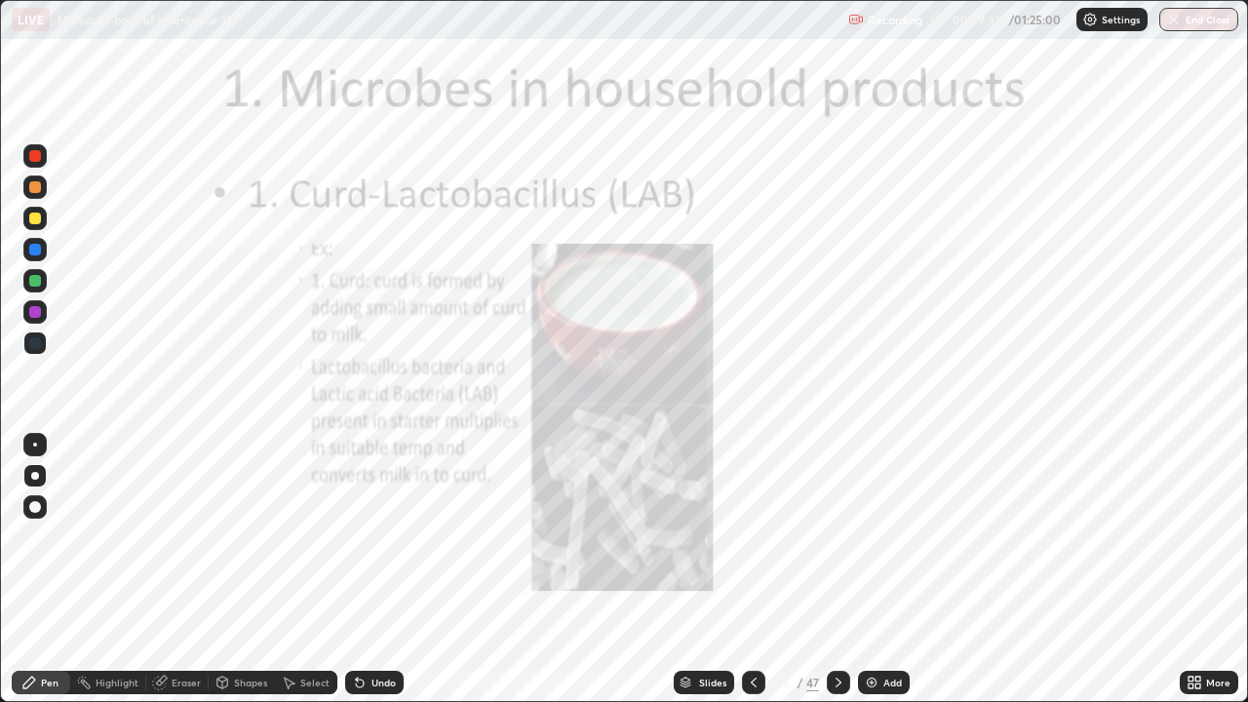
click at [836, 569] on icon at bounding box center [839, 683] width 16 height 16
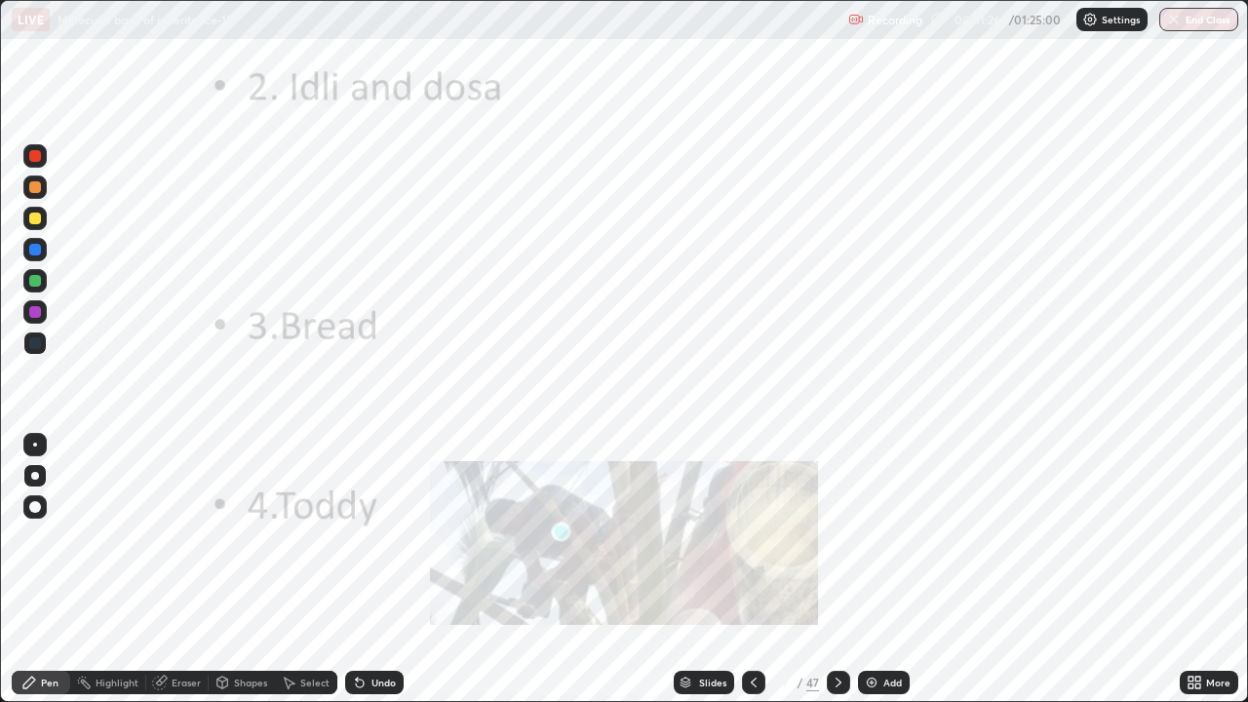
click at [725, 569] on div "Slides" at bounding box center [704, 682] width 60 height 23
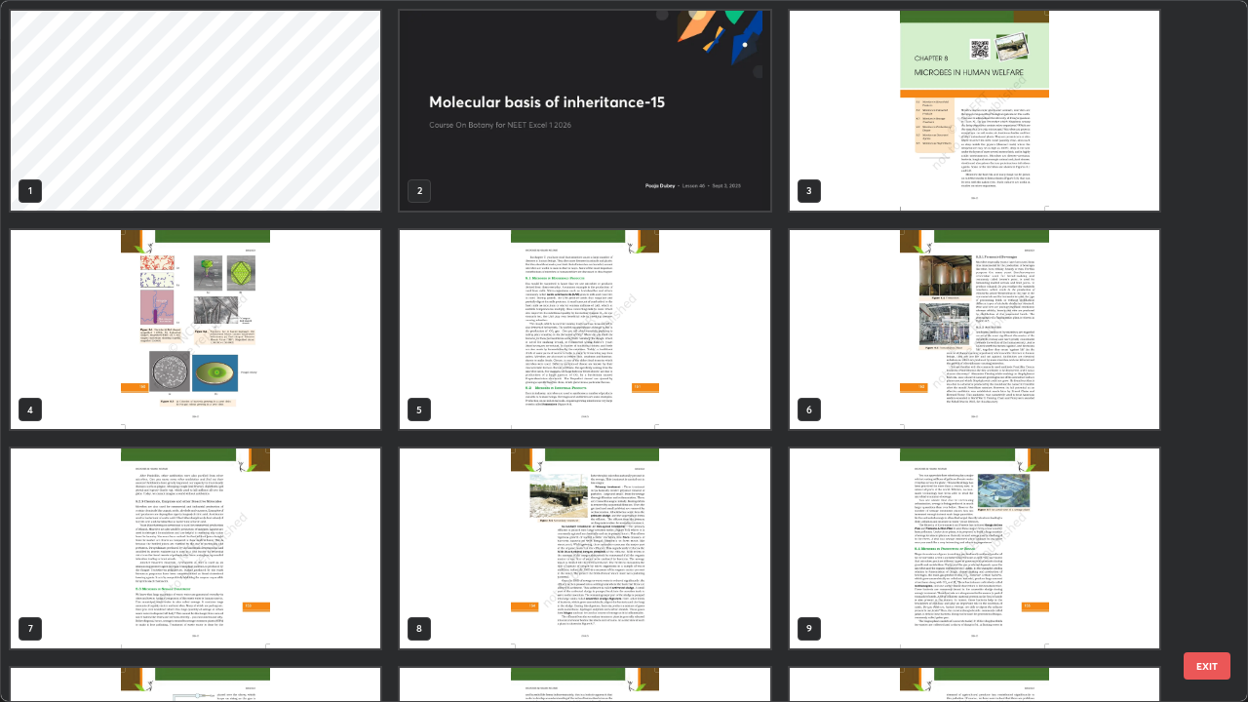
scroll to position [0, 0]
click at [688, 398] on img "grid" at bounding box center [584, 330] width 369 height 200
click at [697, 395] on img "grid" at bounding box center [584, 330] width 369 height 200
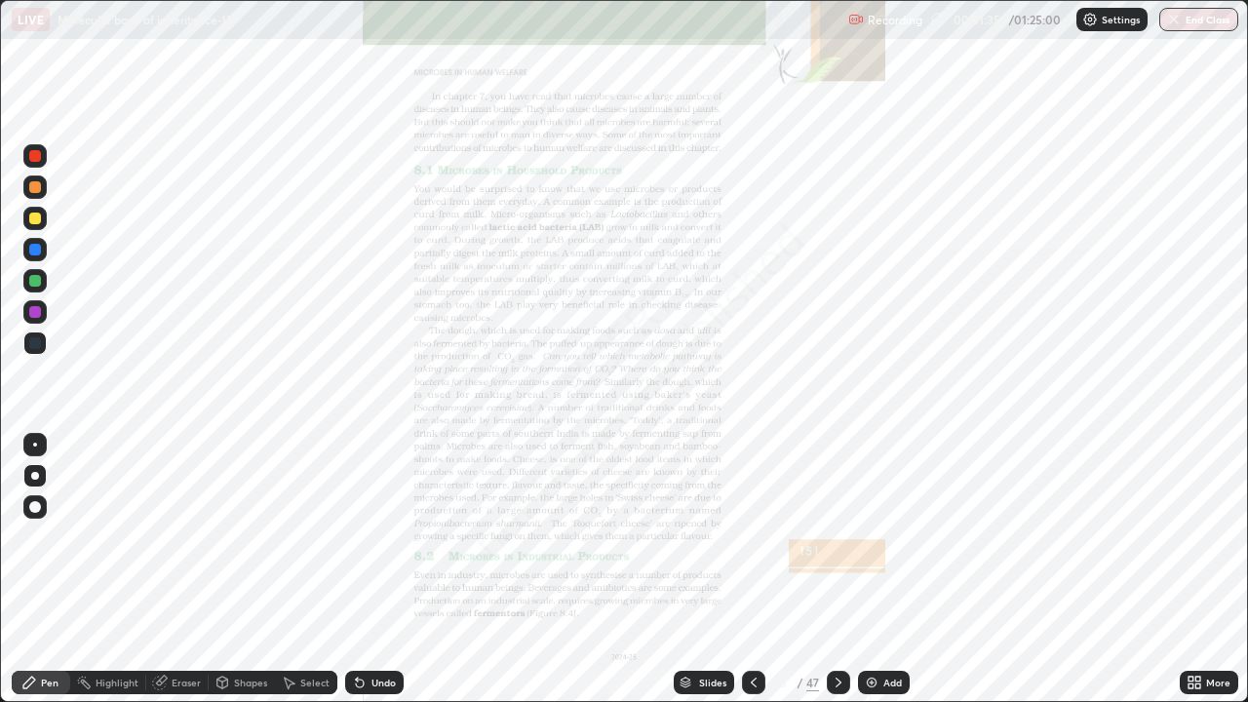
click at [1185, 569] on div "More" at bounding box center [1209, 682] width 58 height 23
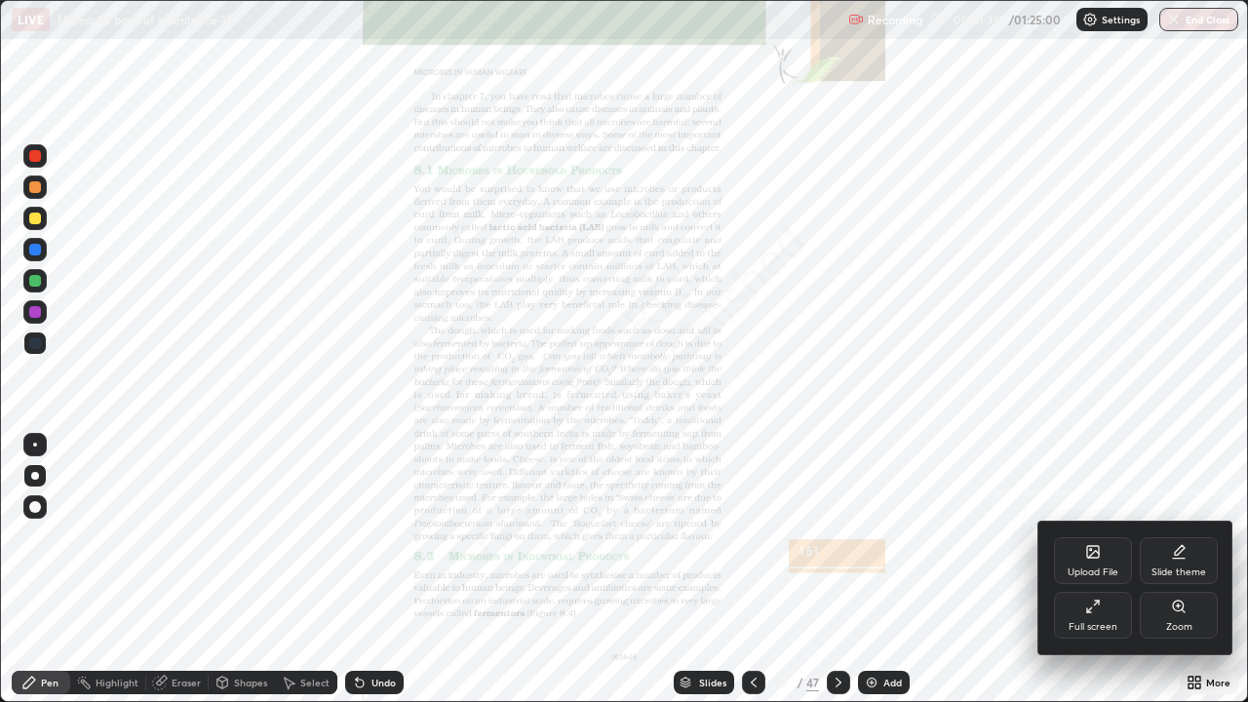
click at [1199, 569] on div "Zoom" at bounding box center [1179, 615] width 78 height 47
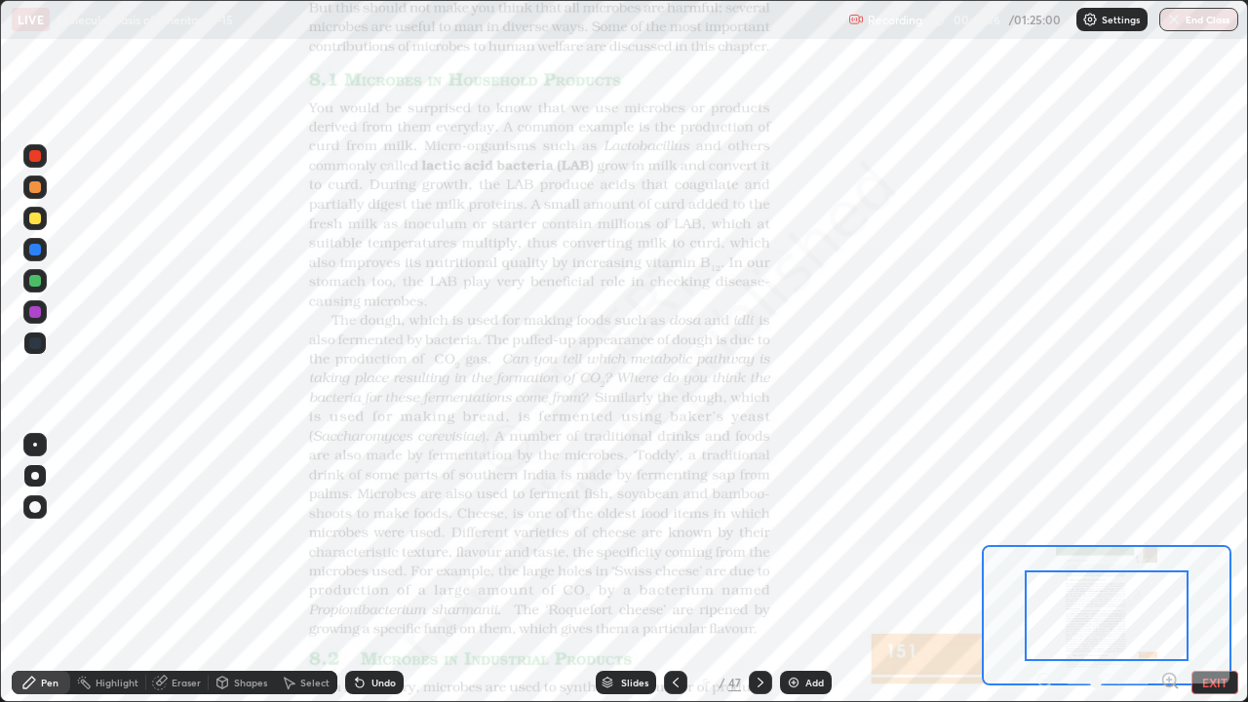
click at [1176, 569] on icon at bounding box center [1169, 680] width 19 height 19
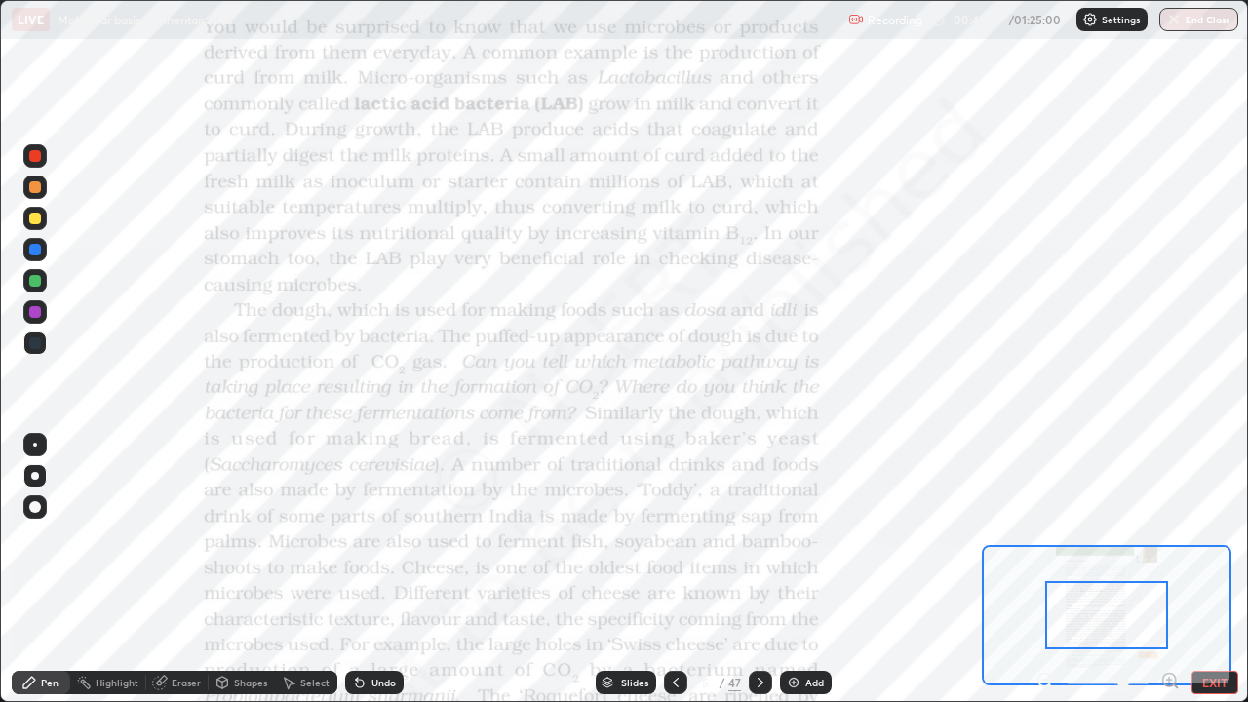
click at [1175, 569] on icon at bounding box center [1176, 686] width 4 height 4
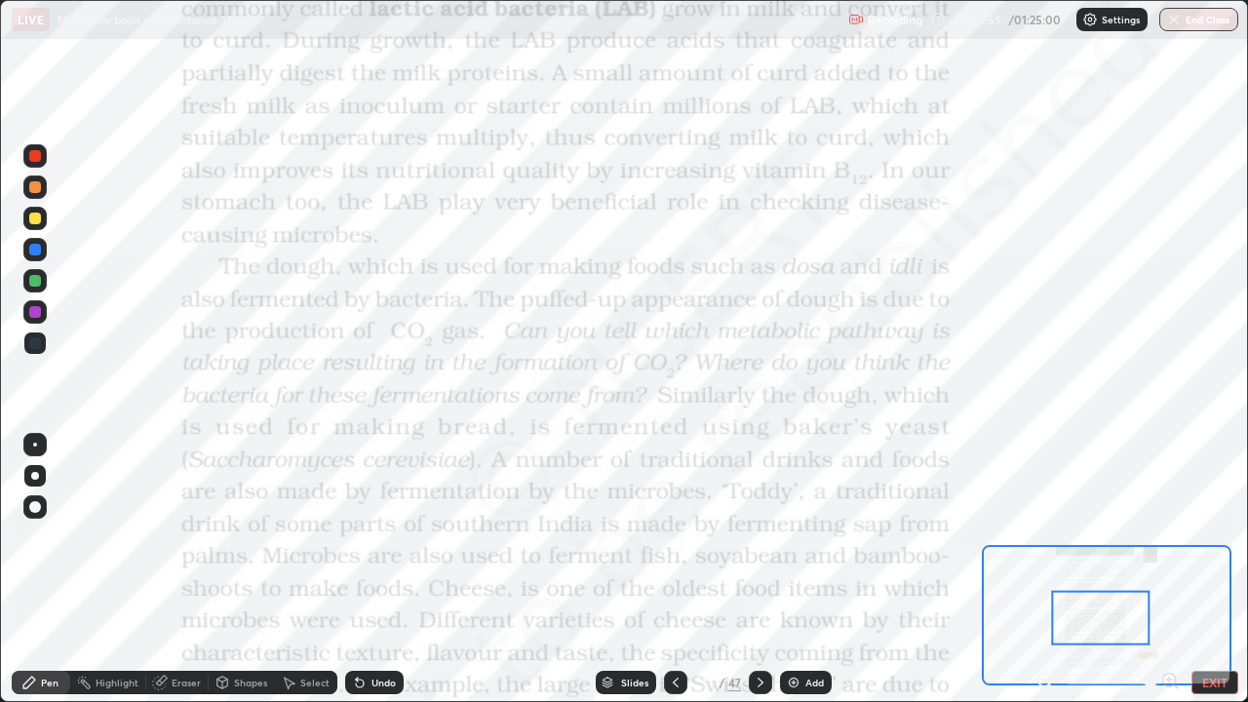
click at [627, 569] on div "Slides" at bounding box center [634, 683] width 27 height 10
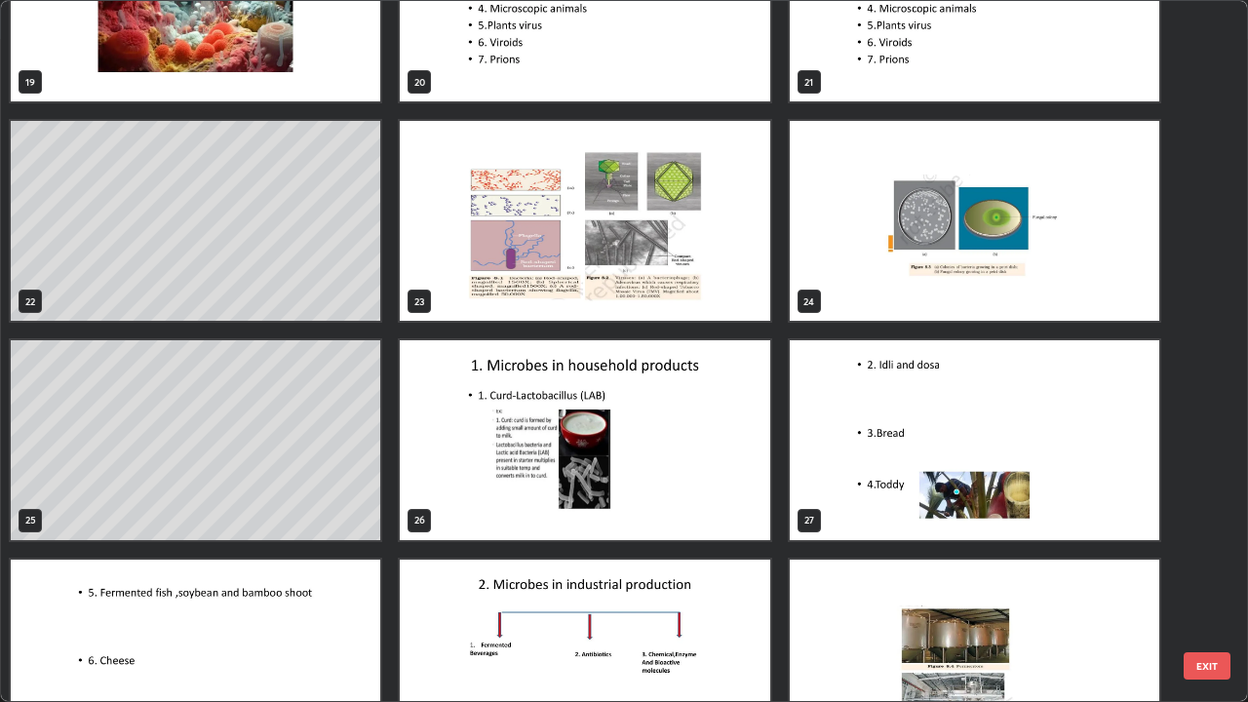
scroll to position [1436, 0]
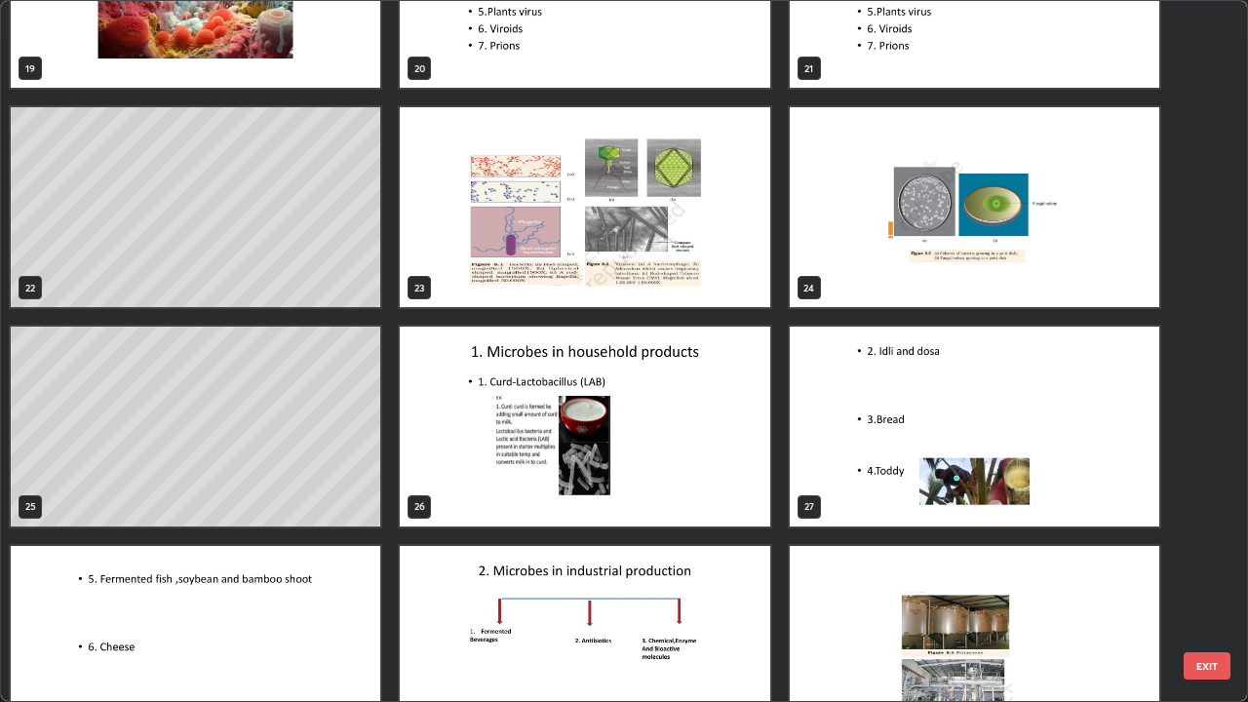
click at [899, 471] on img "grid" at bounding box center [974, 427] width 369 height 200
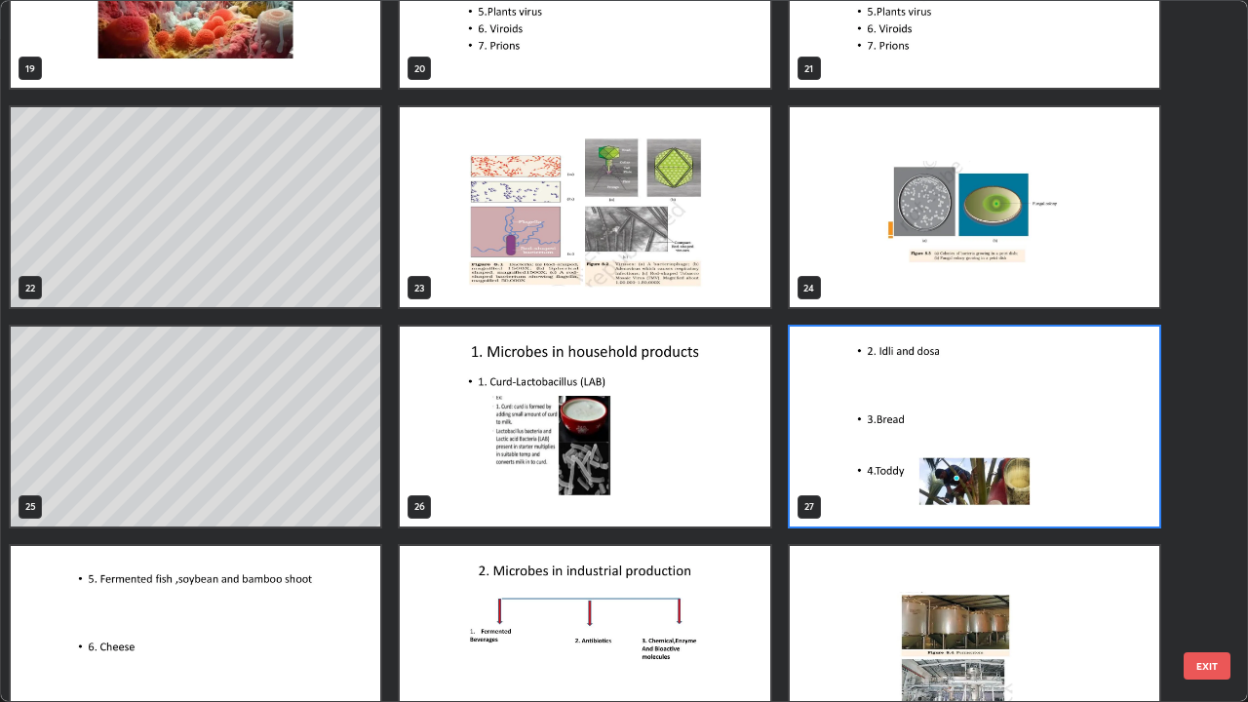
click at [894, 473] on img "grid" at bounding box center [974, 427] width 369 height 200
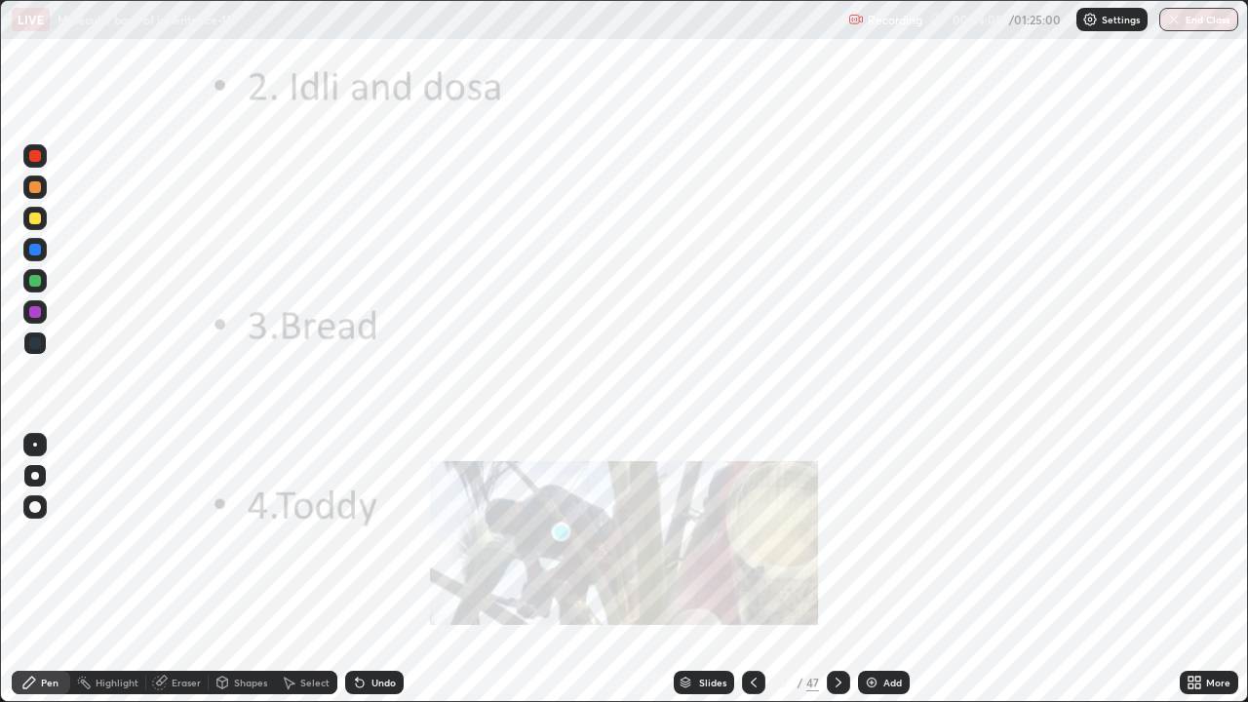
click at [379, 569] on div "Undo" at bounding box center [383, 683] width 24 height 10
click at [371, 569] on div "Undo" at bounding box center [383, 683] width 24 height 10
click at [357, 569] on icon at bounding box center [360, 684] width 8 height 8
click at [366, 569] on div "Undo" at bounding box center [374, 682] width 58 height 23
click at [367, 569] on div "Undo" at bounding box center [374, 682] width 58 height 23
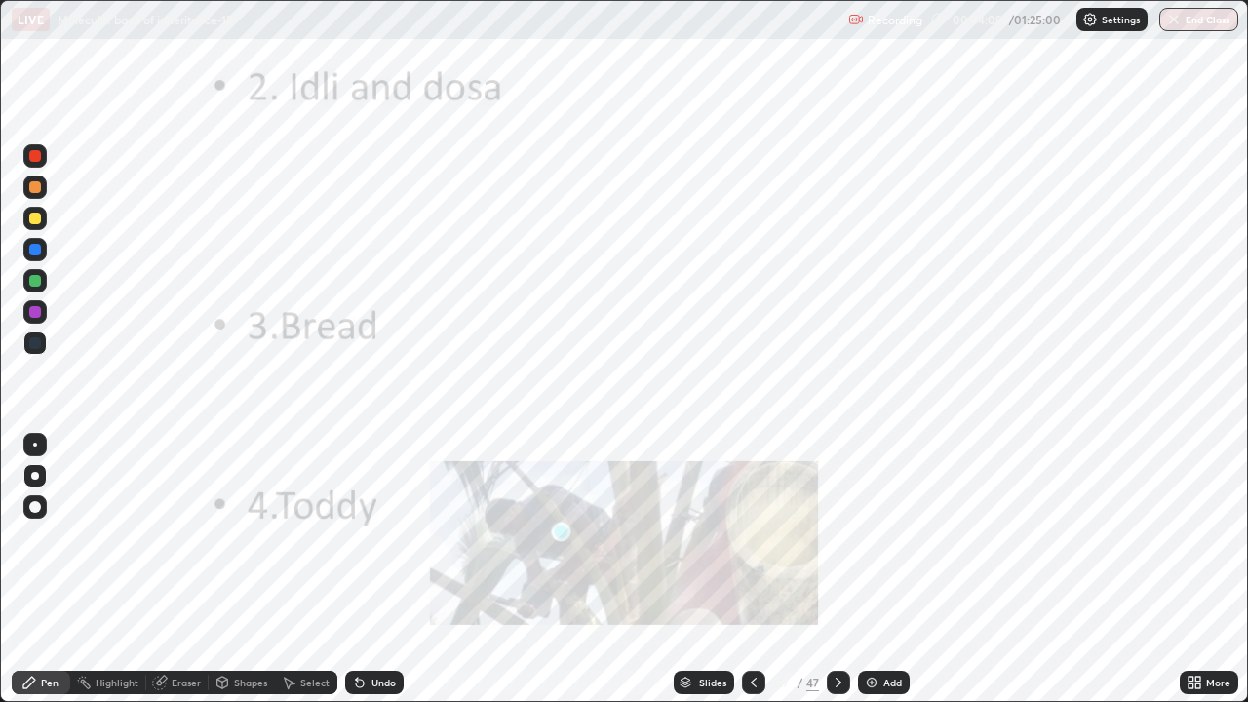
click at [358, 569] on div "Undo" at bounding box center [374, 682] width 58 height 23
click at [348, 569] on div "Undo" at bounding box center [374, 682] width 58 height 23
click at [331, 569] on div "Select" at bounding box center [306, 682] width 62 height 23
click at [345, 569] on div "Undo" at bounding box center [374, 682] width 58 height 23
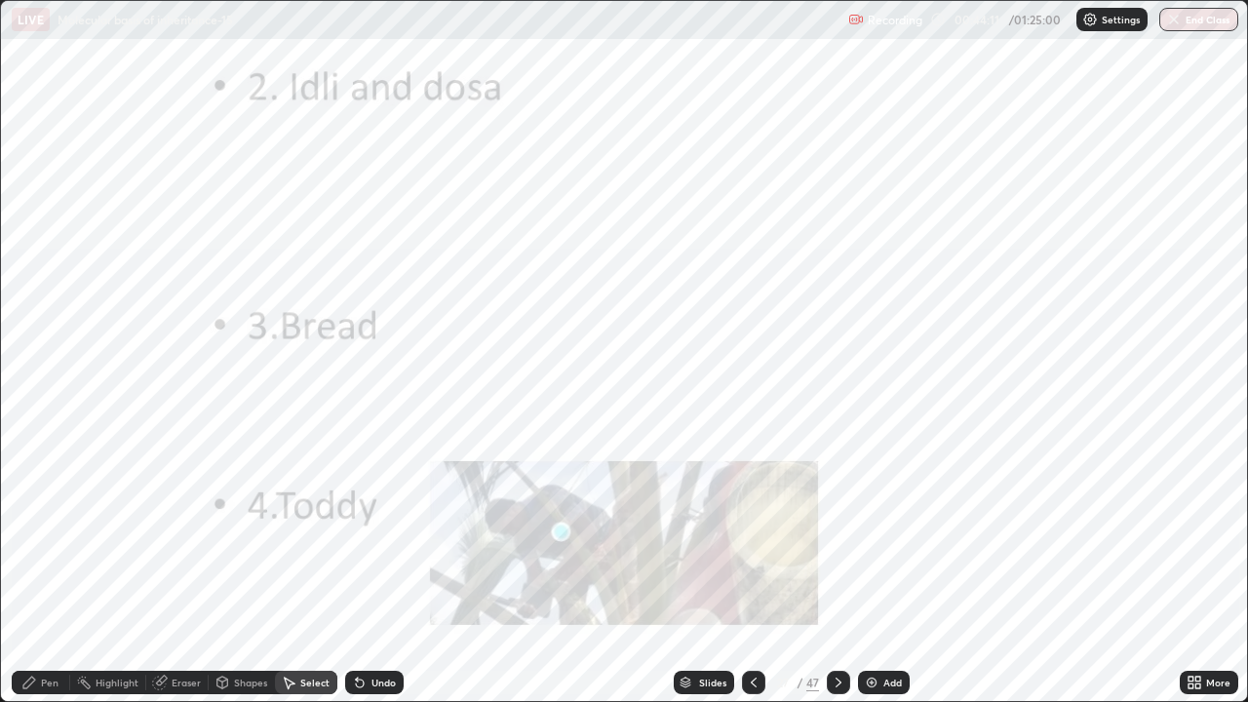
click at [358, 569] on icon at bounding box center [360, 683] width 16 height 16
click at [358, 569] on div "Undo" at bounding box center [374, 682] width 58 height 23
click at [37, 569] on icon at bounding box center [29, 683] width 16 height 16
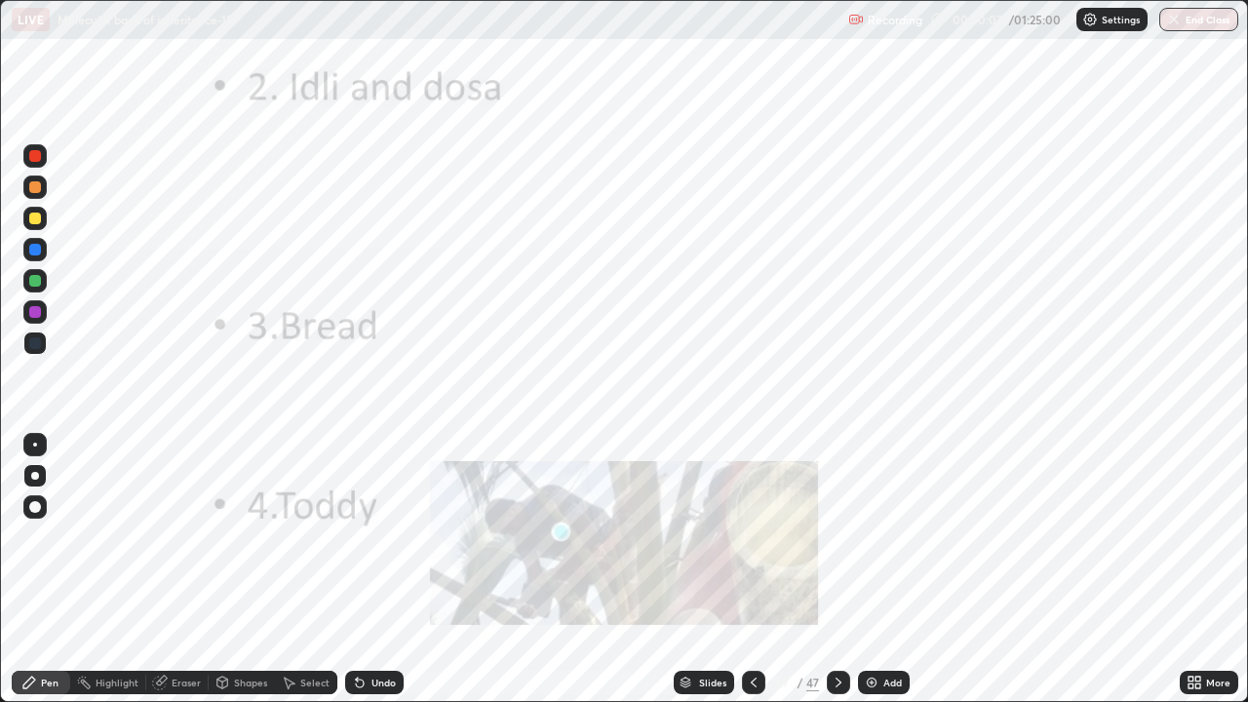
click at [836, 569] on icon at bounding box center [839, 683] width 16 height 16
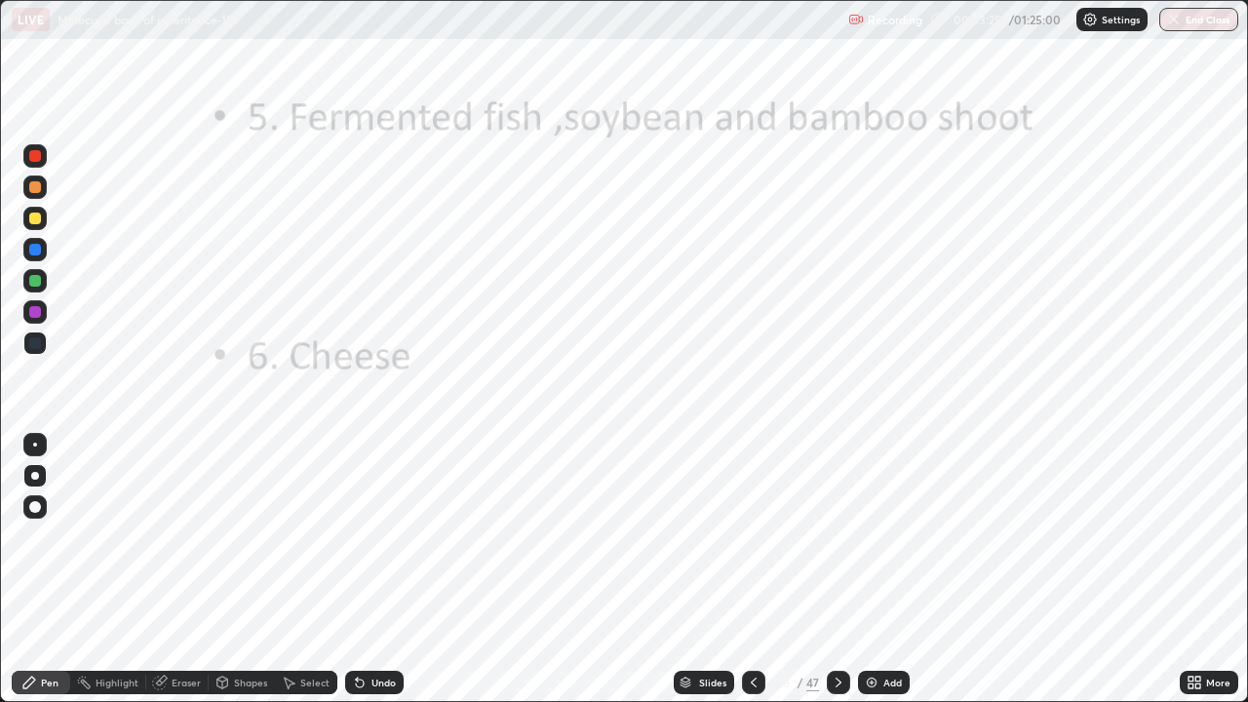
click at [685, 569] on icon at bounding box center [685, 680] width 10 height 5
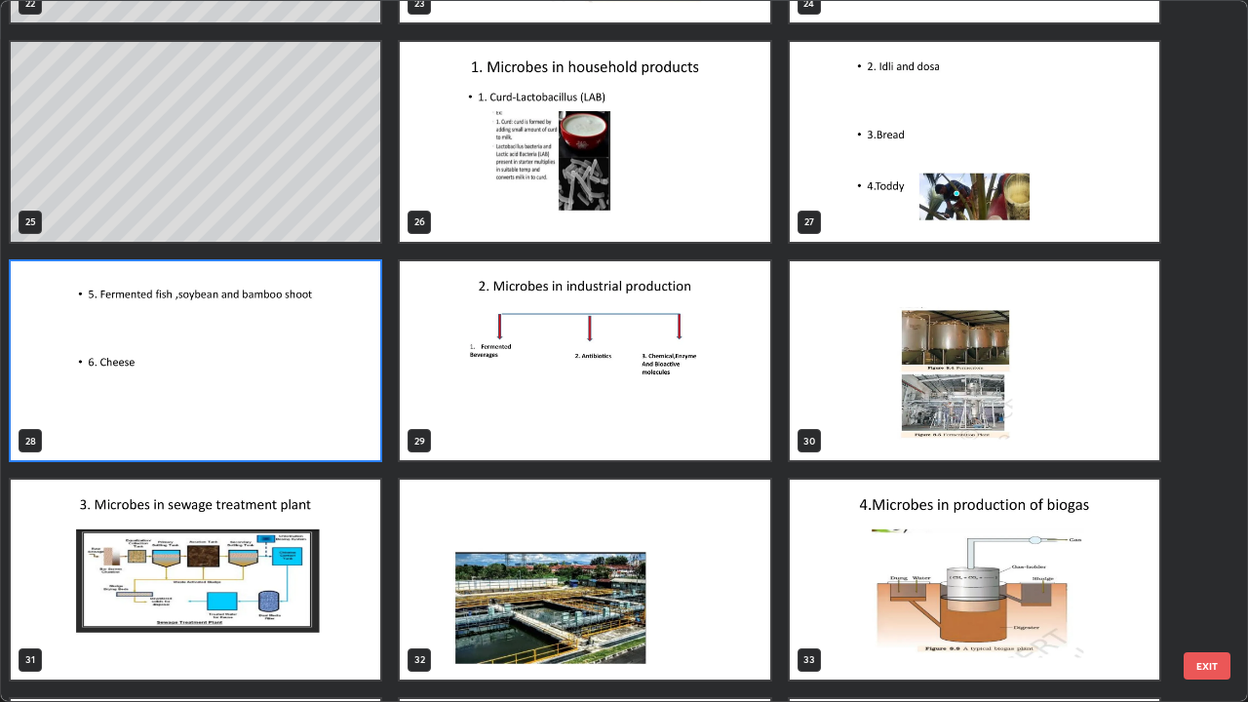
scroll to position [1721, 0]
click at [345, 428] on img "grid" at bounding box center [195, 361] width 369 height 200
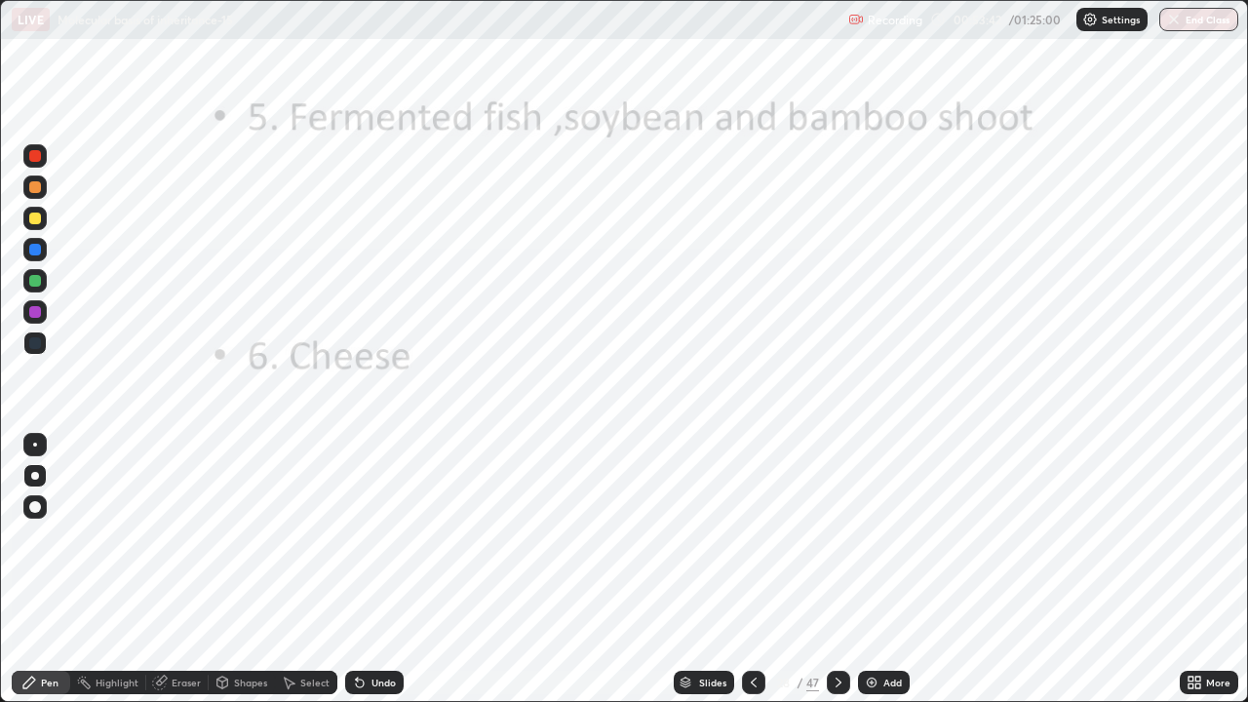
click at [345, 428] on img "grid" at bounding box center [195, 361] width 369 height 200
click at [715, 569] on div "Slides" at bounding box center [712, 683] width 27 height 10
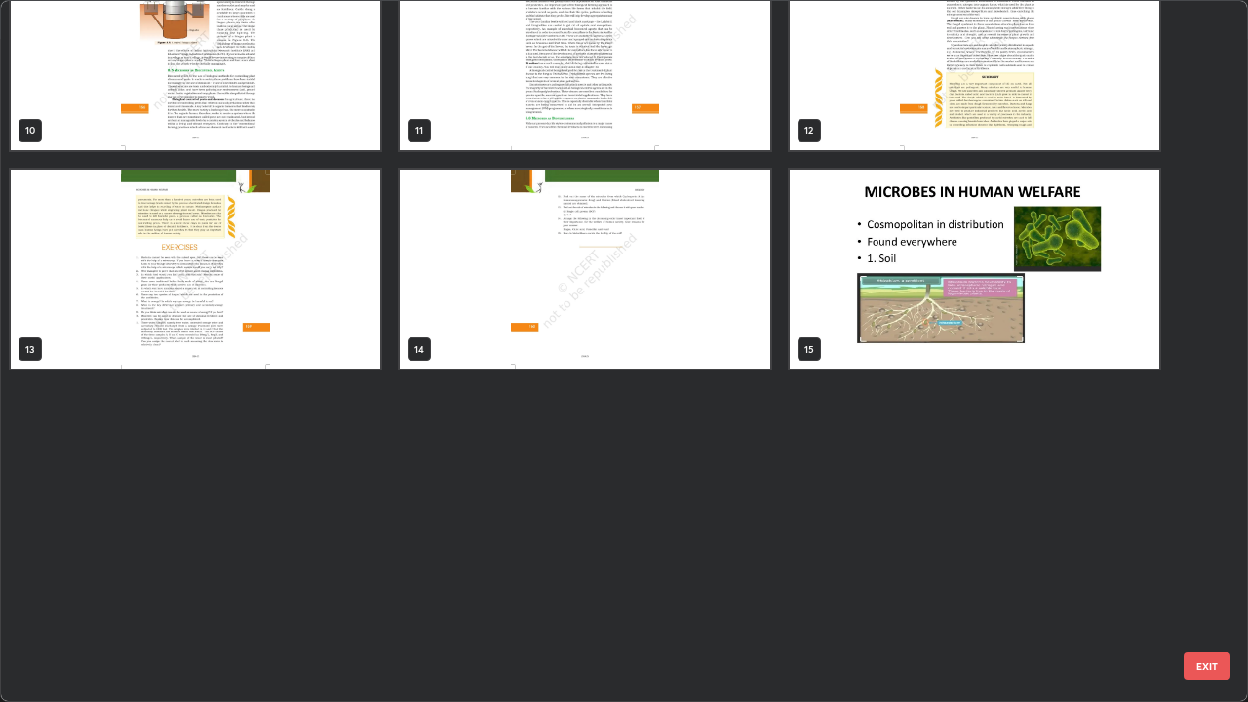
scroll to position [0, 0]
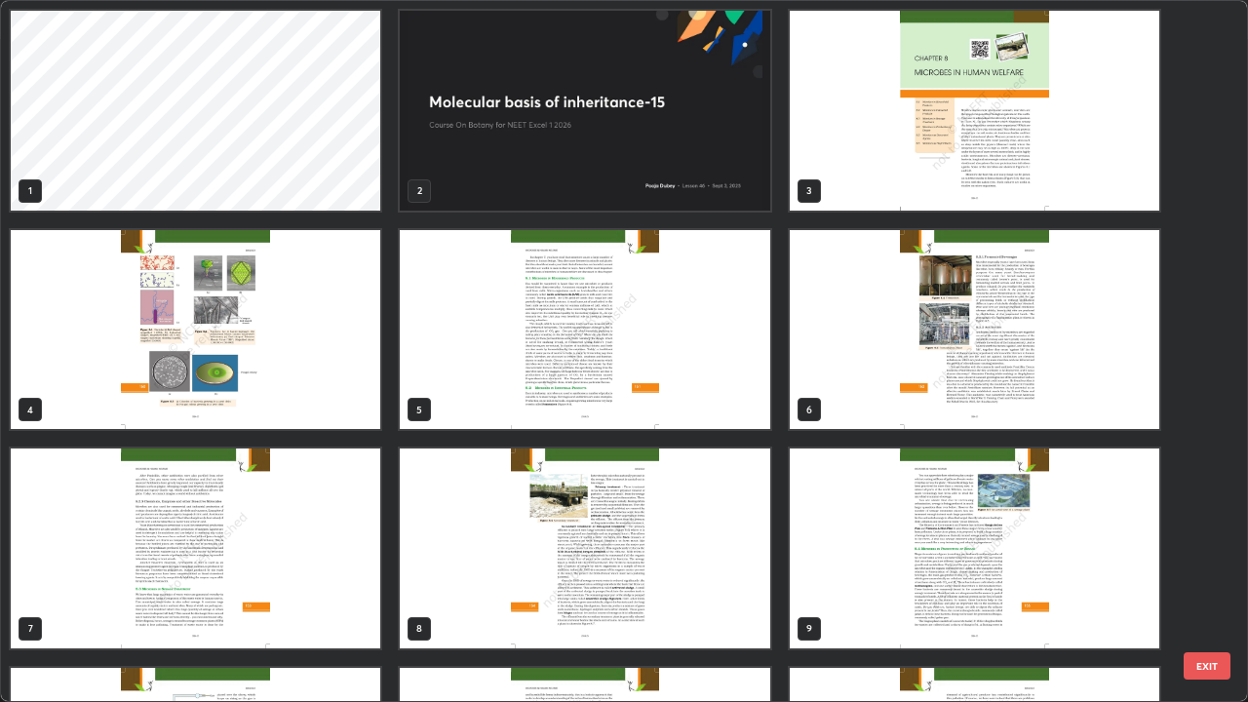
click at [746, 413] on img "grid" at bounding box center [584, 330] width 369 height 200
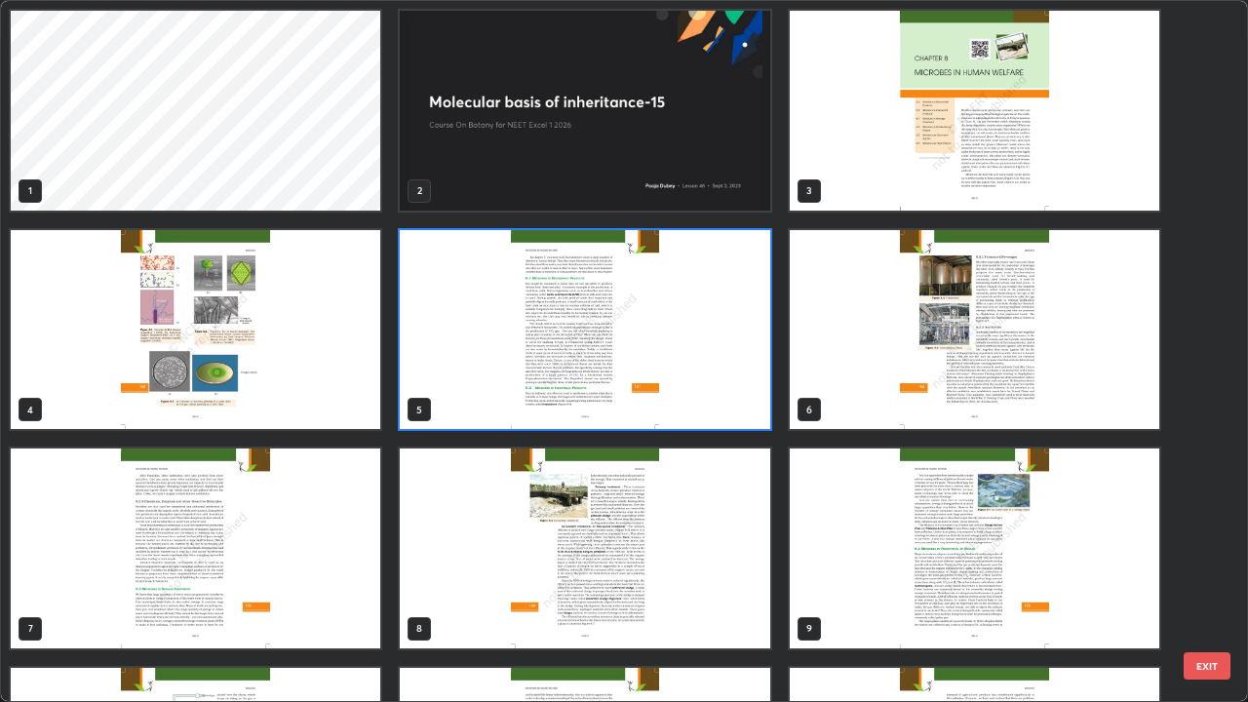
click at [747, 409] on img "grid" at bounding box center [584, 330] width 369 height 200
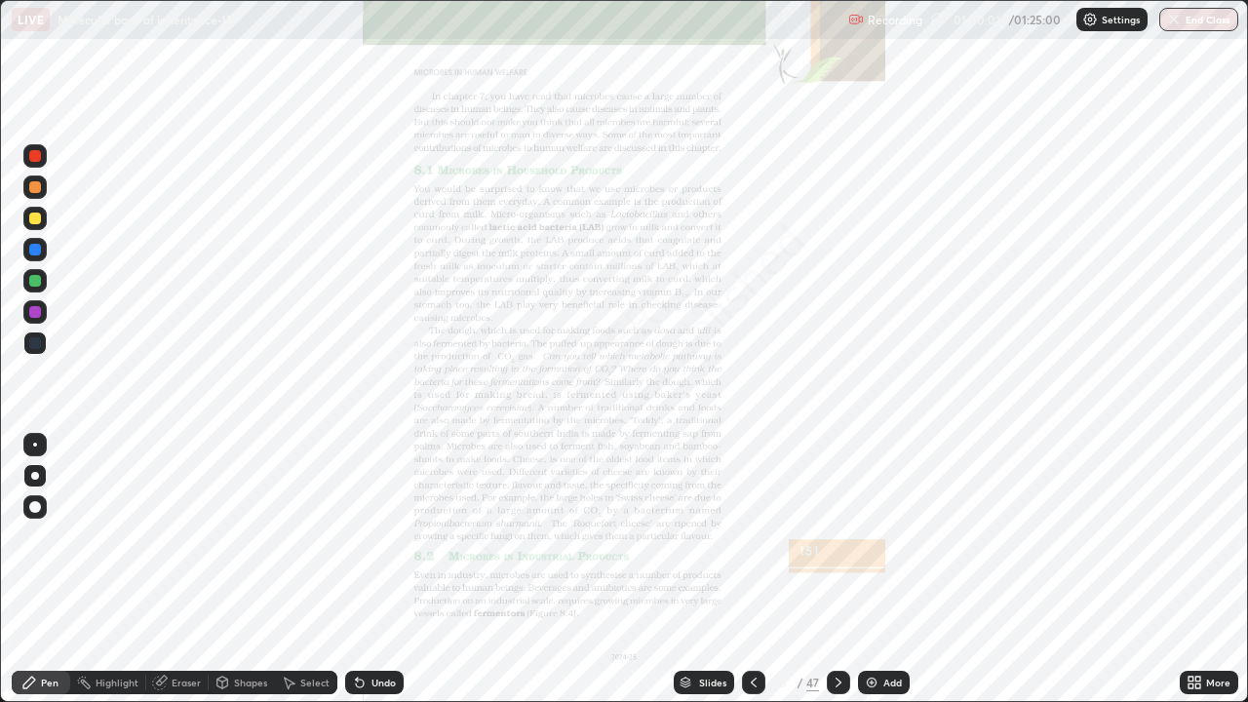
click at [715, 569] on div "Slides" at bounding box center [712, 683] width 27 height 10
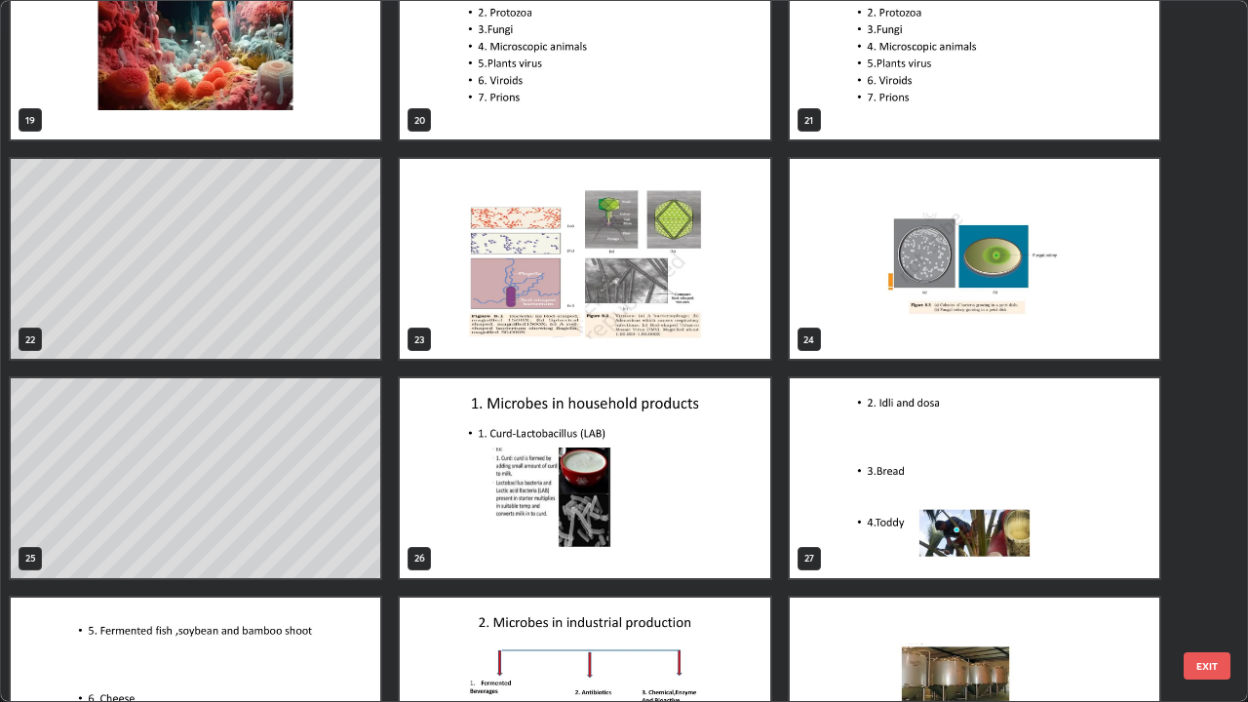
scroll to position [1385, 0]
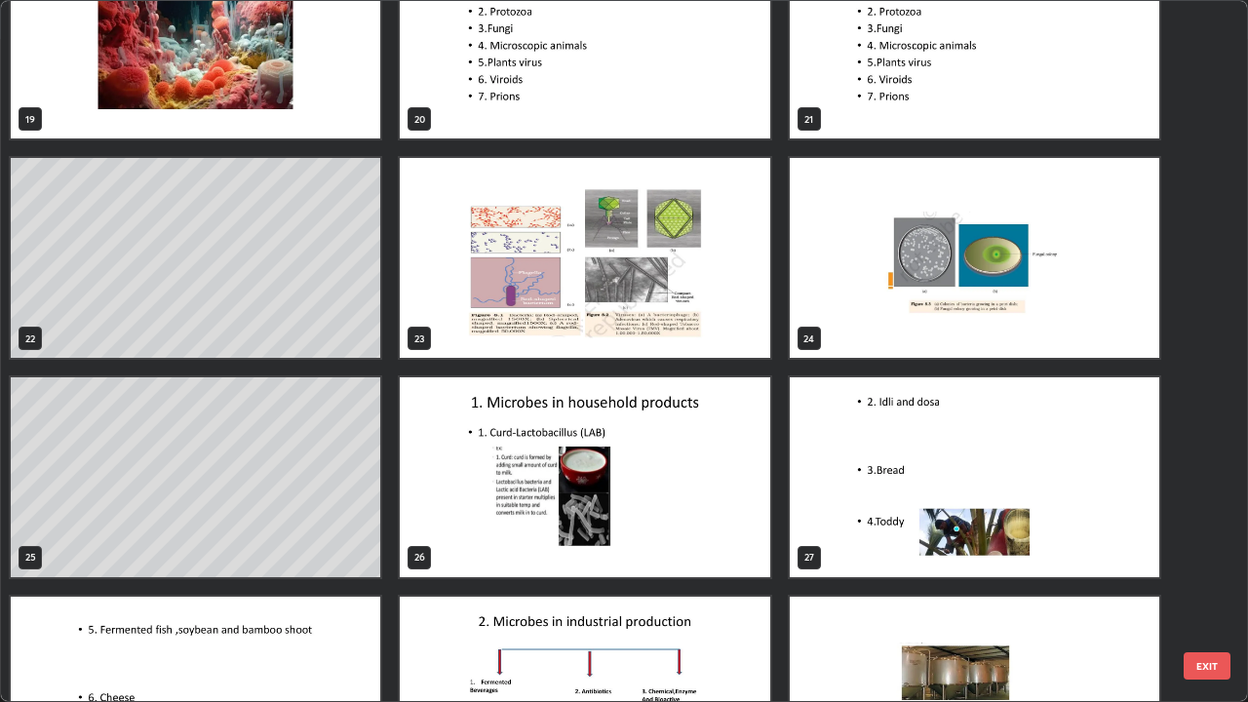
click at [851, 532] on img "grid" at bounding box center [974, 477] width 369 height 200
click at [843, 532] on img "grid" at bounding box center [974, 477] width 369 height 200
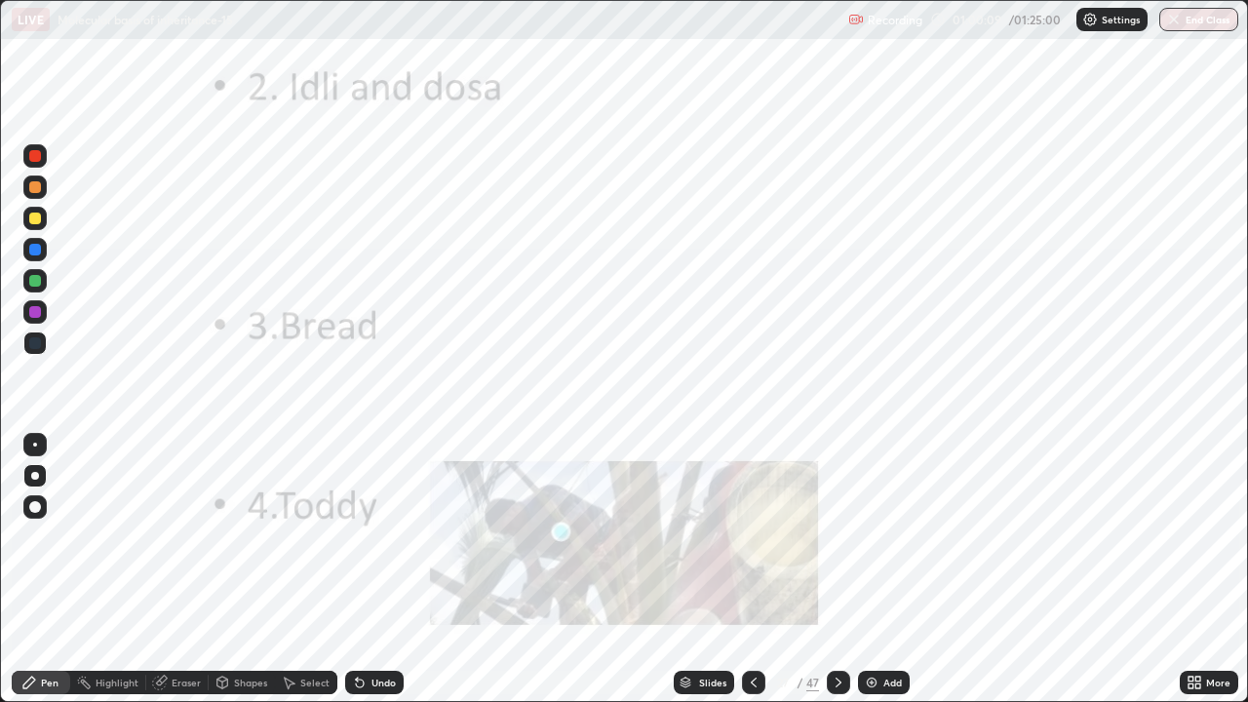
click at [840, 533] on img "grid" at bounding box center [974, 477] width 369 height 200
click at [836, 569] on icon at bounding box center [839, 683] width 16 height 16
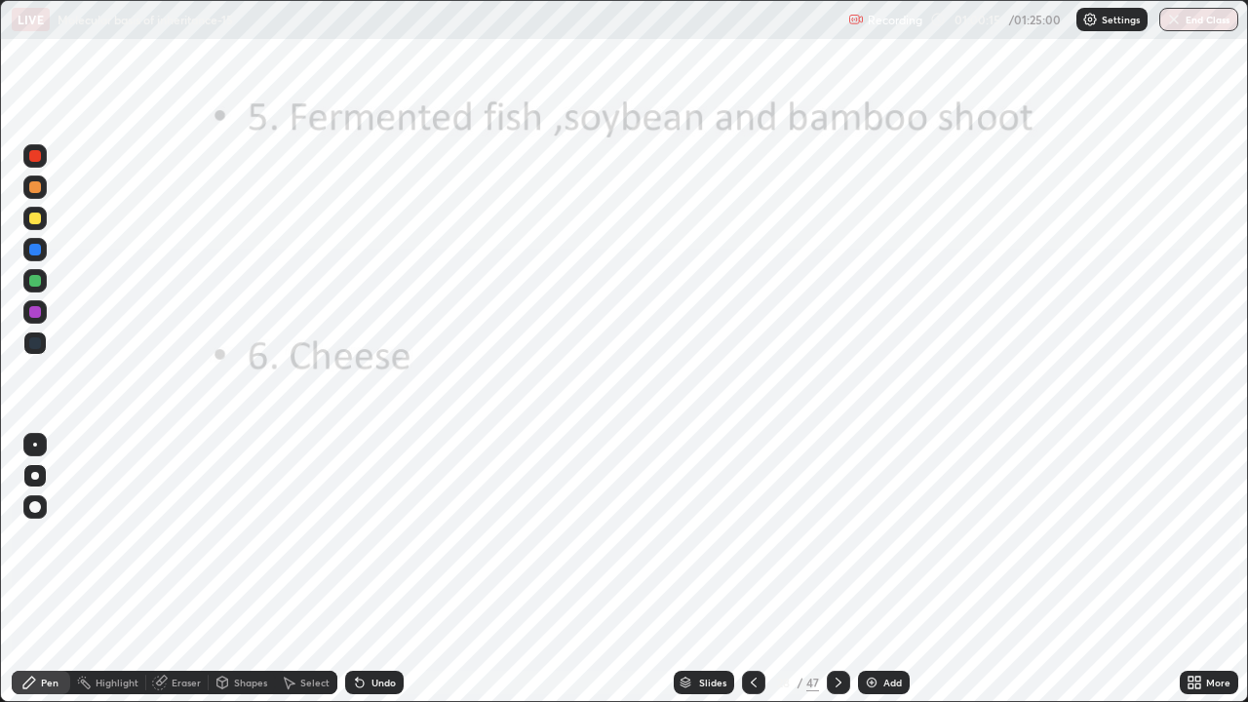
click at [43, 162] on div at bounding box center [34, 155] width 23 height 23
click at [838, 569] on icon at bounding box center [839, 683] width 16 height 16
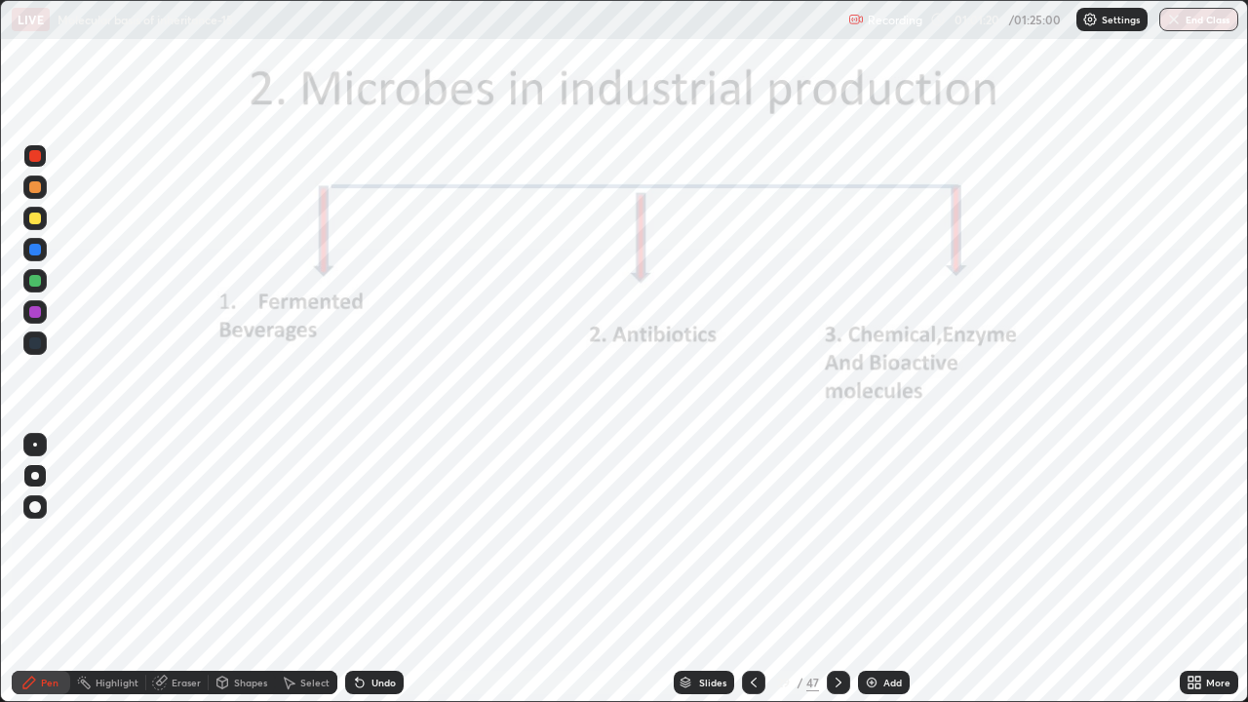
click at [722, 569] on div "Slides" at bounding box center [712, 683] width 27 height 10
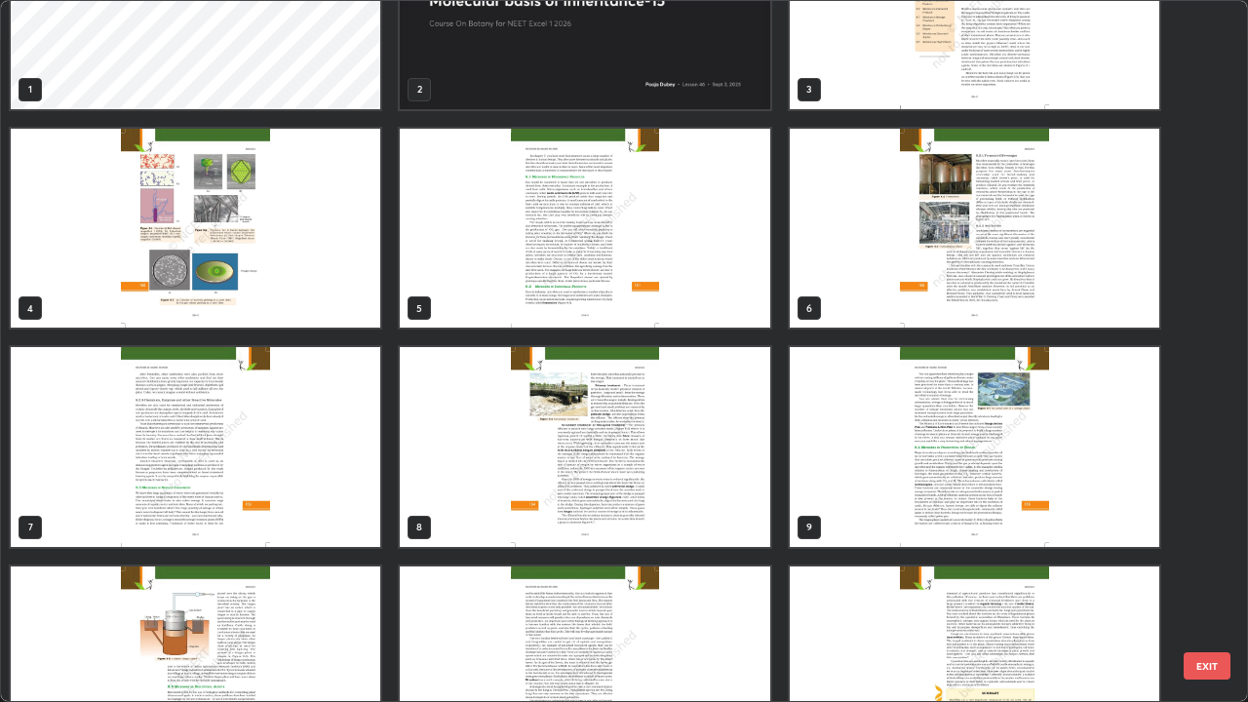
scroll to position [64, 0]
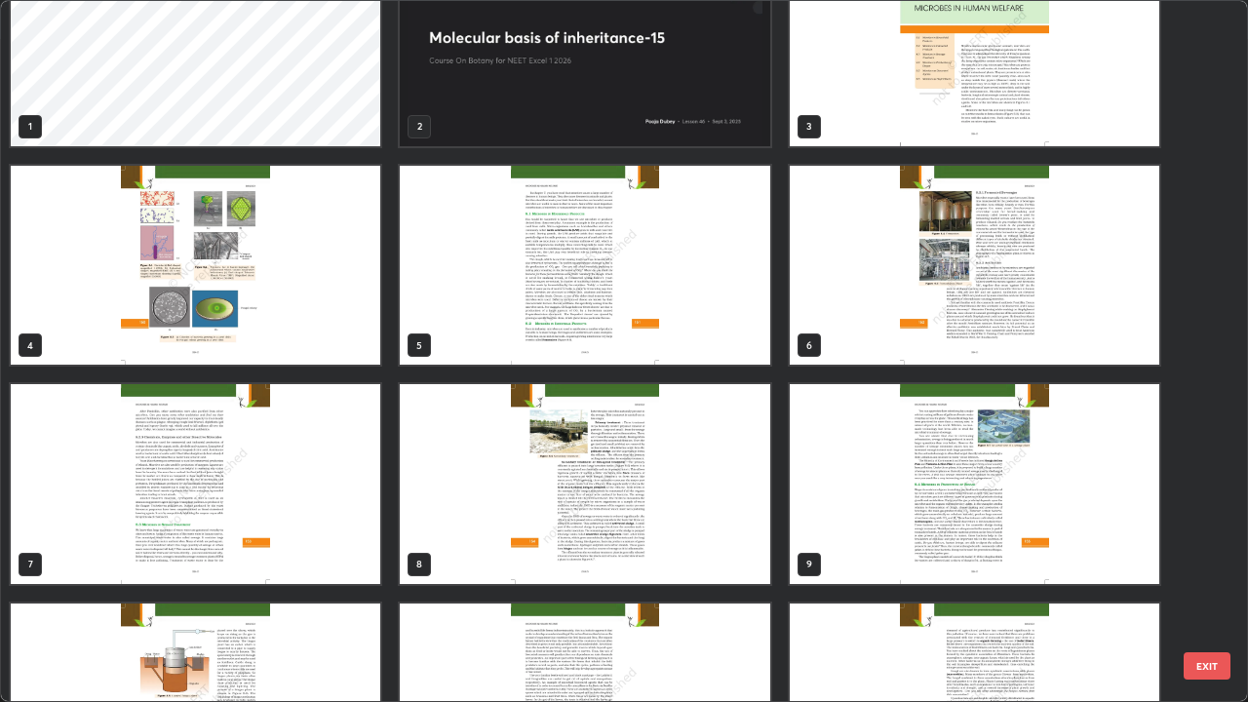
click at [751, 334] on img "grid" at bounding box center [584, 266] width 369 height 200
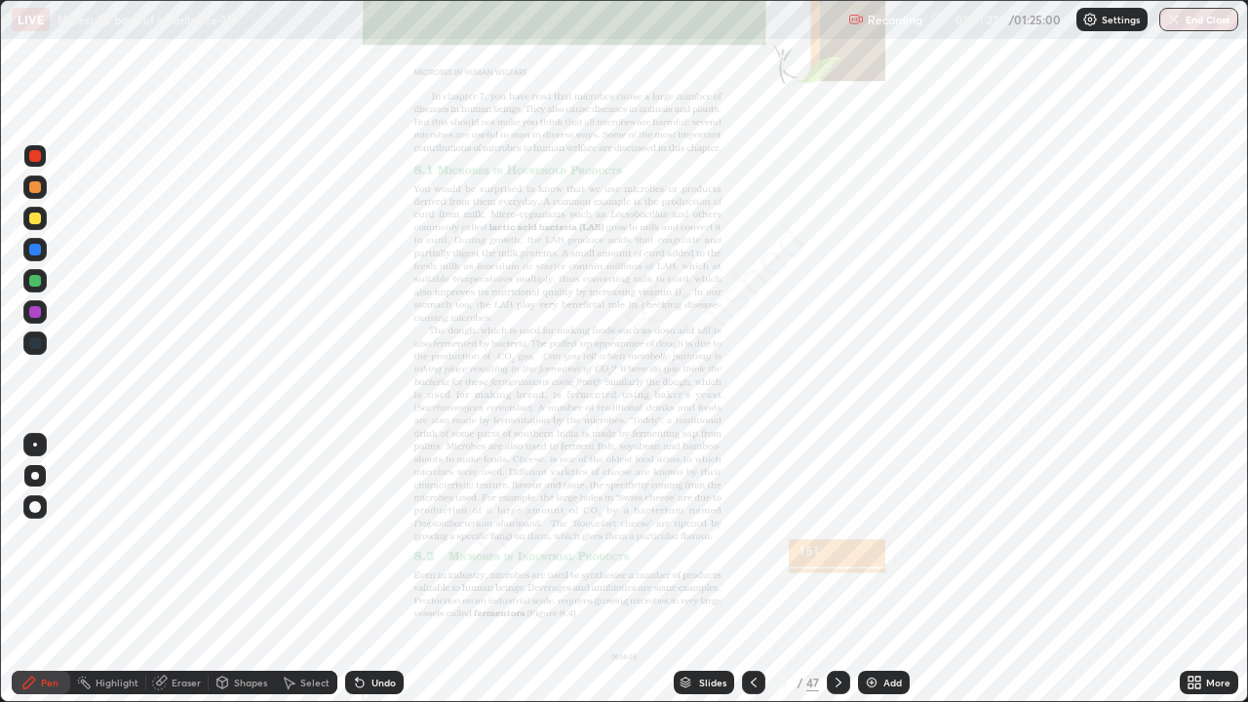
click at [756, 334] on img "grid" at bounding box center [584, 266] width 369 height 200
click at [836, 569] on icon at bounding box center [839, 683] width 16 height 16
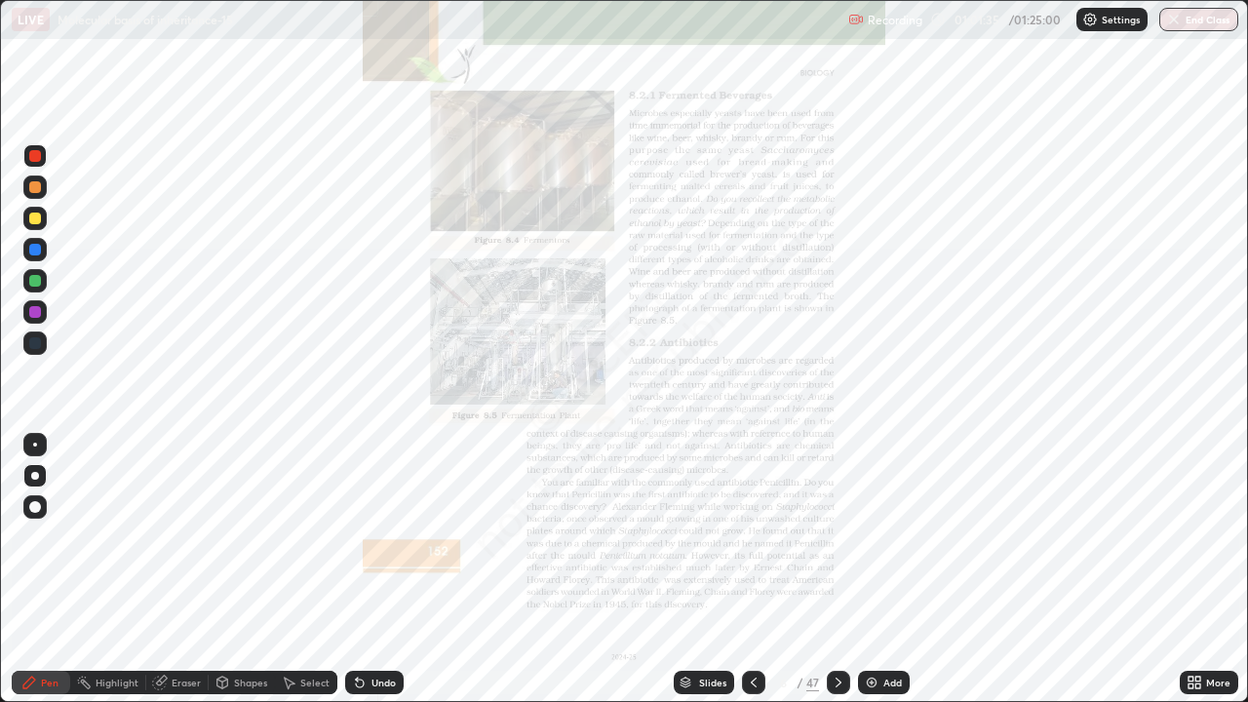
click at [836, 569] on icon at bounding box center [839, 683] width 16 height 16
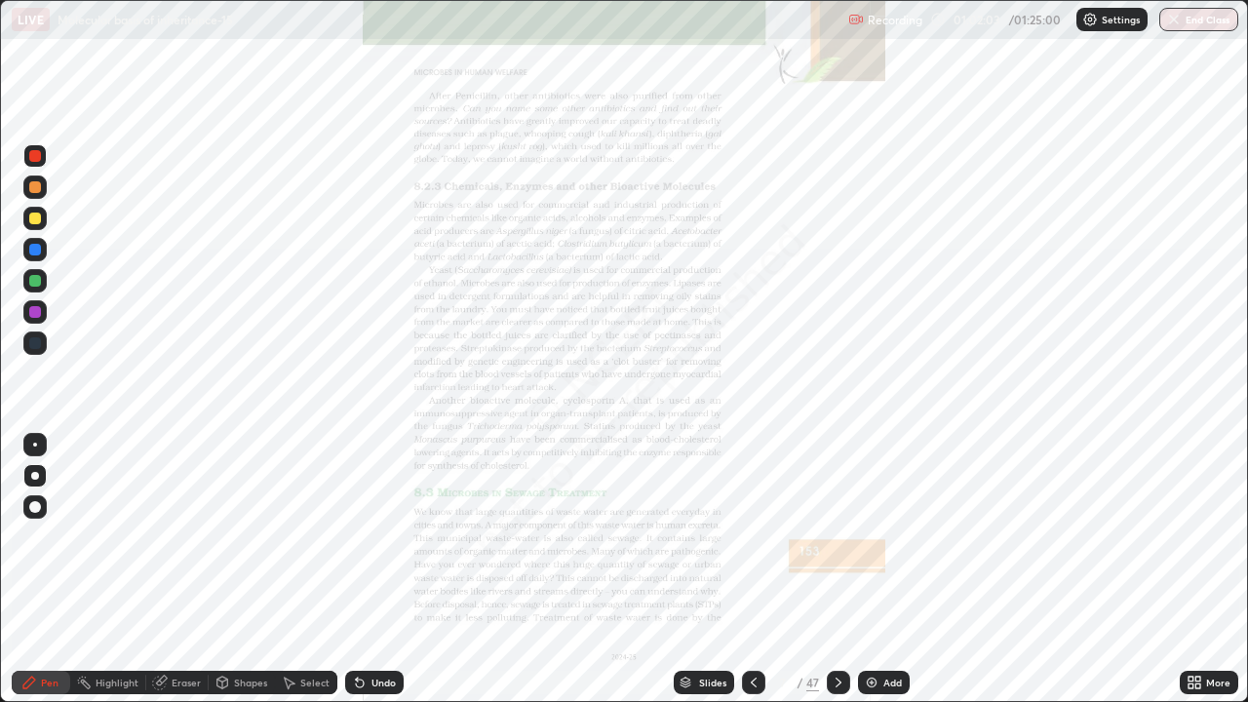
click at [715, 569] on div "Slides" at bounding box center [712, 683] width 27 height 10
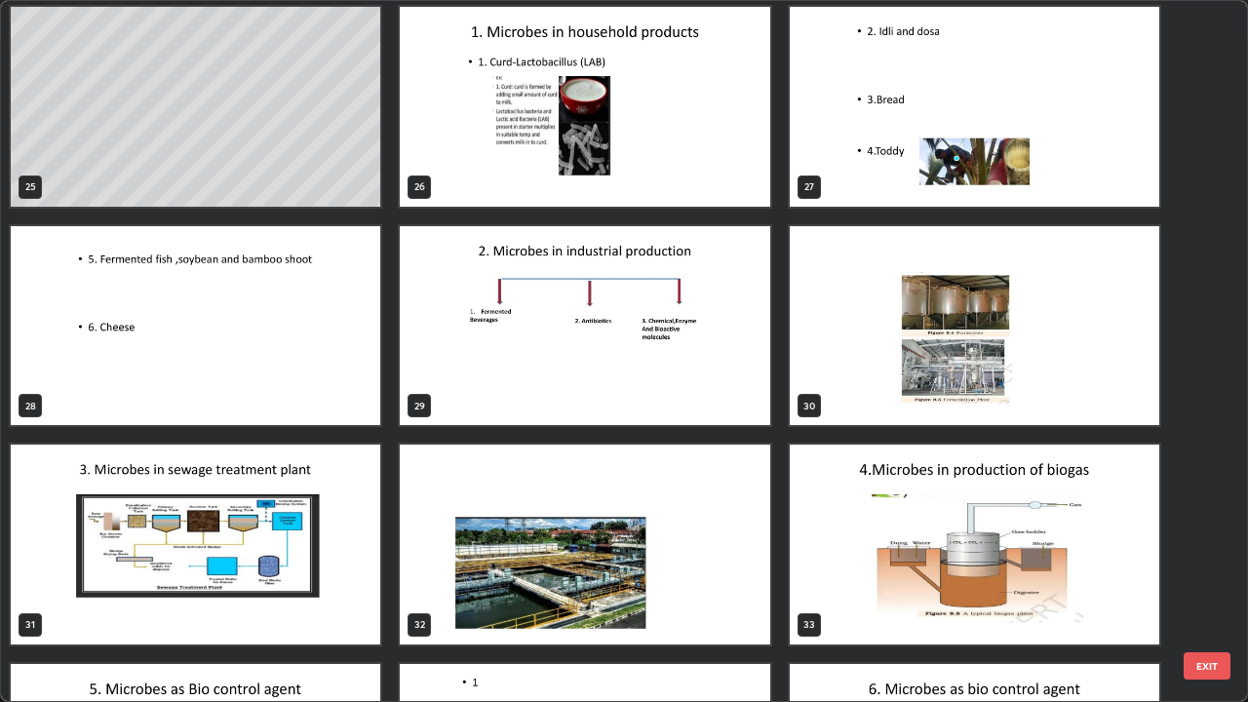
scroll to position [1754, 0]
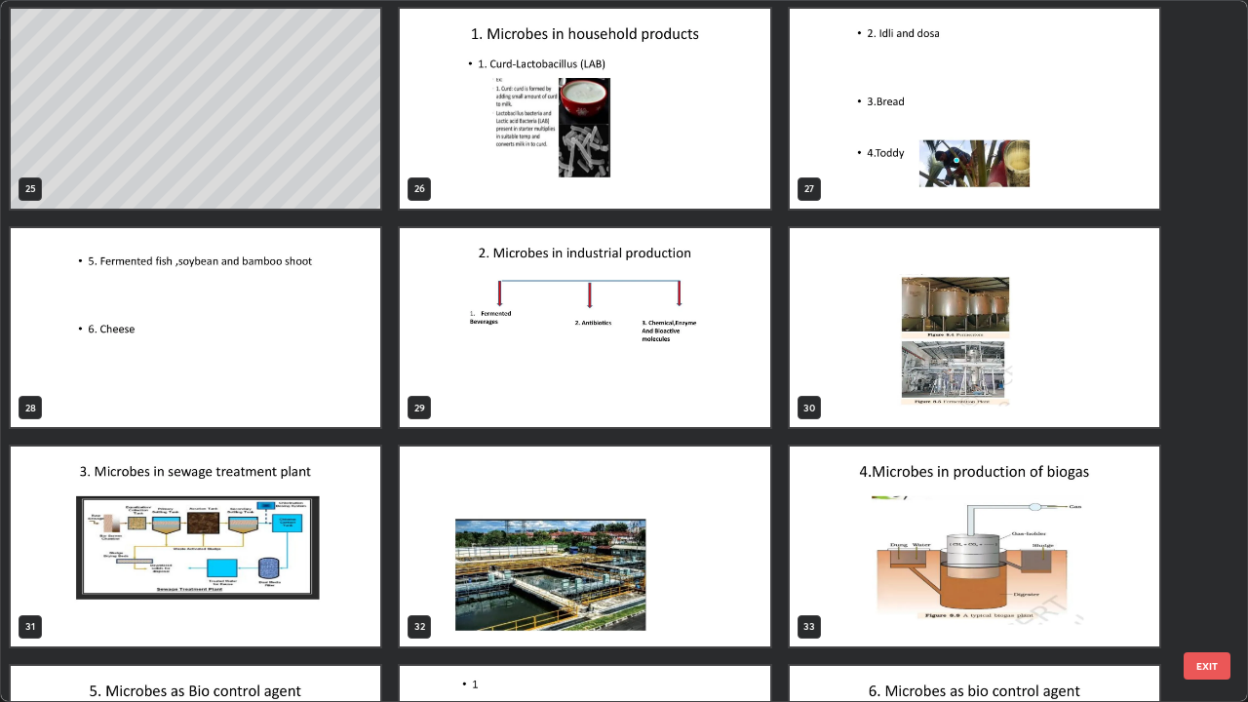
click at [737, 399] on img "grid" at bounding box center [584, 328] width 369 height 200
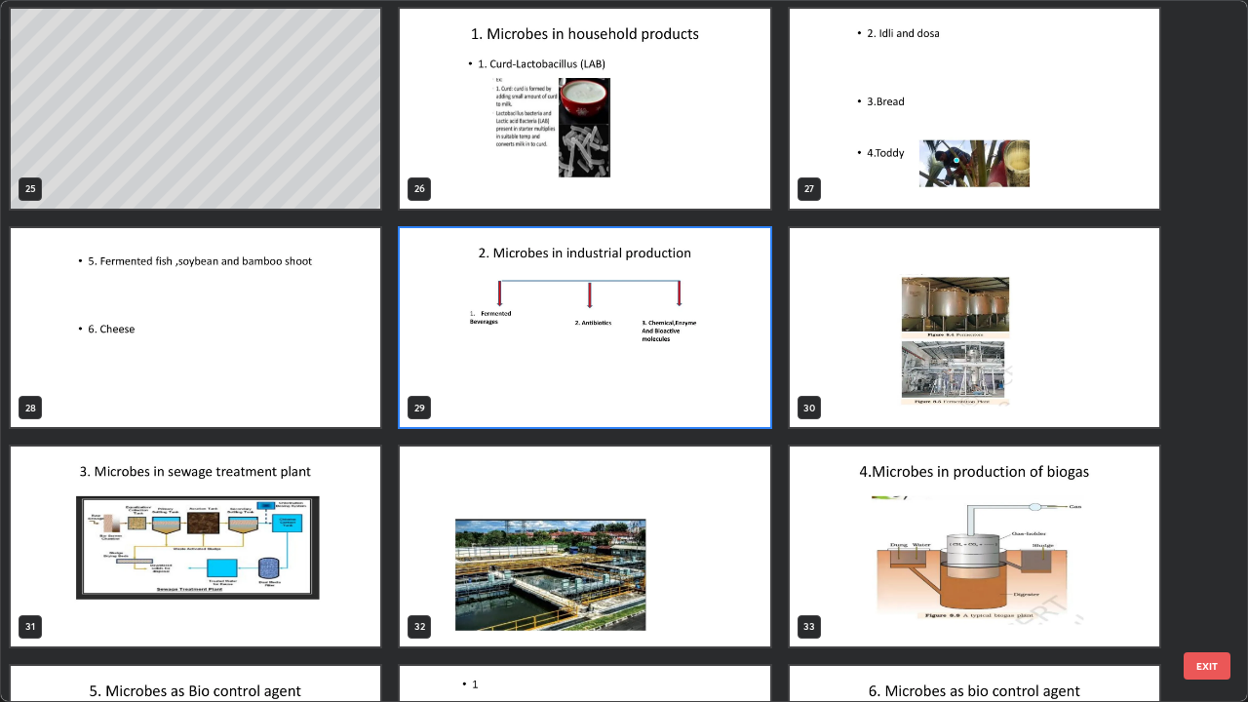
click at [741, 399] on img "grid" at bounding box center [584, 328] width 369 height 200
click at [747, 398] on img "grid" at bounding box center [584, 328] width 369 height 200
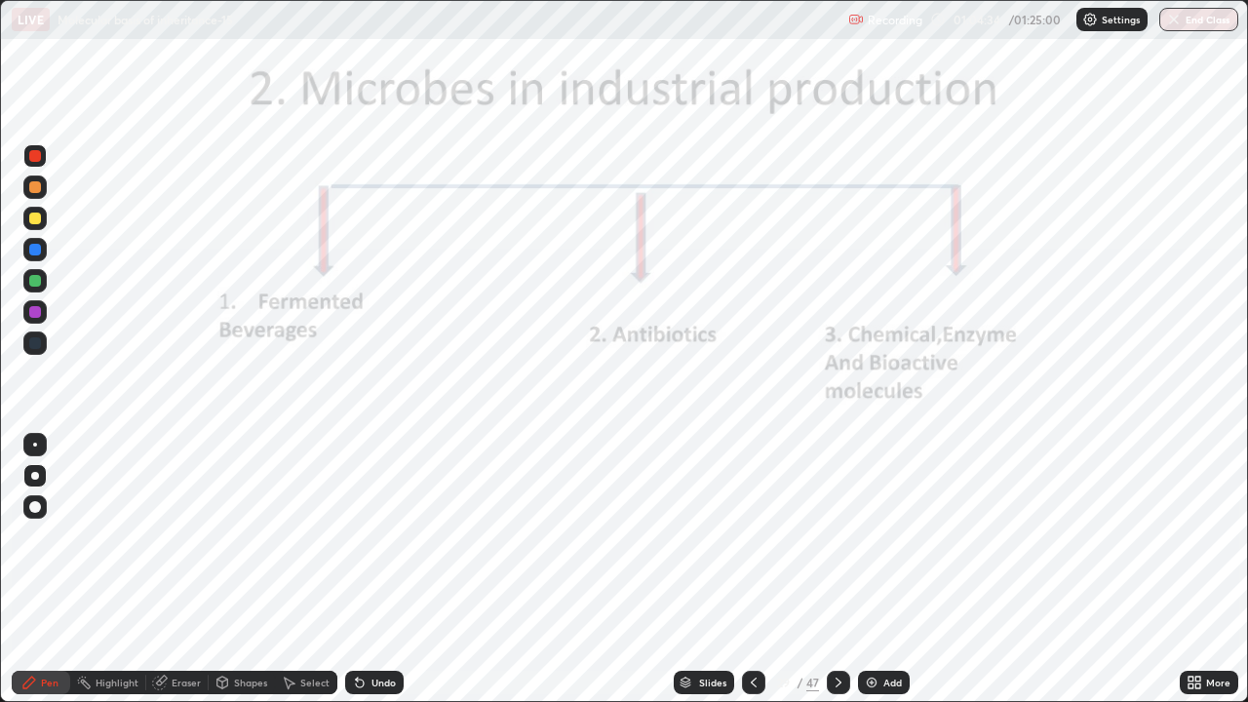
click at [883, 569] on div "Add" at bounding box center [892, 683] width 19 height 10
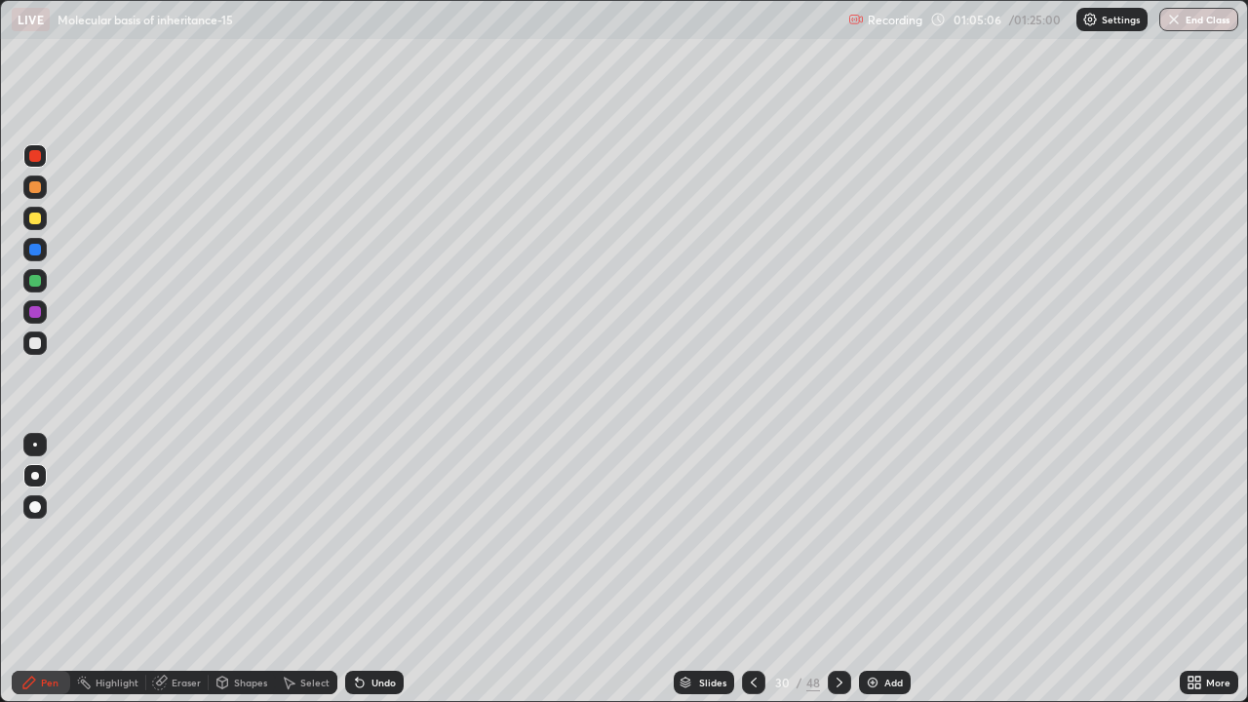
click at [33, 344] on div at bounding box center [35, 343] width 12 height 12
click at [714, 569] on div "Slides" at bounding box center [712, 683] width 27 height 10
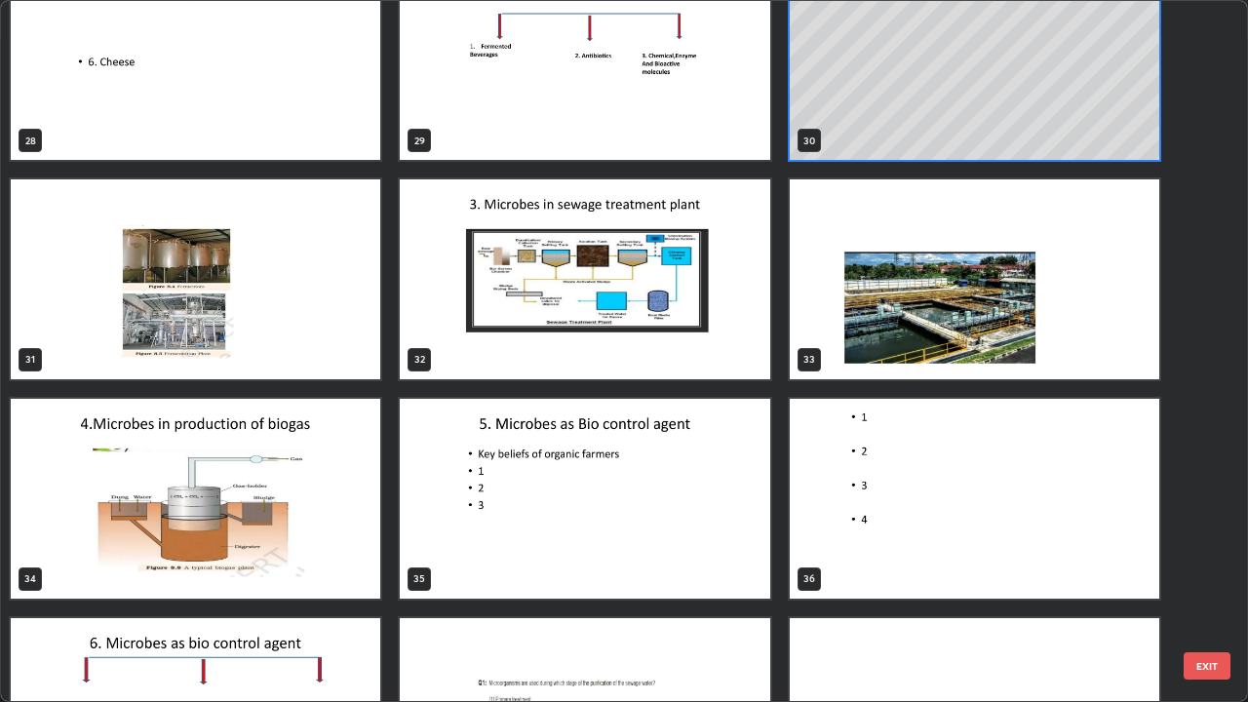
scroll to position [2016, 0]
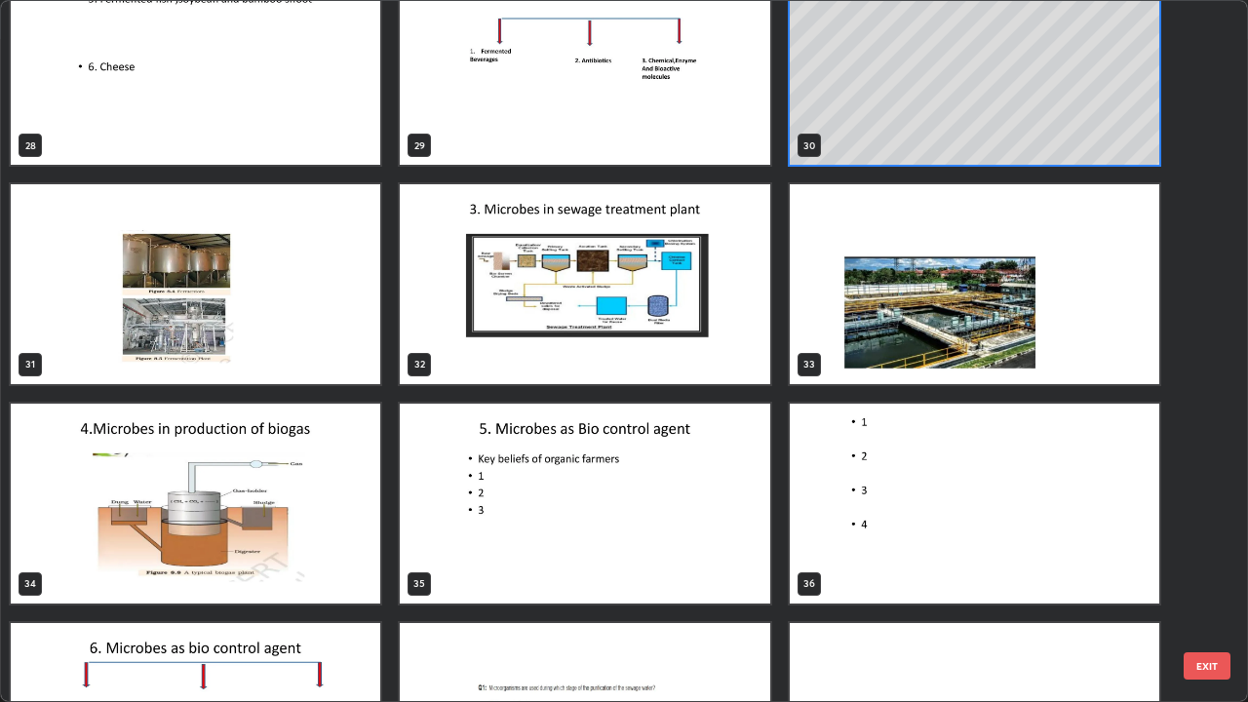
click at [353, 374] on img "grid" at bounding box center [195, 284] width 369 height 200
click at [352, 365] on img "grid" at bounding box center [195, 284] width 369 height 200
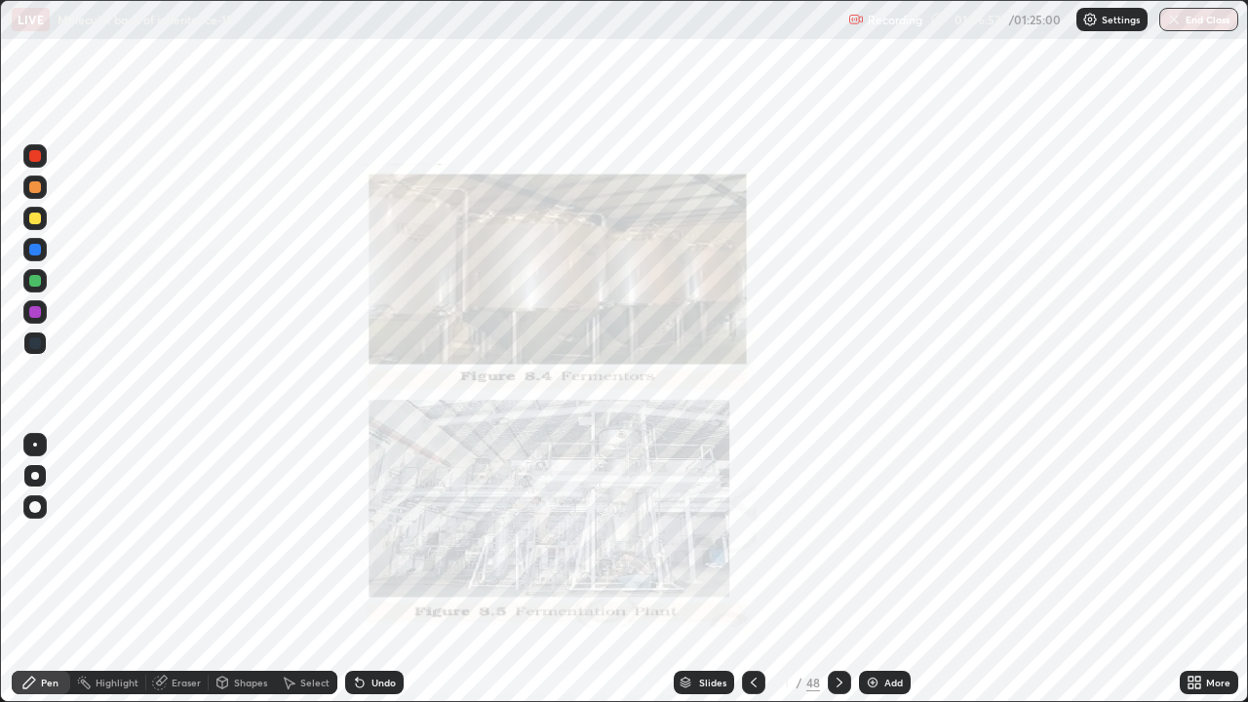
click at [362, 358] on img "grid" at bounding box center [195, 284] width 369 height 200
click at [753, 569] on icon at bounding box center [754, 683] width 6 height 10
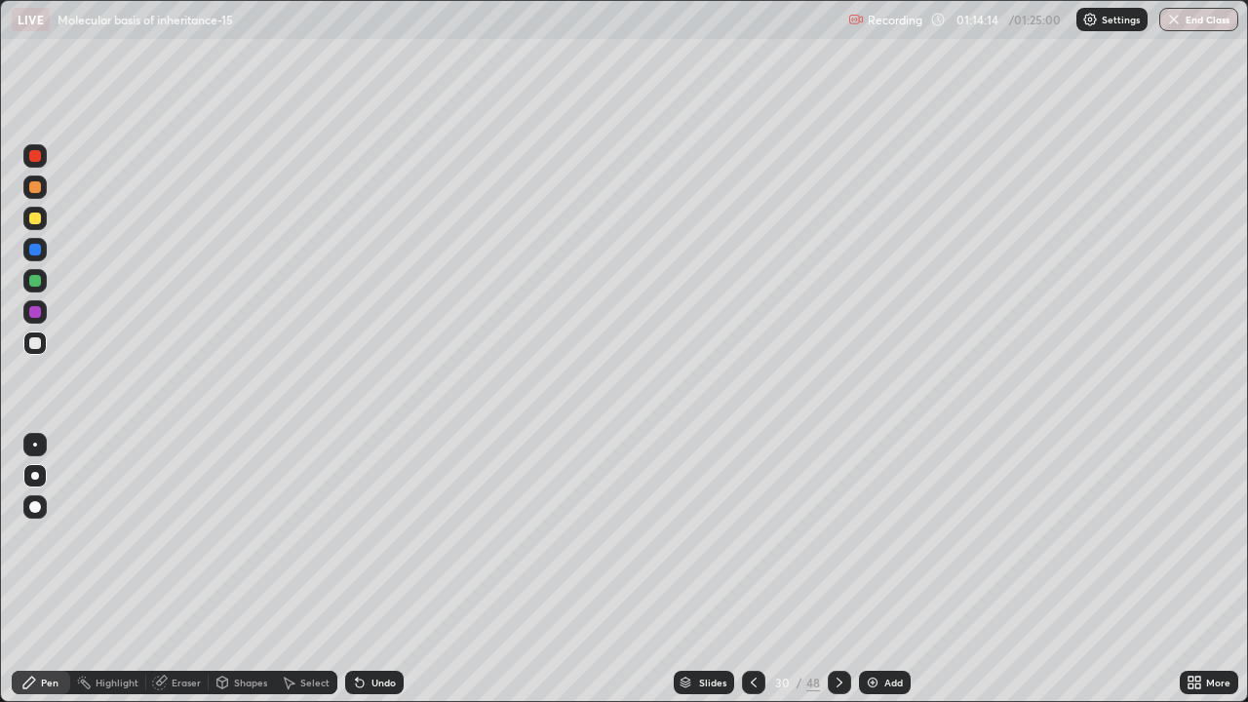
click at [836, 569] on icon at bounding box center [840, 683] width 16 height 16
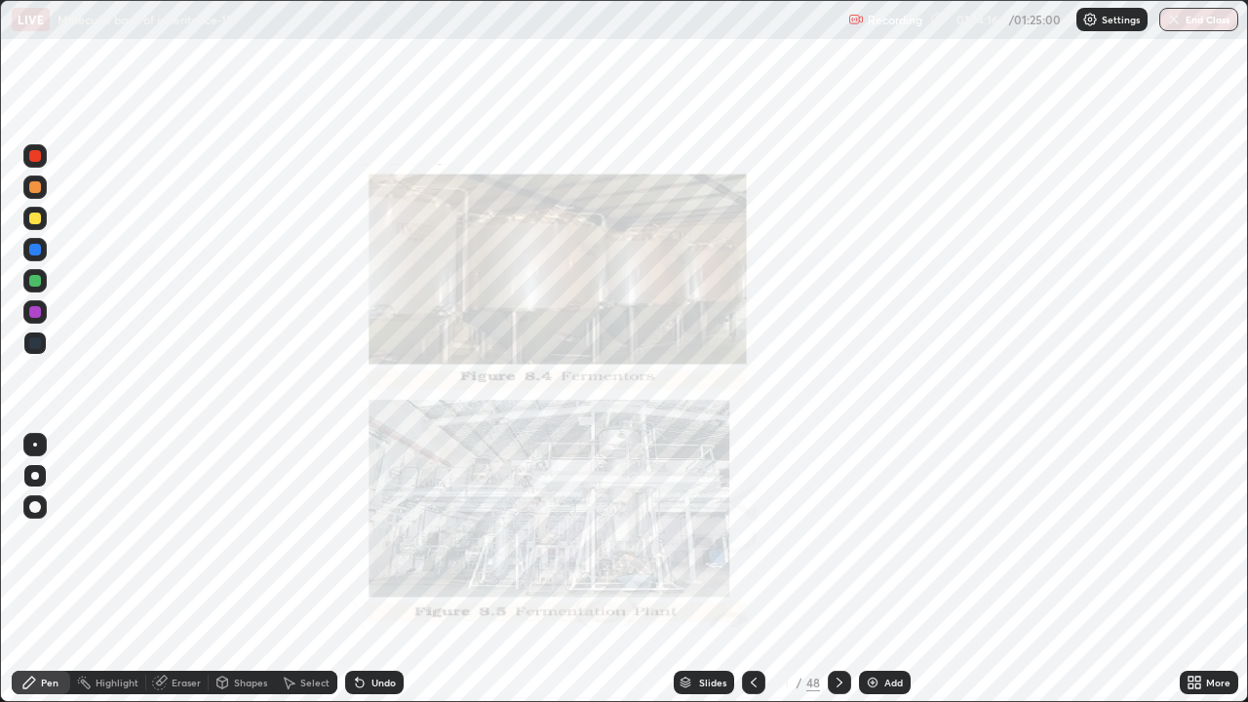
click at [836, 569] on icon at bounding box center [840, 683] width 16 height 16
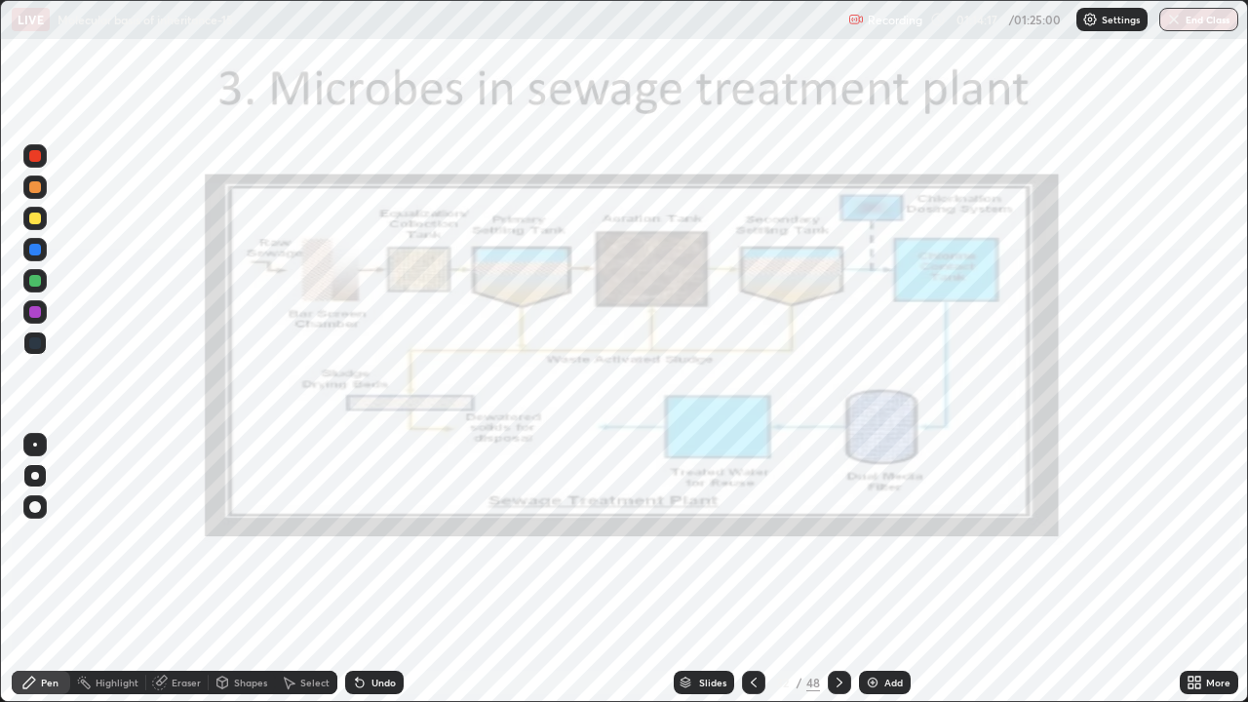
click at [712, 569] on div "Slides" at bounding box center [712, 683] width 27 height 10
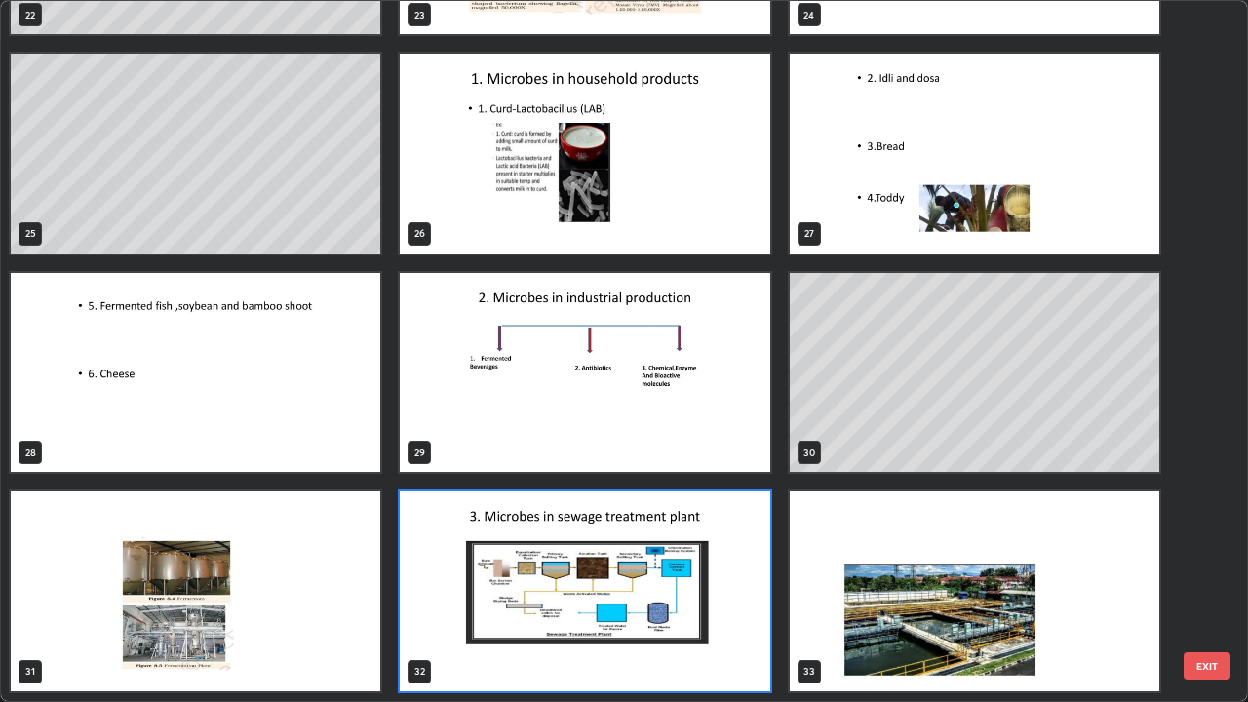
scroll to position [694, 1236]
click at [691, 434] on img "grid" at bounding box center [584, 373] width 369 height 200
click at [688, 438] on img "grid" at bounding box center [584, 373] width 369 height 200
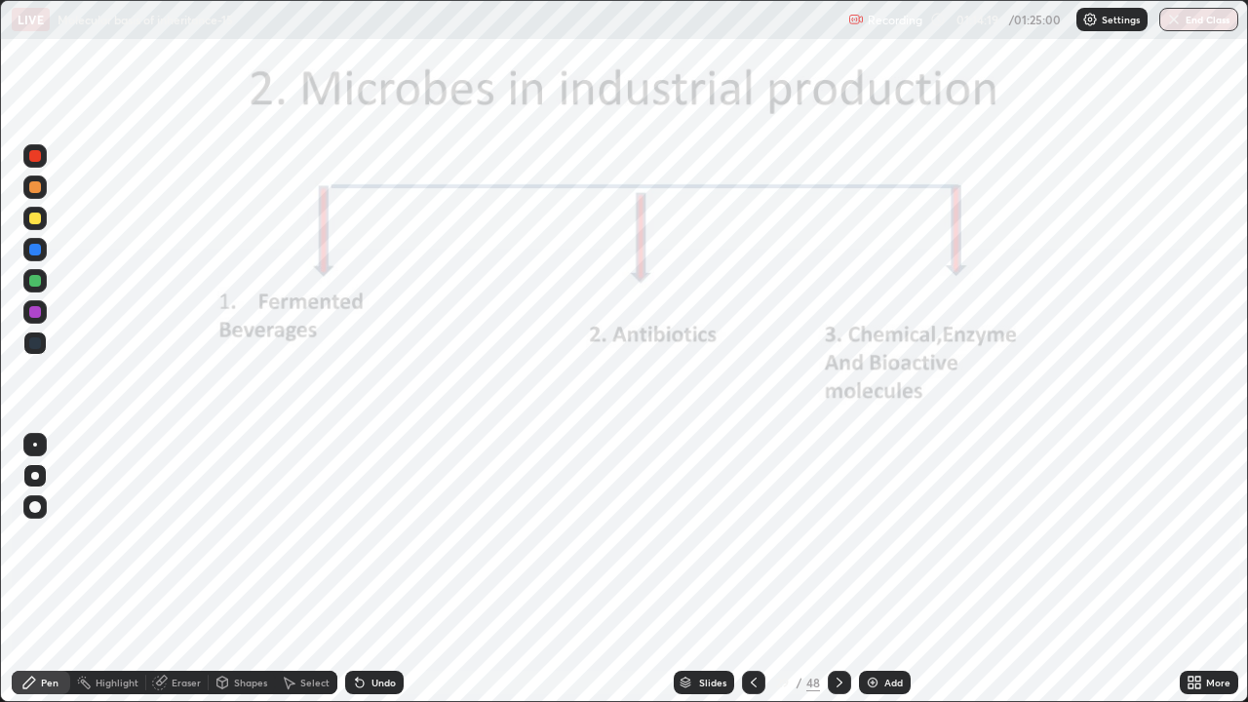
click at [692, 440] on img "grid" at bounding box center [584, 373] width 369 height 200
click at [836, 569] on icon at bounding box center [840, 683] width 16 height 16
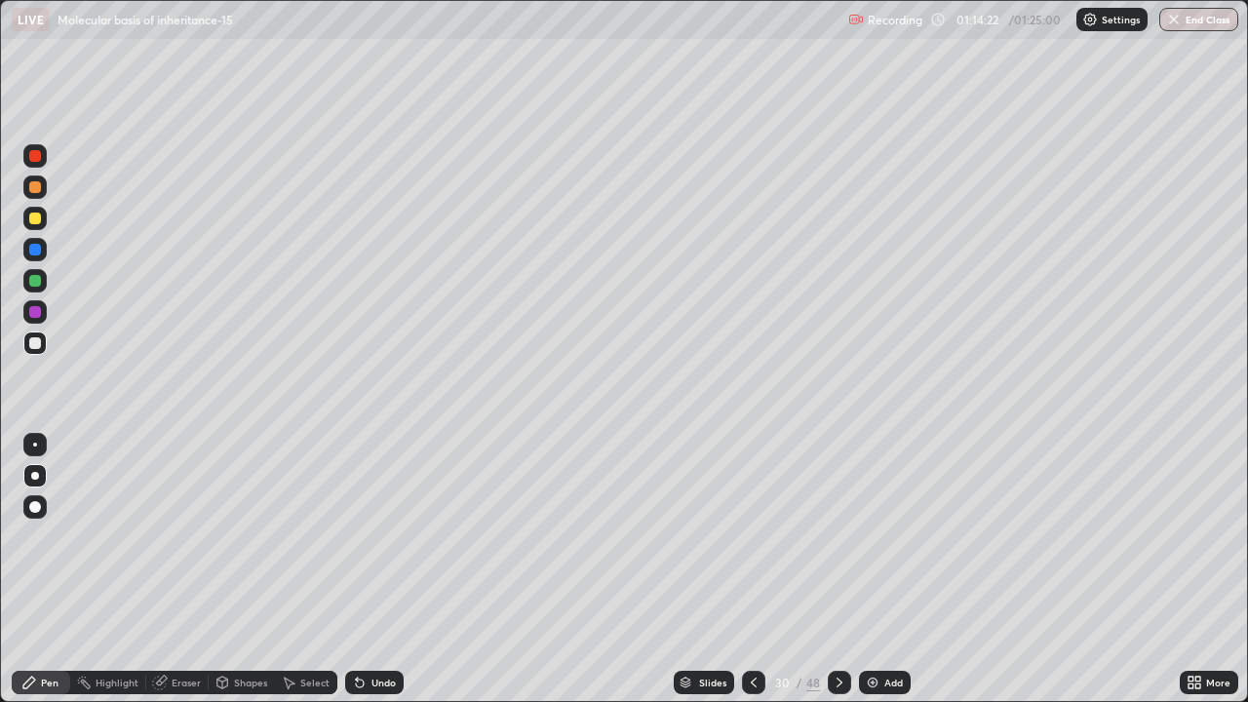
click at [839, 569] on icon at bounding box center [840, 683] width 16 height 16
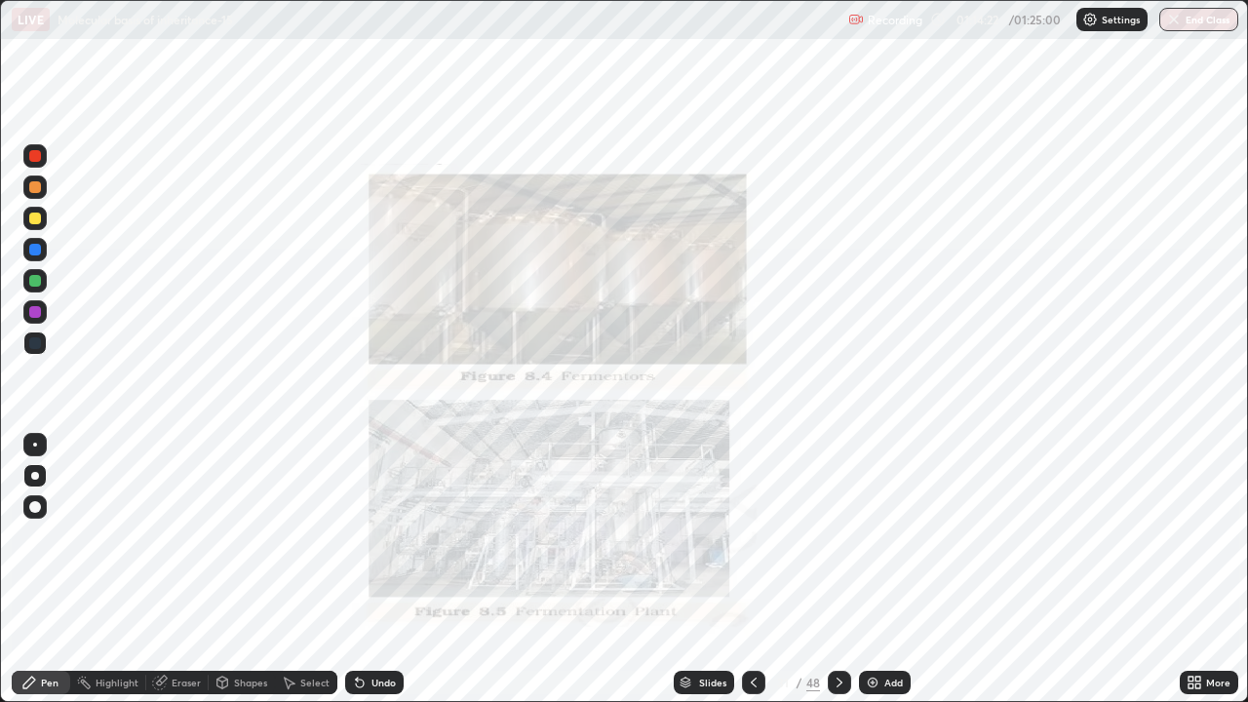
click at [752, 569] on icon at bounding box center [754, 683] width 16 height 16
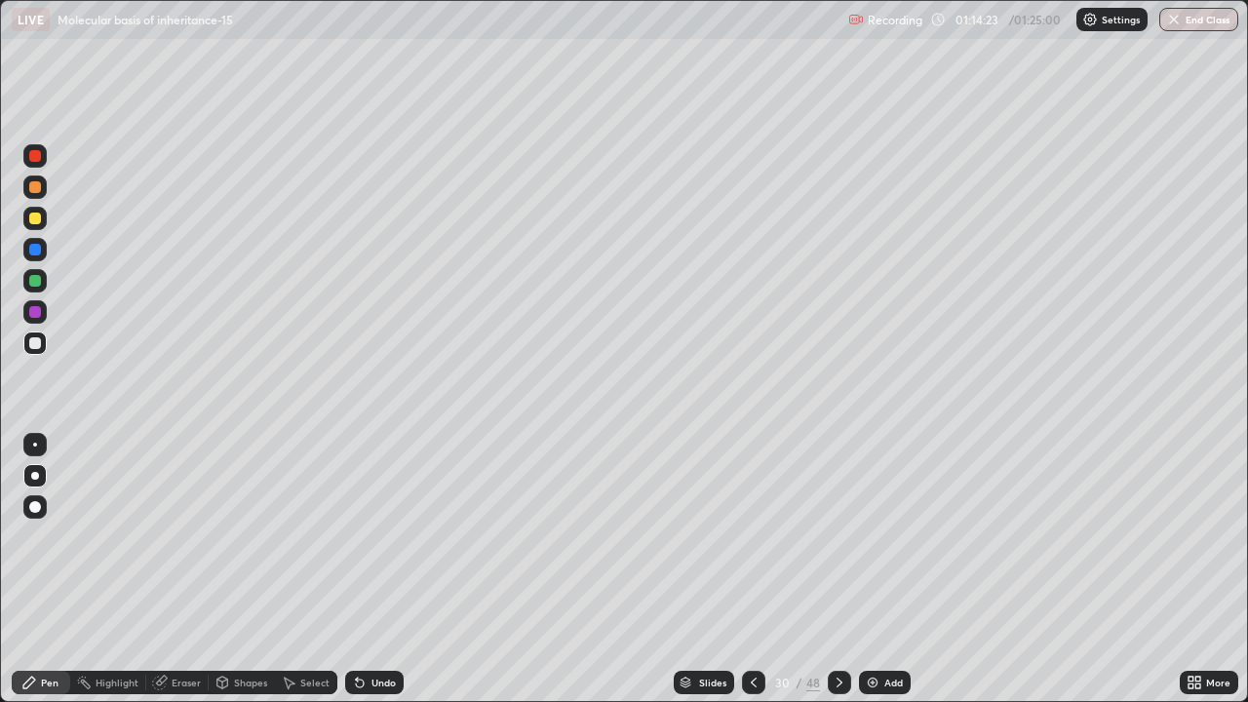
click at [868, 569] on img at bounding box center [873, 683] width 16 height 16
click at [32, 160] on div at bounding box center [35, 156] width 12 height 12
click at [45, 351] on div at bounding box center [34, 342] width 23 height 23
click at [176, 569] on div "Eraser" at bounding box center [186, 683] width 29 height 10
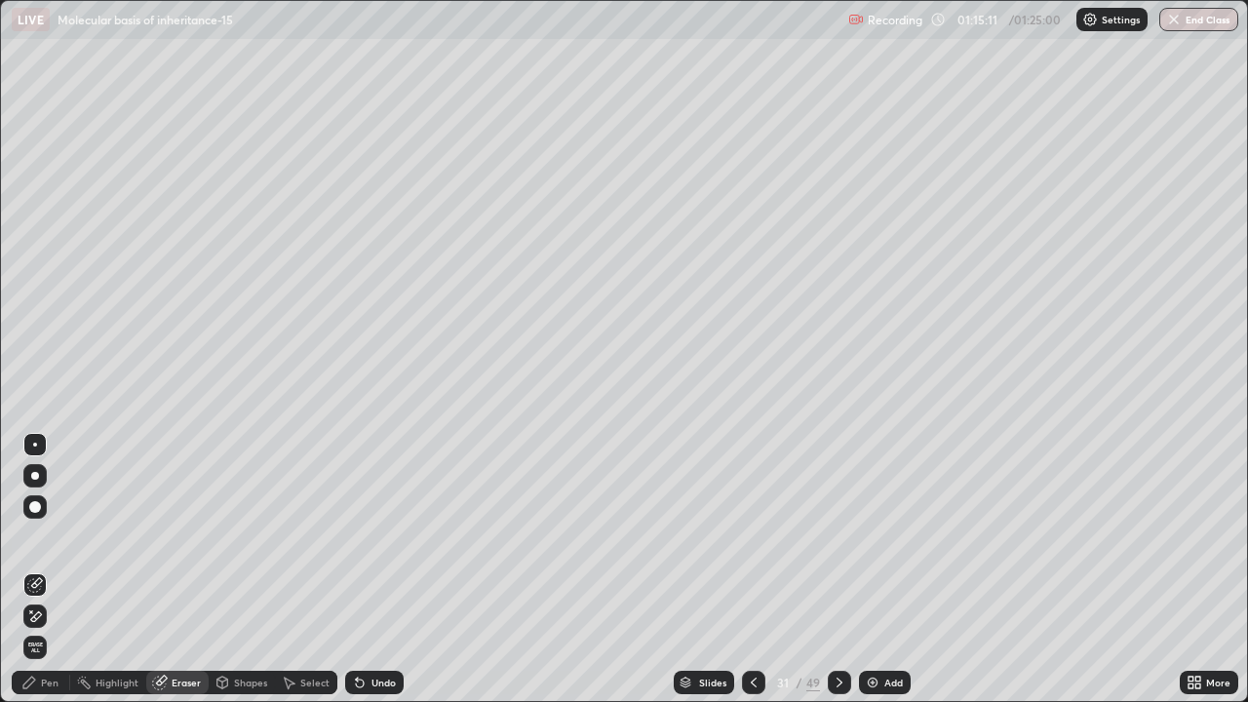
click at [54, 569] on div "Pen" at bounding box center [50, 683] width 18 height 10
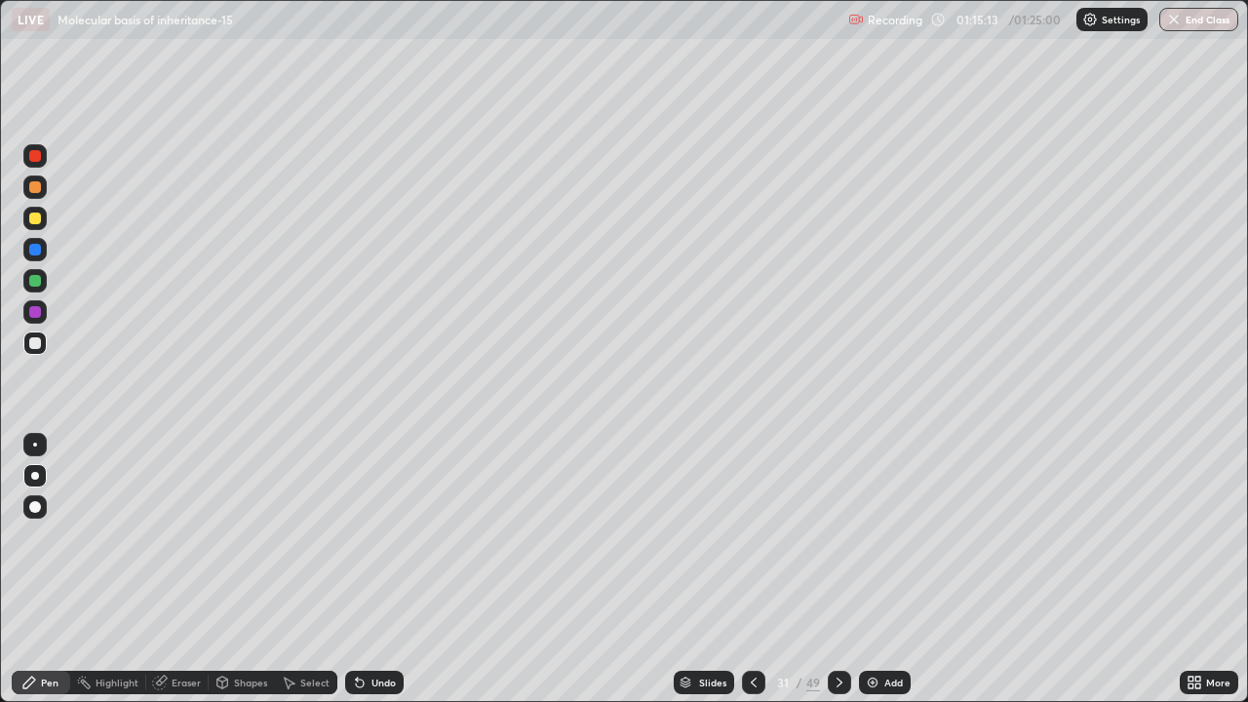
click at [172, 569] on div "Eraser" at bounding box center [186, 683] width 29 height 10
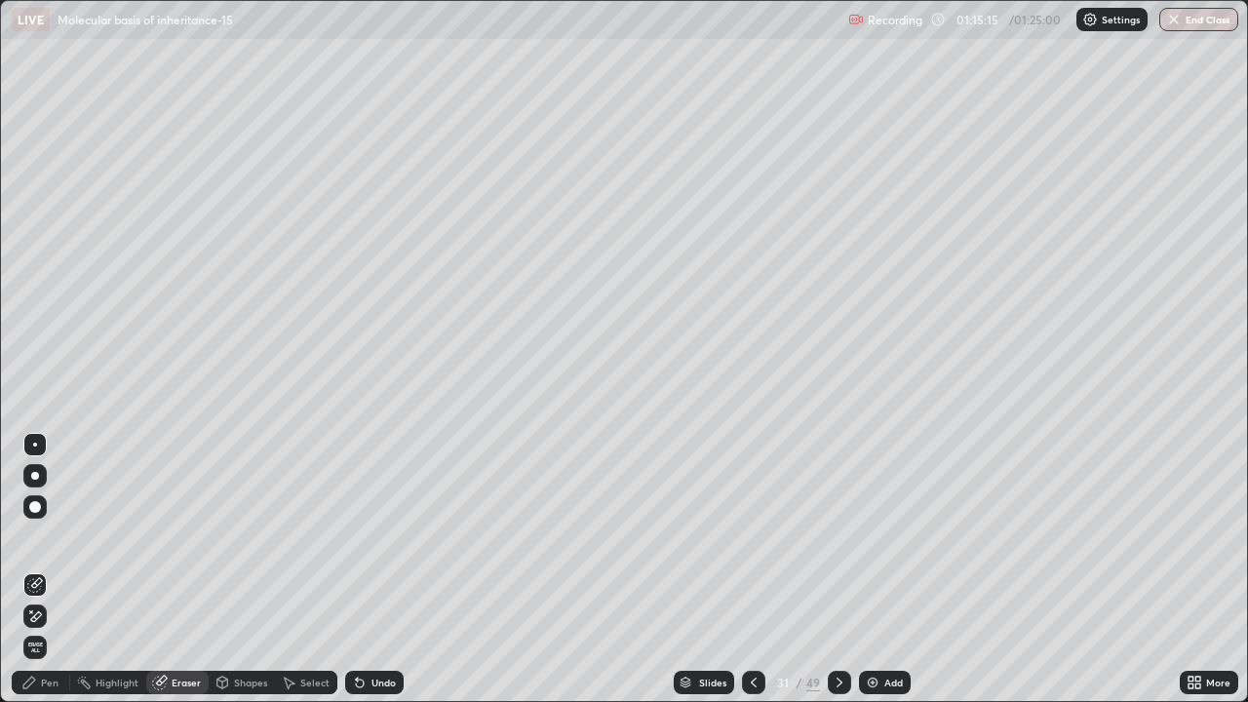
click at [42, 569] on div "Pen" at bounding box center [41, 682] width 58 height 23
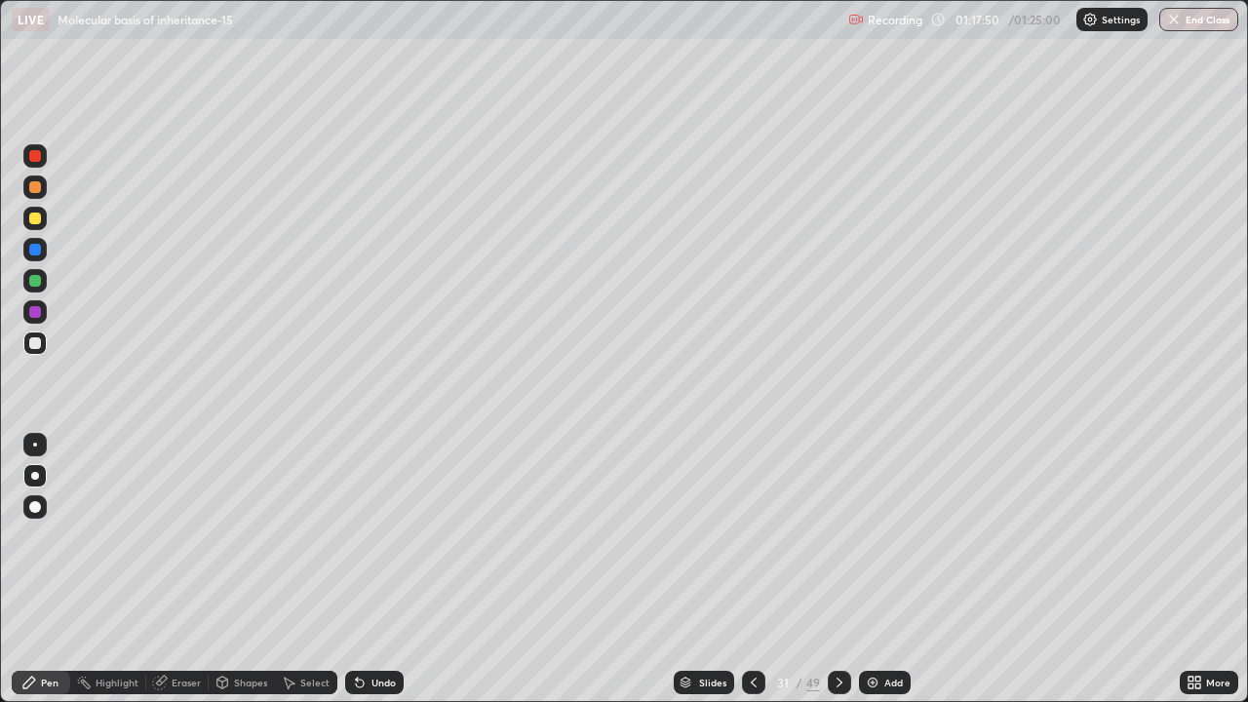
click at [384, 569] on div "Undo" at bounding box center [383, 683] width 24 height 10
click at [357, 569] on icon at bounding box center [360, 684] width 8 height 8
click at [361, 569] on icon at bounding box center [360, 684] width 8 height 8
click at [375, 569] on div "Undo" at bounding box center [383, 683] width 24 height 10
click at [371, 569] on div "Undo" at bounding box center [374, 682] width 58 height 23
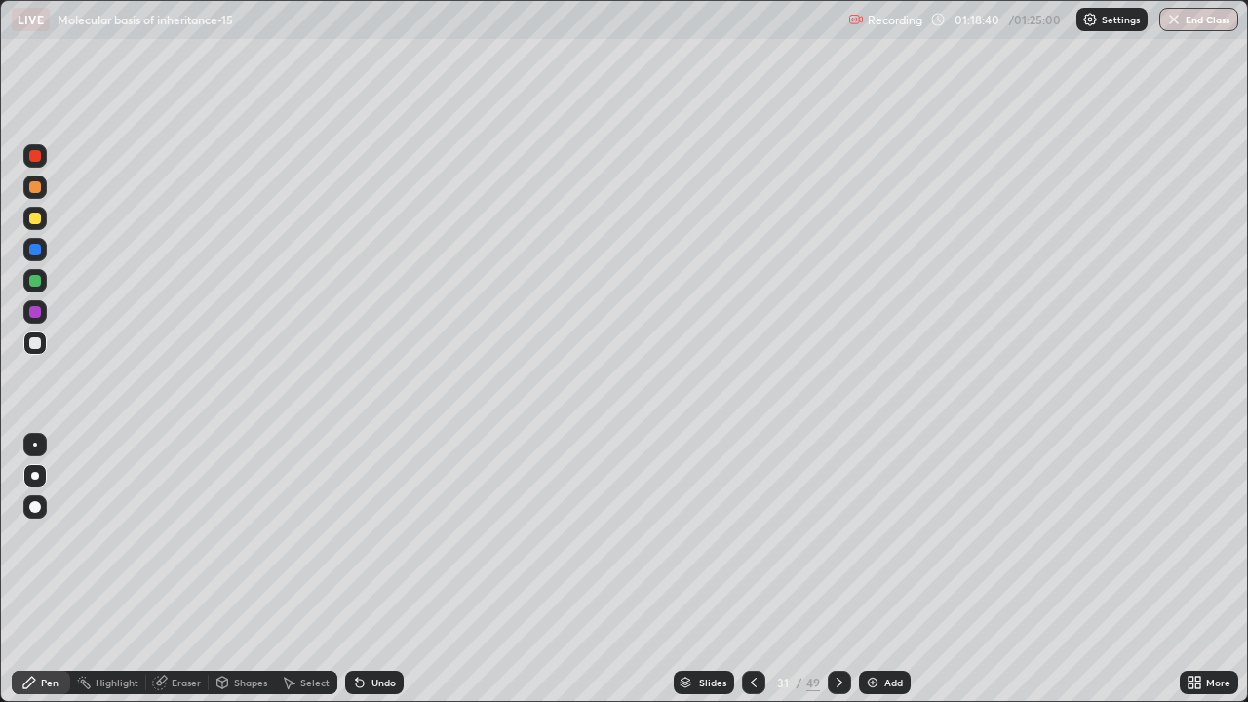
click at [367, 569] on div "Undo" at bounding box center [374, 682] width 58 height 23
click at [362, 569] on div "Undo" at bounding box center [374, 682] width 58 height 23
click at [360, 569] on div "Undo" at bounding box center [374, 682] width 58 height 23
click at [357, 569] on icon at bounding box center [360, 684] width 8 height 8
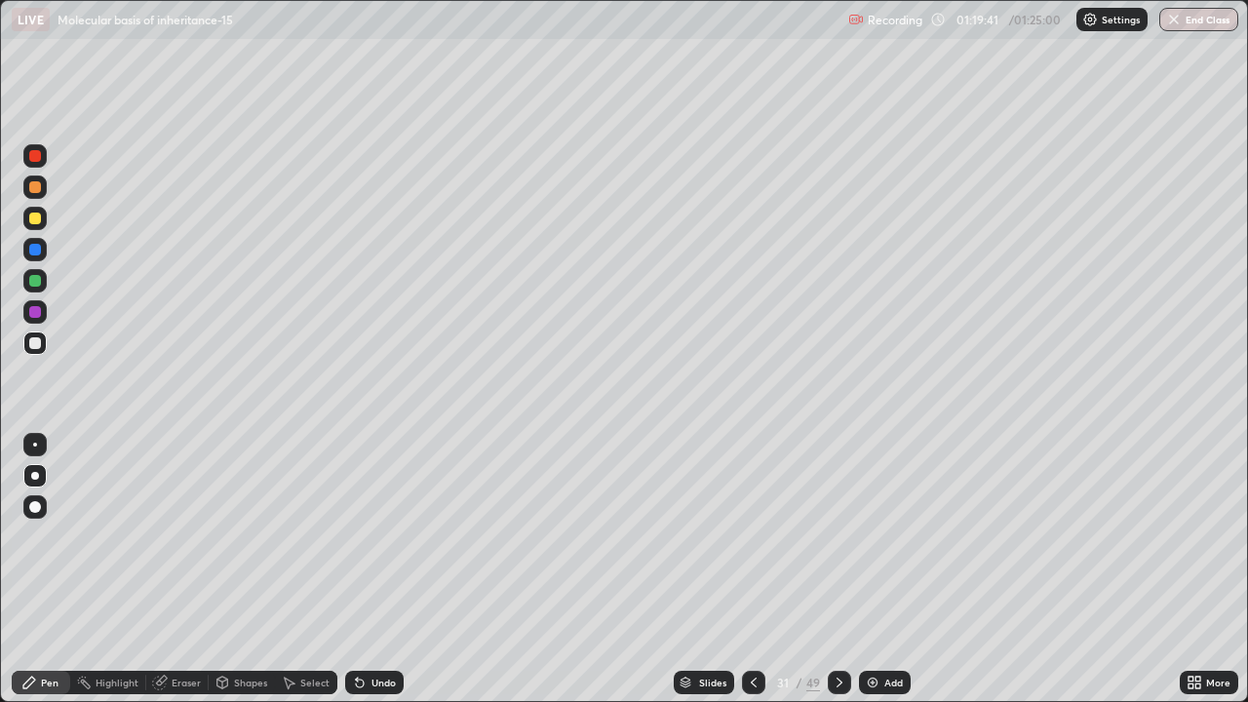
click at [193, 569] on div "Eraser" at bounding box center [186, 683] width 29 height 10
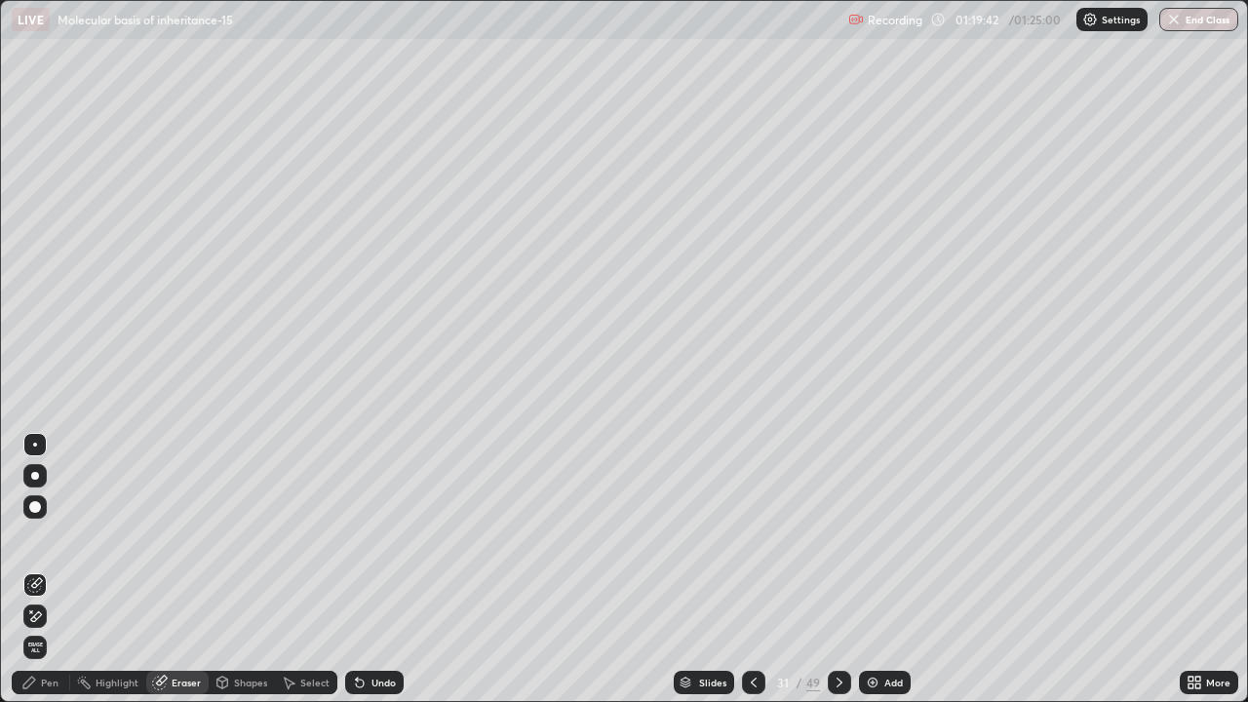
click at [35, 569] on icon at bounding box center [35, 616] width 16 height 17
click at [32, 569] on icon at bounding box center [29, 683] width 12 height 12
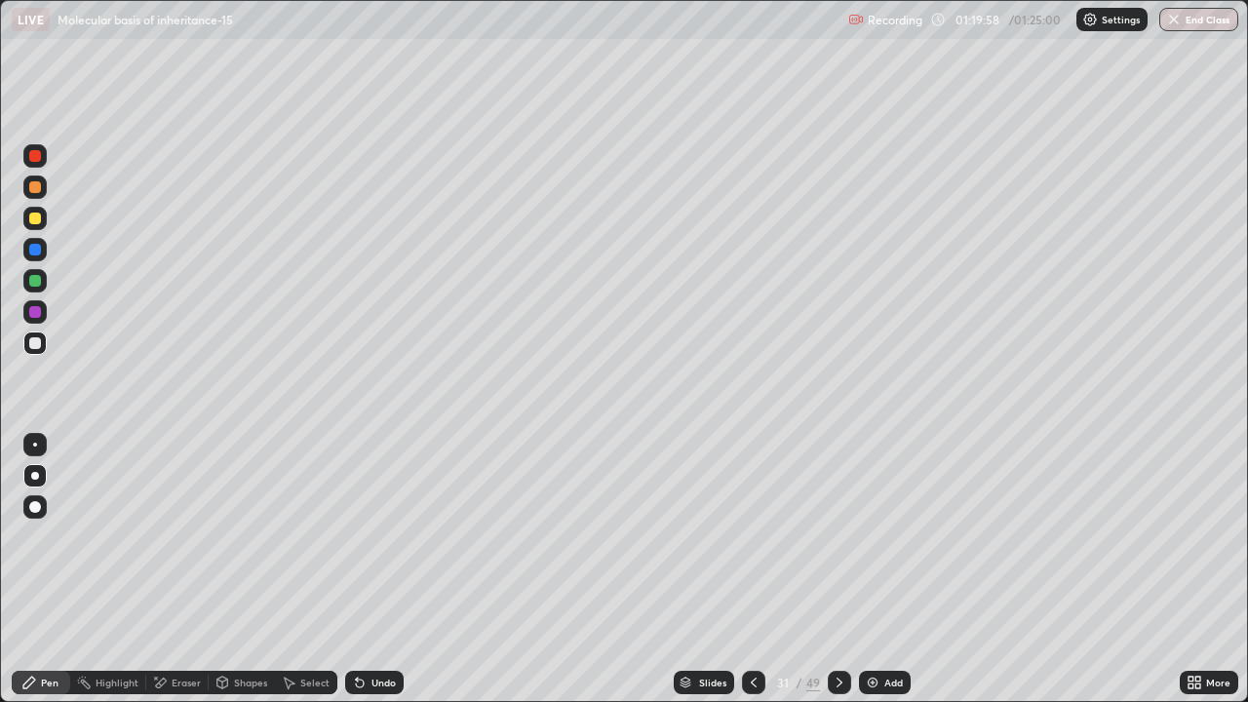
click at [371, 569] on div "Undo" at bounding box center [383, 683] width 24 height 10
click at [367, 569] on div "Undo" at bounding box center [374, 682] width 58 height 23
click at [196, 569] on div "Eraser" at bounding box center [177, 682] width 62 height 23
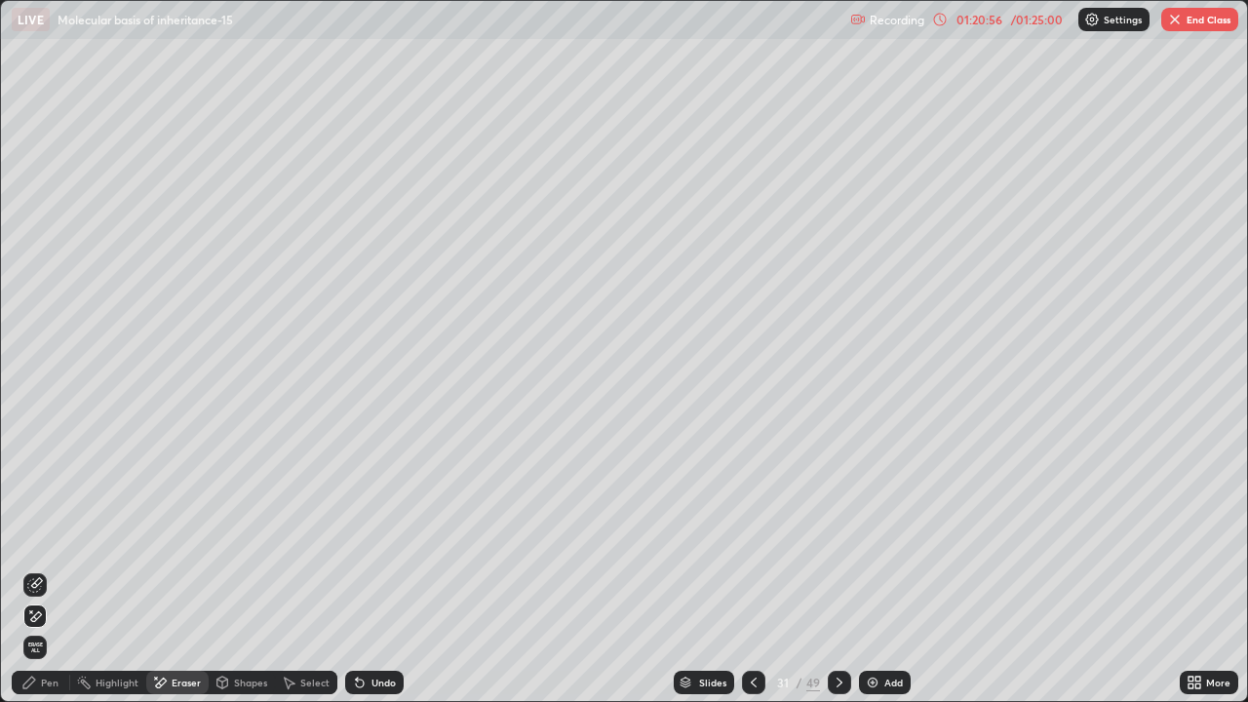
click at [45, 569] on div "Pen" at bounding box center [41, 682] width 58 height 23
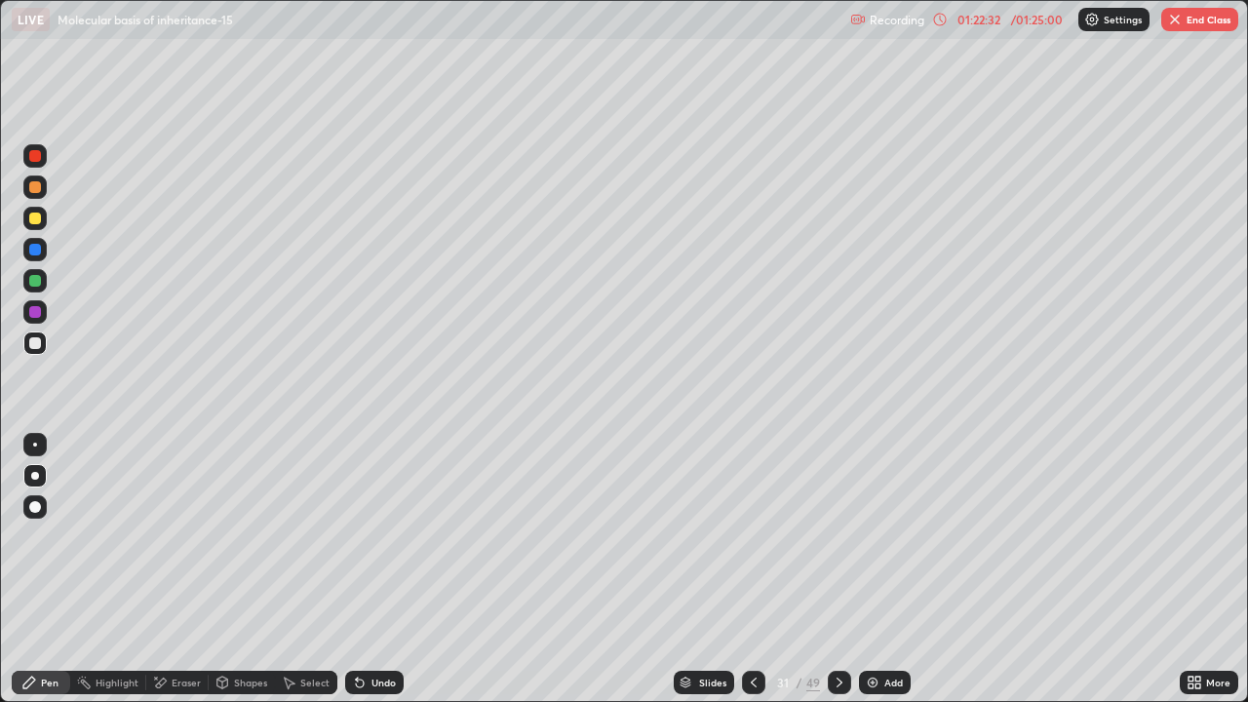
click at [846, 569] on div at bounding box center [839, 682] width 23 height 23
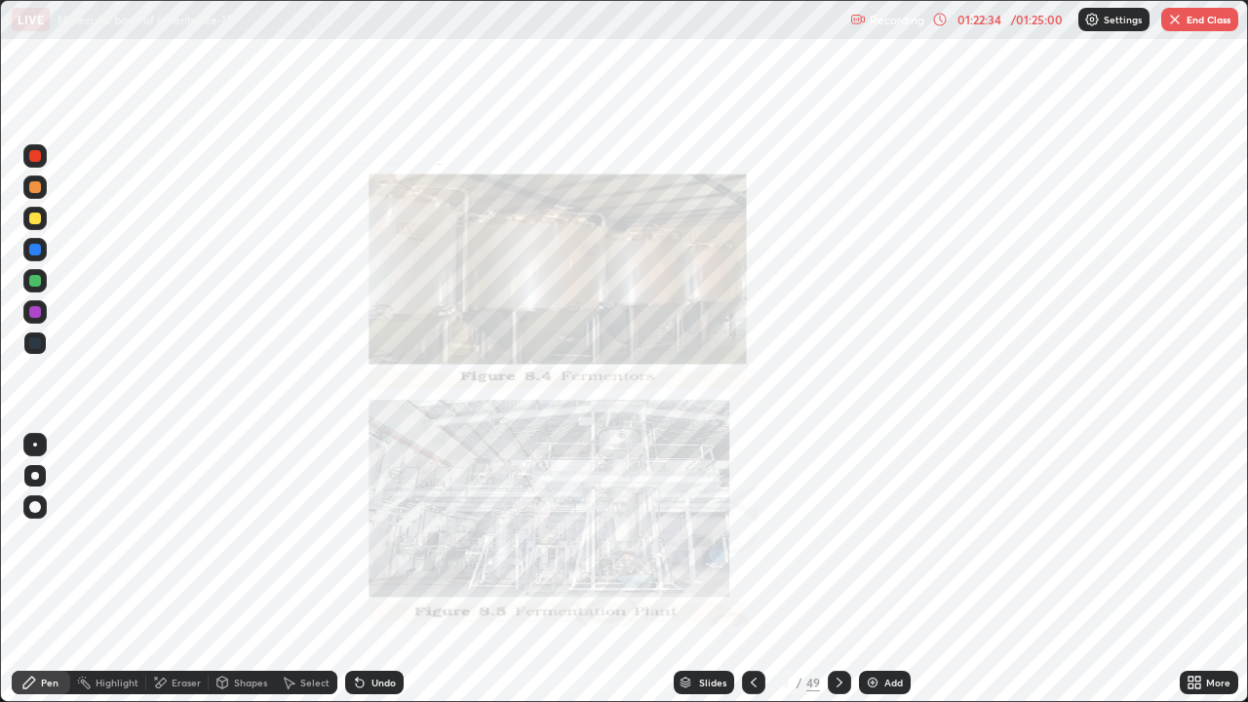
click at [752, 569] on icon at bounding box center [754, 683] width 16 height 16
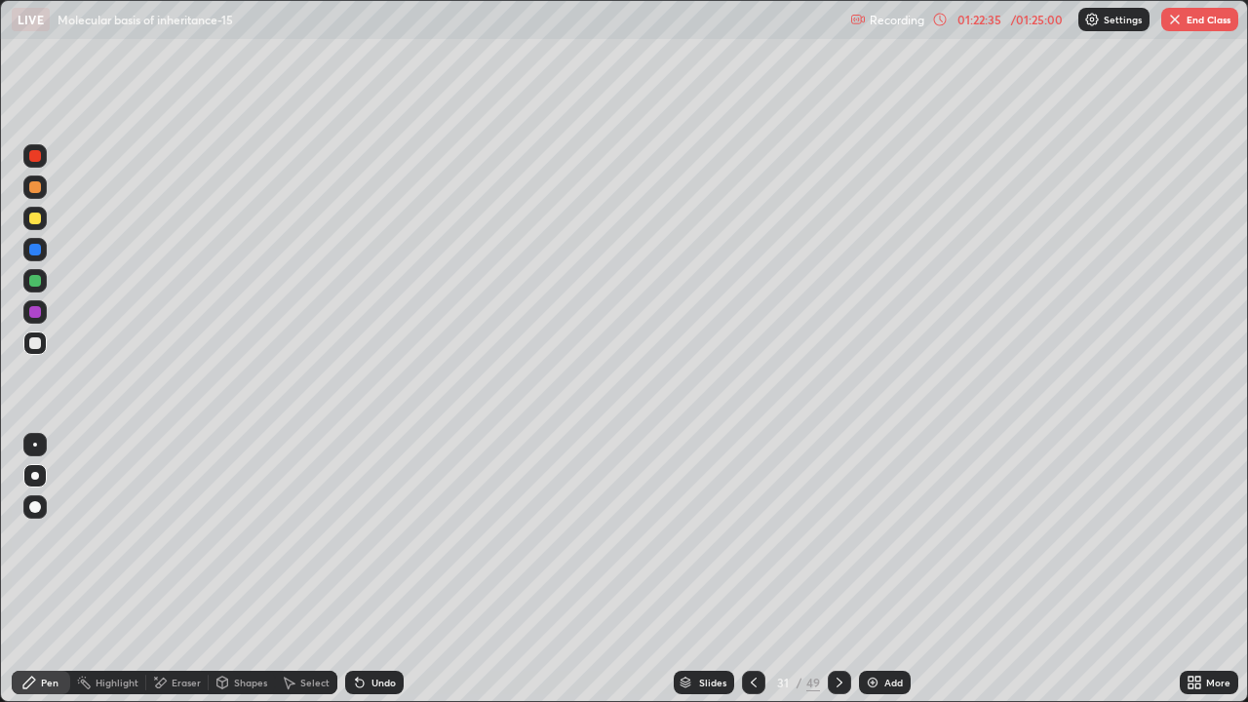
click at [837, 569] on icon at bounding box center [840, 683] width 16 height 16
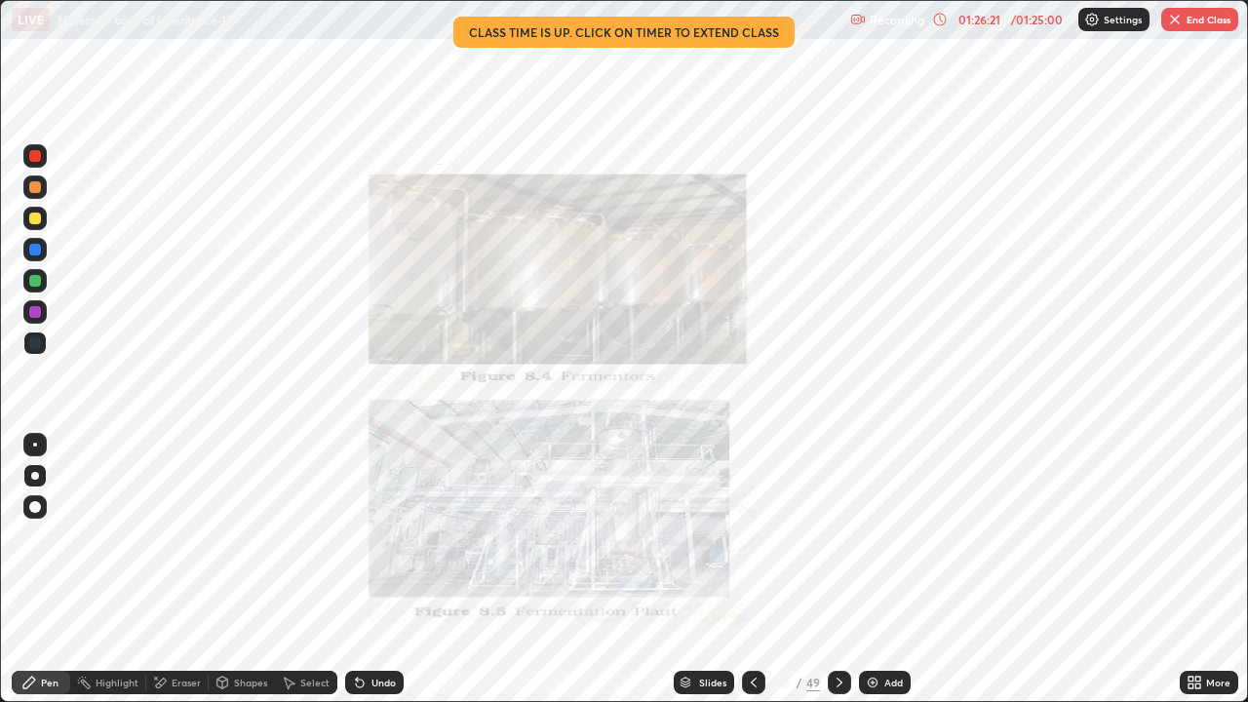
click at [845, 569] on div at bounding box center [839, 682] width 23 height 23
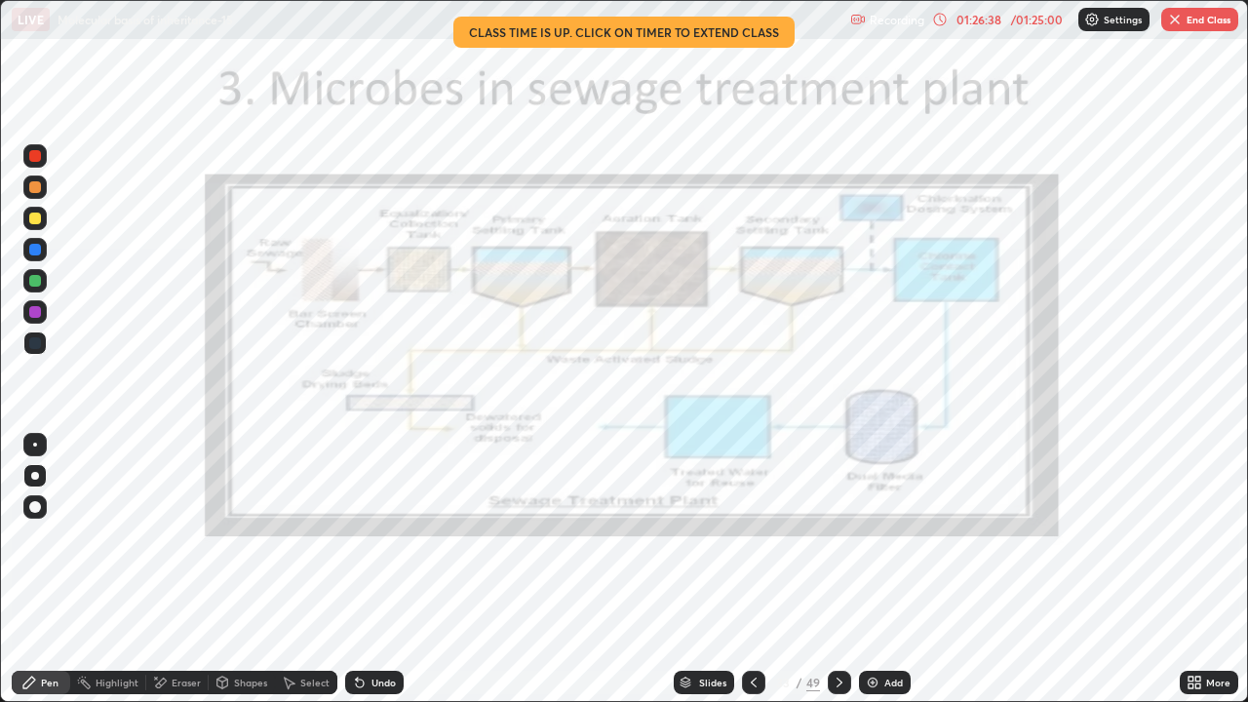
click at [753, 569] on icon at bounding box center [754, 683] width 16 height 16
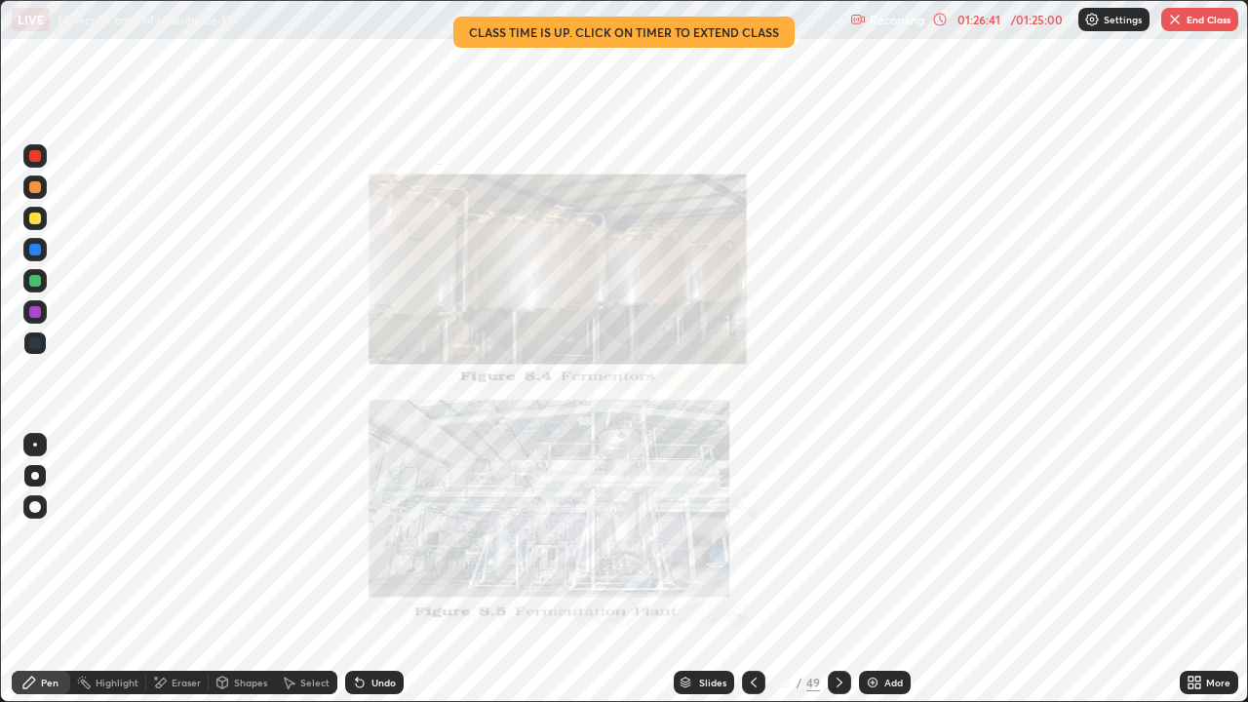
click at [1192, 29] on button "End Class" at bounding box center [1199, 19] width 77 height 23
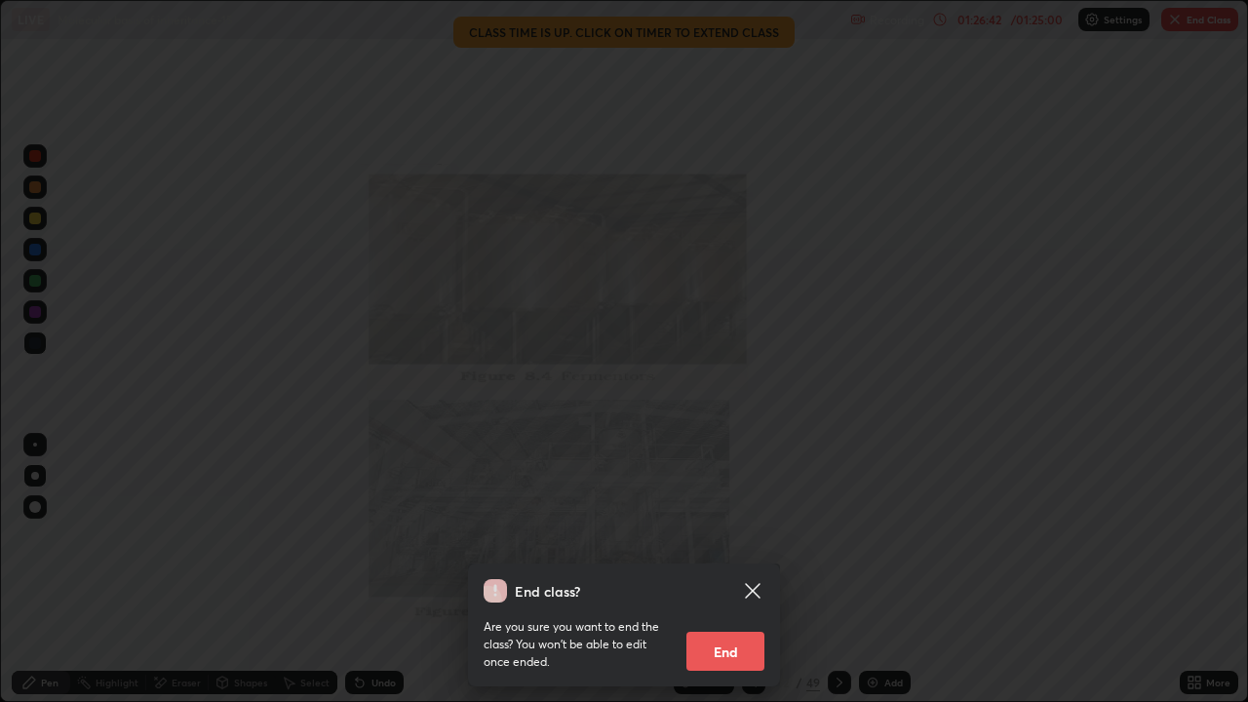
click at [743, 569] on button "End" at bounding box center [725, 651] width 78 height 39
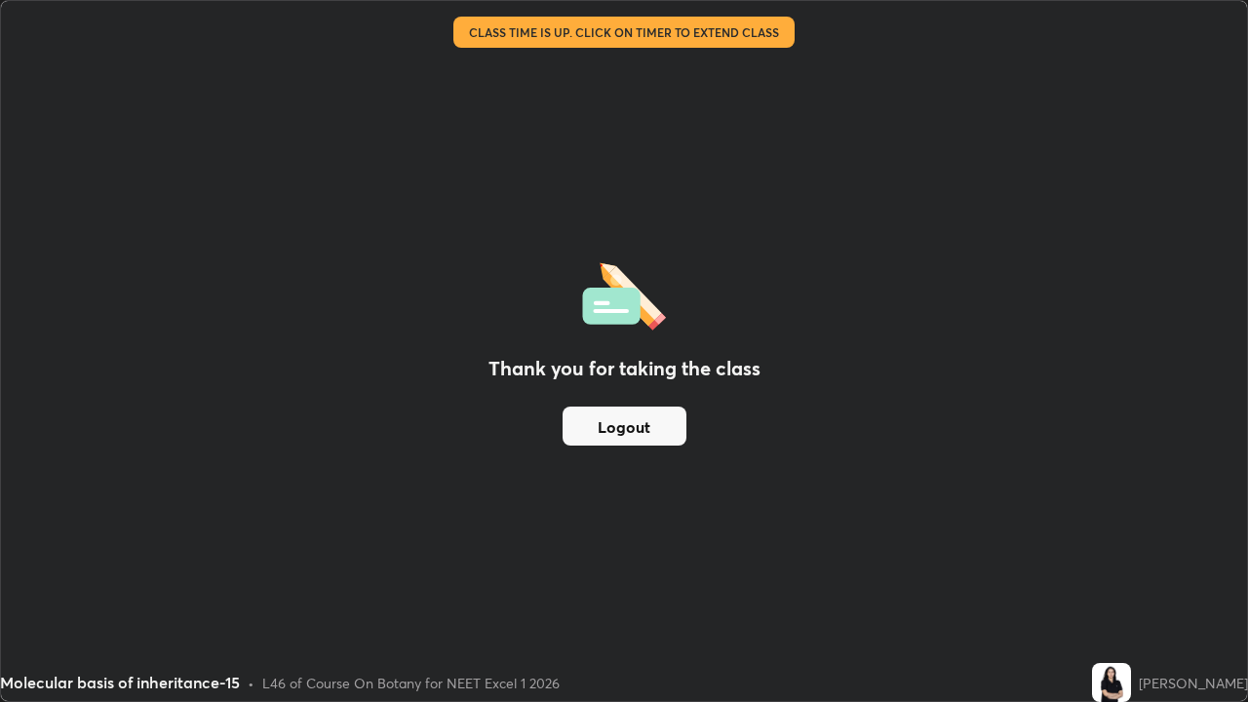
click at [665, 432] on button "Logout" at bounding box center [625, 426] width 124 height 39
